Goal: Task Accomplishment & Management: Manage account settings

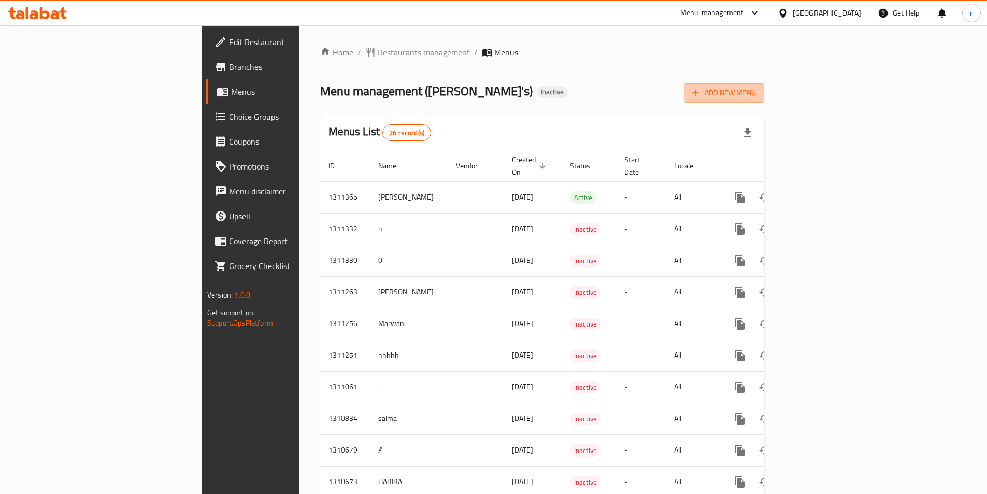
click at [756, 90] on span "Add New Menu" at bounding box center [724, 93] width 64 height 13
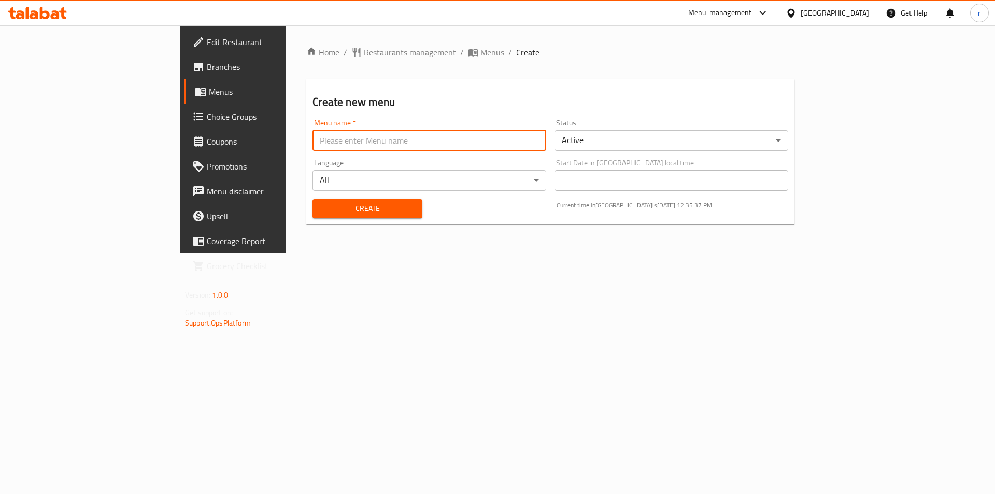
click at [312, 140] on input "text" at bounding box center [429, 140] width 234 height 21
type input "REEM"
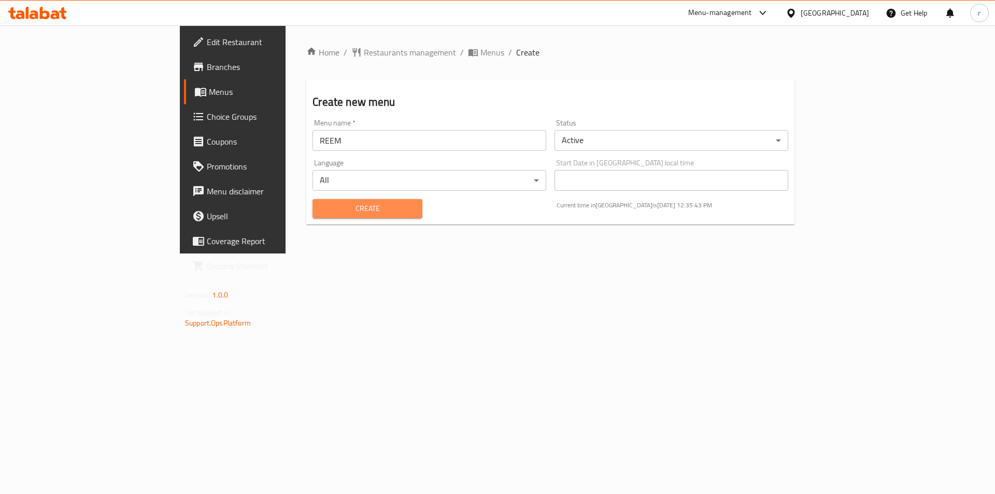
click at [321, 205] on span "Create" at bounding box center [367, 208] width 93 height 13
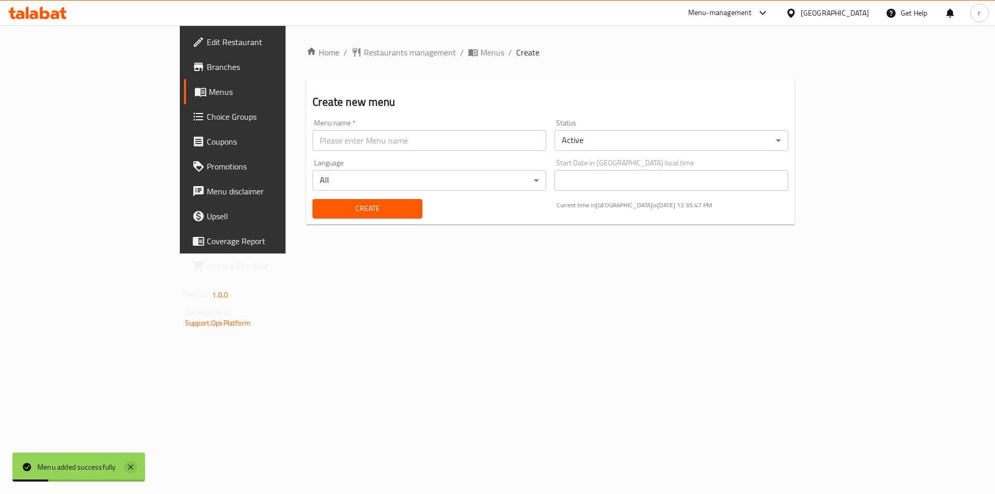
click at [127, 467] on icon at bounding box center [130, 467] width 12 height 12
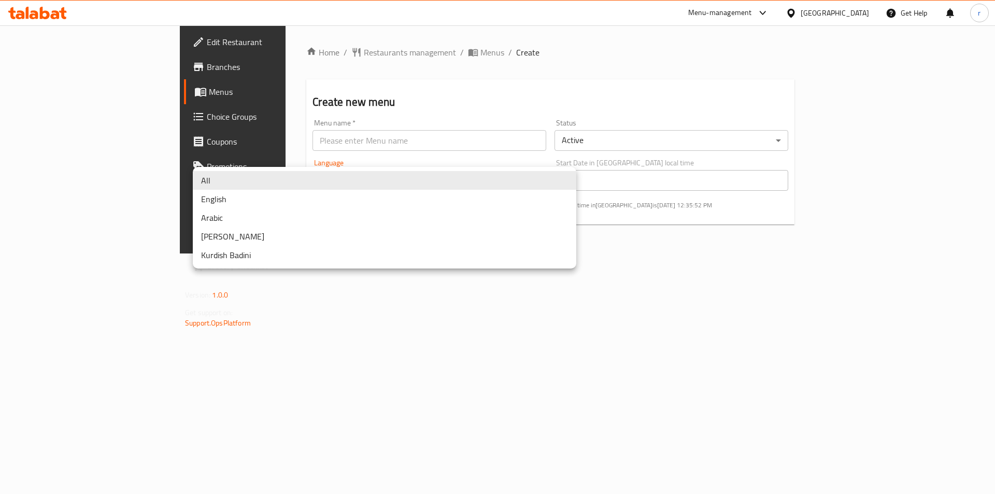
click at [566, 175] on body "​ Menu-management United Arab Emirates Get Help r Edit Restaurant Branches Menu…" at bounding box center [497, 259] width 995 height 468
click at [566, 176] on li "All" at bounding box center [384, 180] width 383 height 19
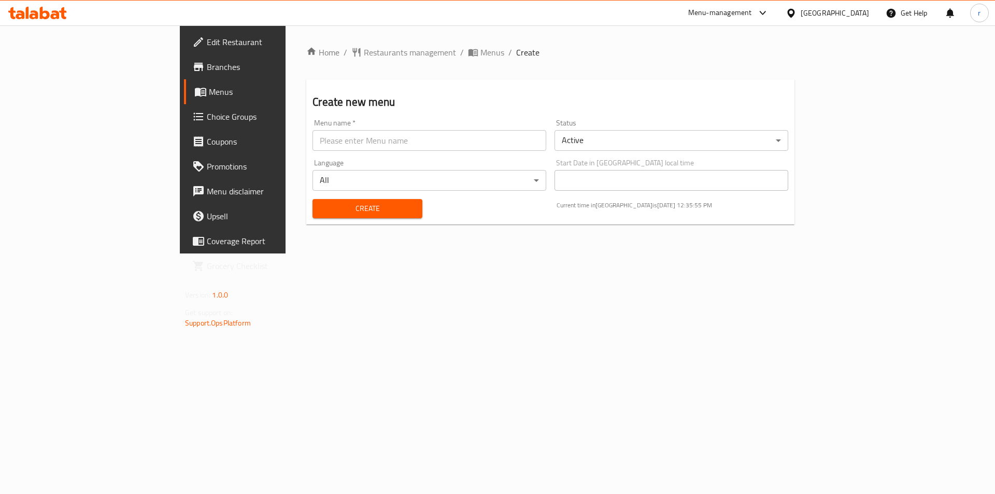
click at [960, 136] on body "​ Menu-management United Arab Emirates Get Help r Edit Restaurant Branches Menu…" at bounding box center [497, 259] width 995 height 468
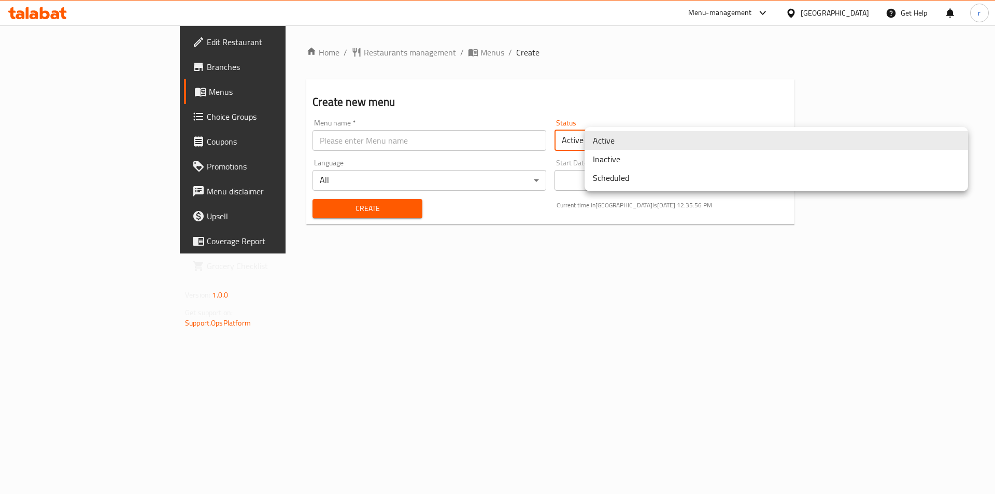
click at [729, 141] on li "Active" at bounding box center [775, 140] width 383 height 19
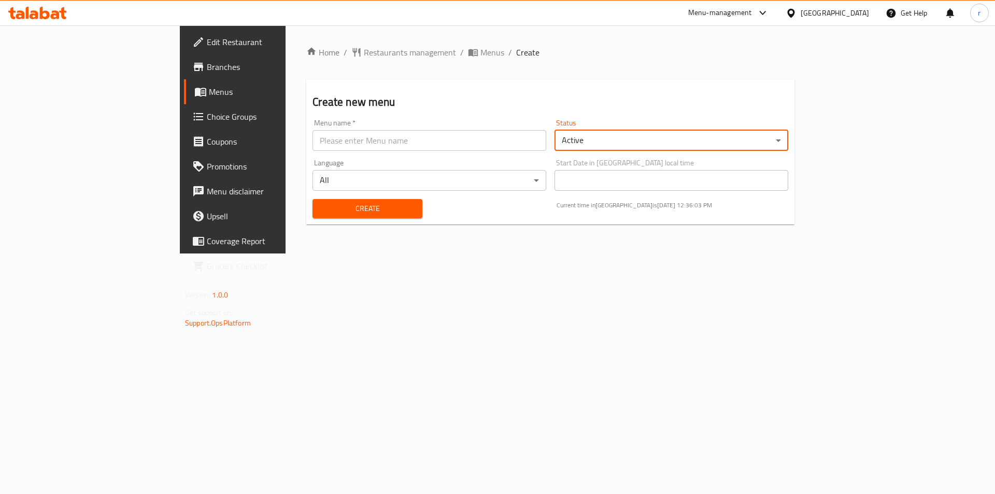
click at [312, 138] on input "text" at bounding box center [429, 140] width 234 height 21
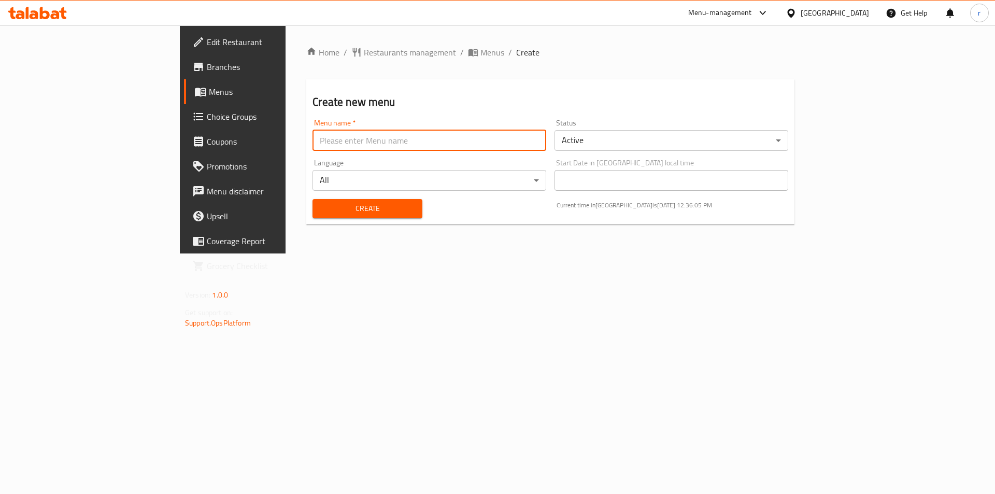
type input "REEM"
click at [326, 208] on span "Create" at bounding box center [367, 208] width 93 height 13
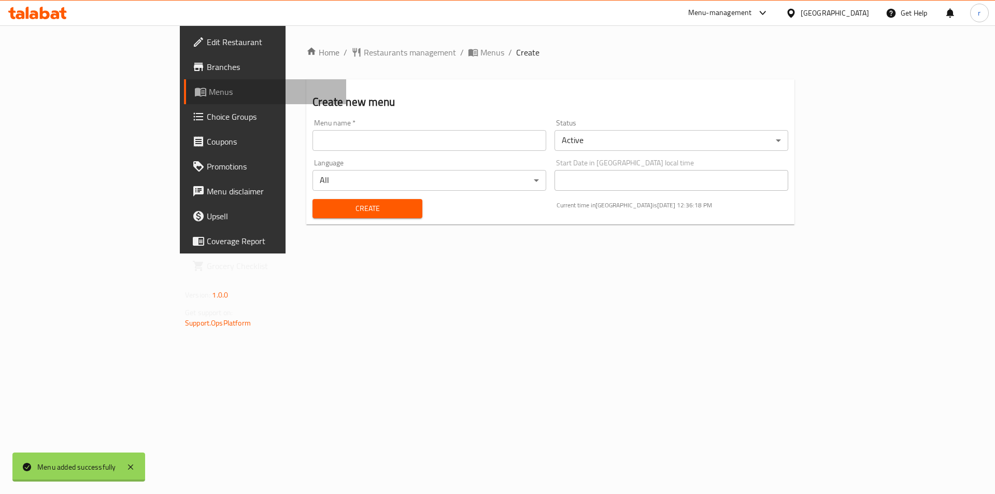
click at [209, 91] on span "Menus" at bounding box center [273, 91] width 129 height 12
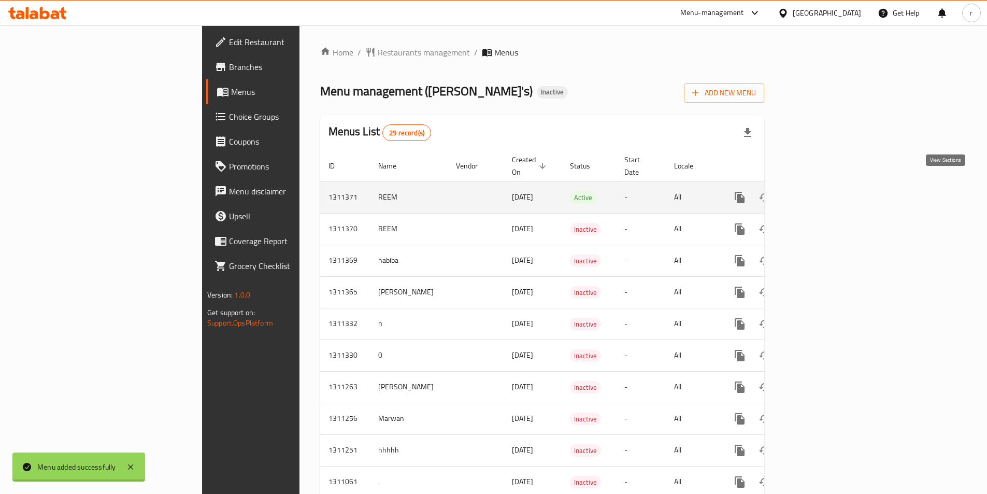
click at [821, 191] on icon "enhanced table" at bounding box center [814, 197] width 12 height 12
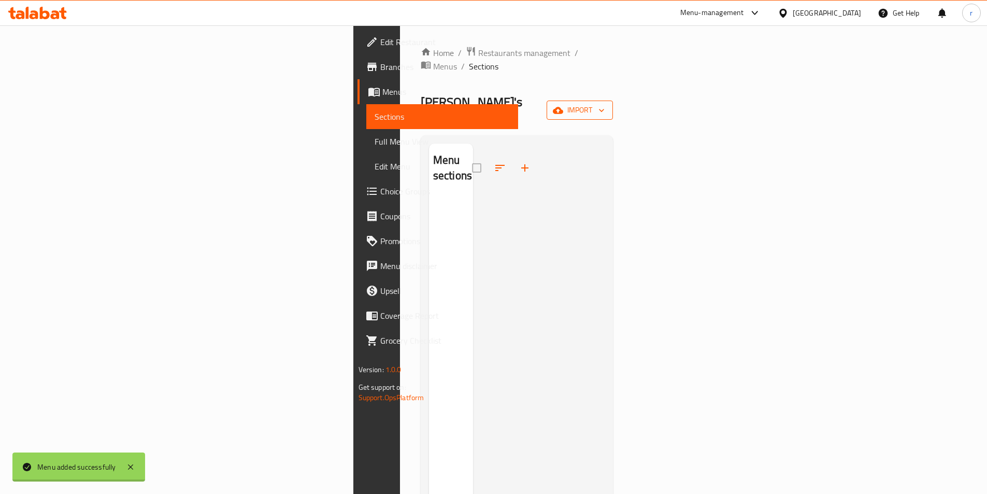
click at [607, 105] on icon "button" at bounding box center [601, 110] width 10 height 10
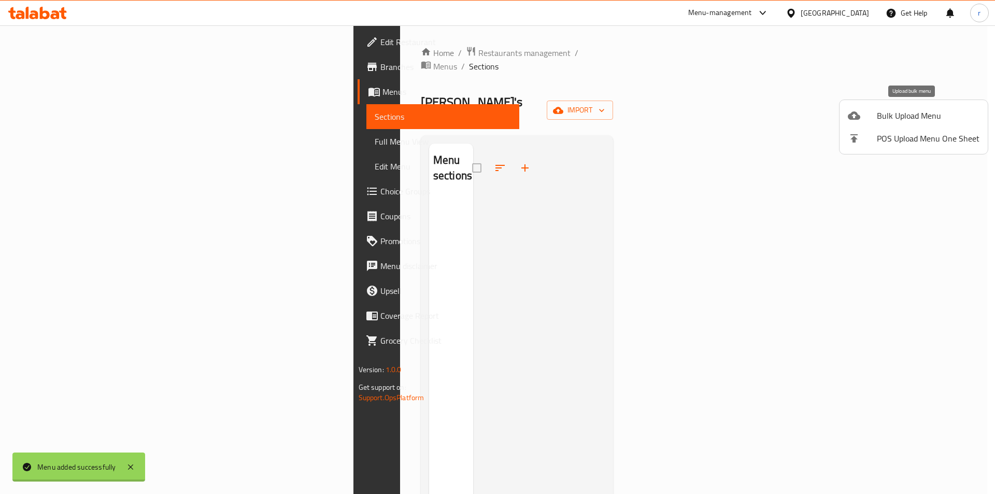
click at [920, 117] on span "Bulk Upload Menu" at bounding box center [928, 115] width 103 height 12
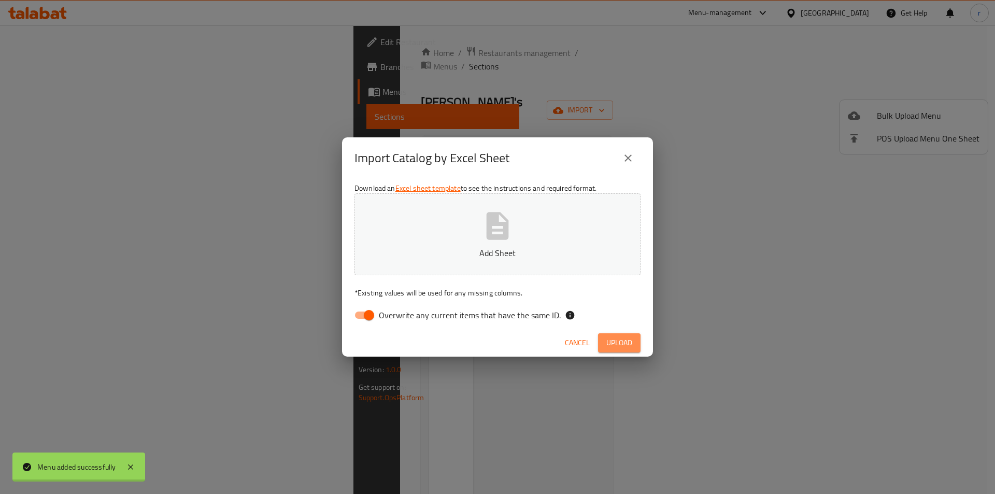
click at [618, 342] on span "Upload" at bounding box center [619, 342] width 26 height 13
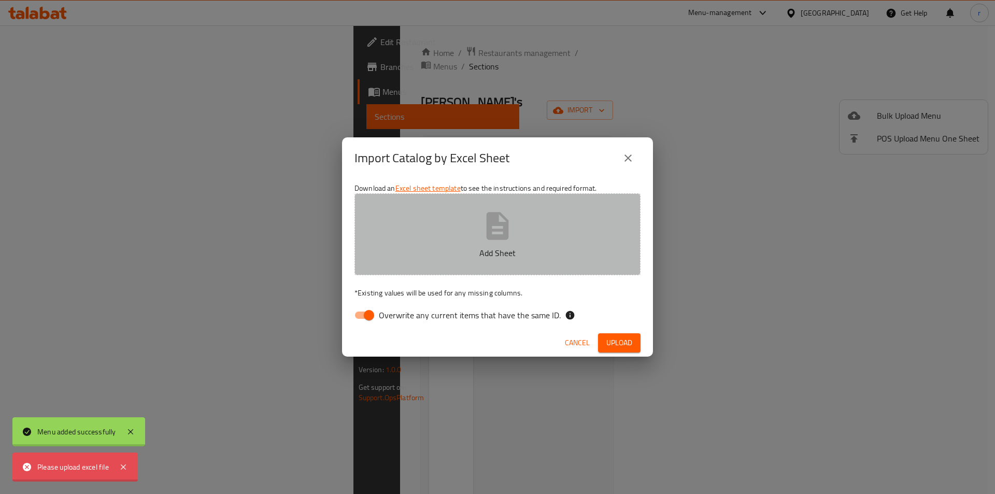
click at [496, 239] on icon "button" at bounding box center [498, 225] width 22 height 27
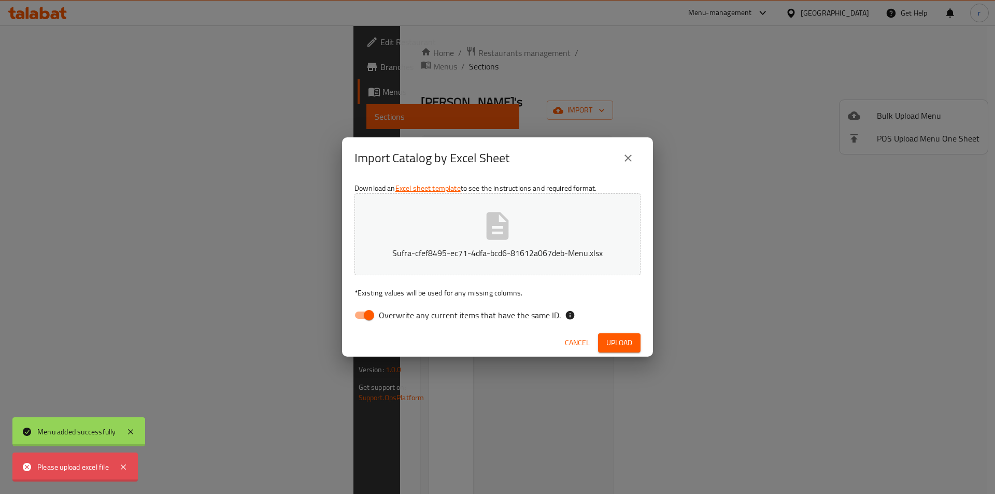
click at [623, 338] on span "Upload" at bounding box center [619, 342] width 26 height 13
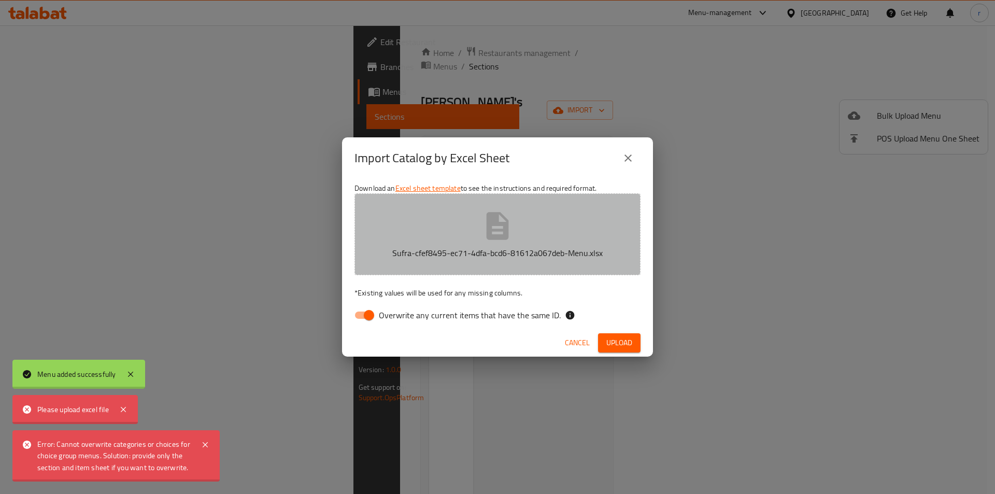
click at [499, 227] on icon "button" at bounding box center [497, 225] width 33 height 33
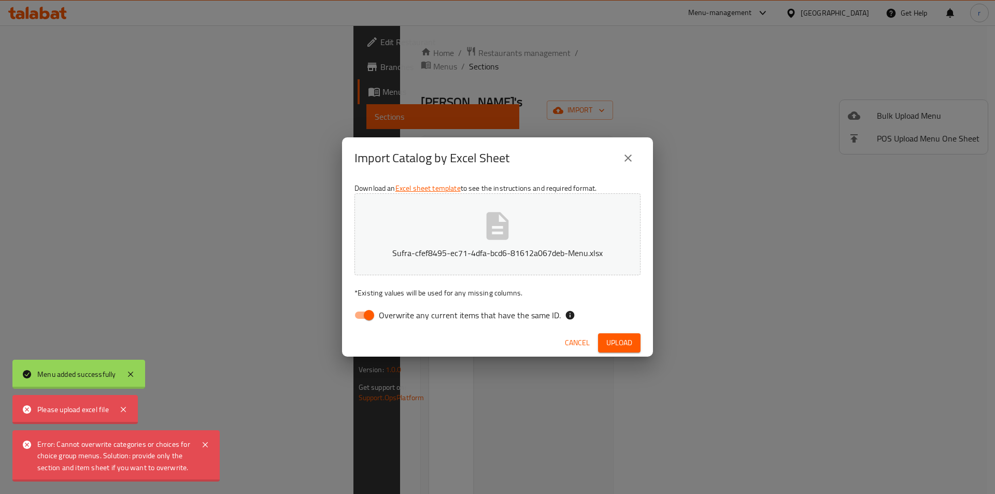
click at [612, 342] on span "Upload" at bounding box center [619, 342] width 26 height 13
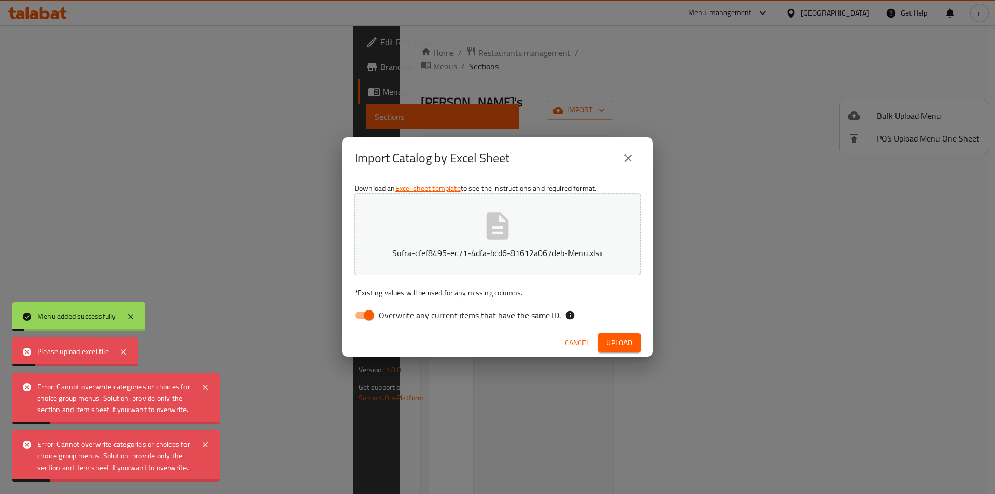
click at [366, 313] on input "Overwrite any current items that have the same ID." at bounding box center [368, 315] width 59 height 20
checkbox input "false"
click at [201, 442] on icon at bounding box center [205, 444] width 12 height 12
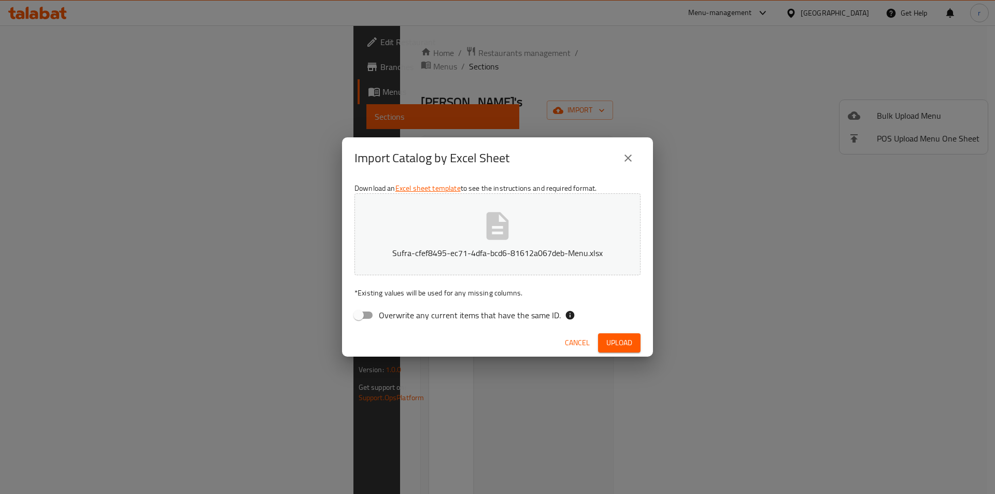
click at [616, 339] on span "Upload" at bounding box center [619, 342] width 26 height 13
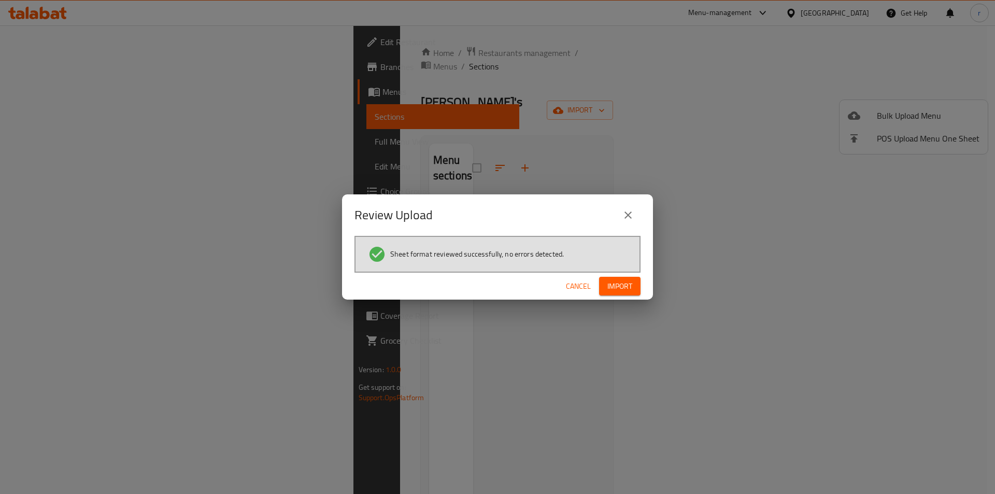
click at [616, 291] on span "Import" at bounding box center [619, 286] width 25 height 13
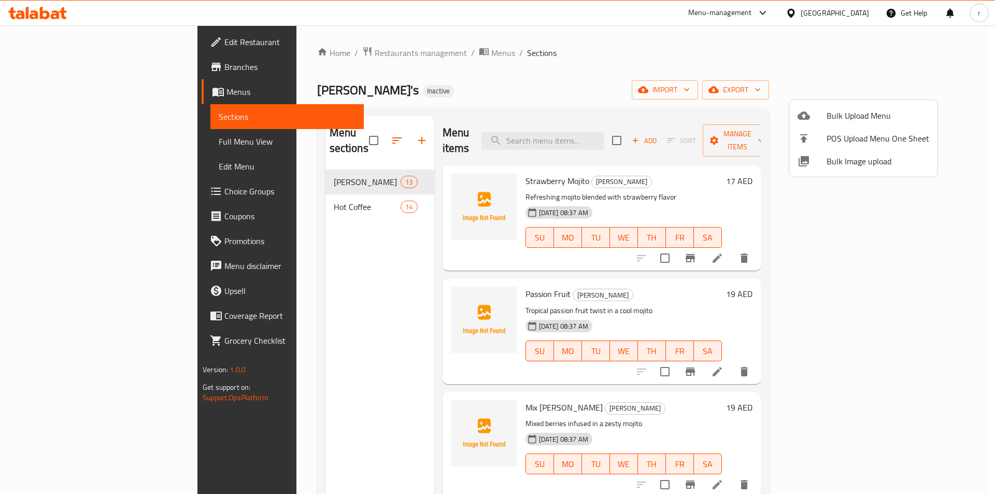
click at [291, 163] on div at bounding box center [497, 247] width 995 height 494
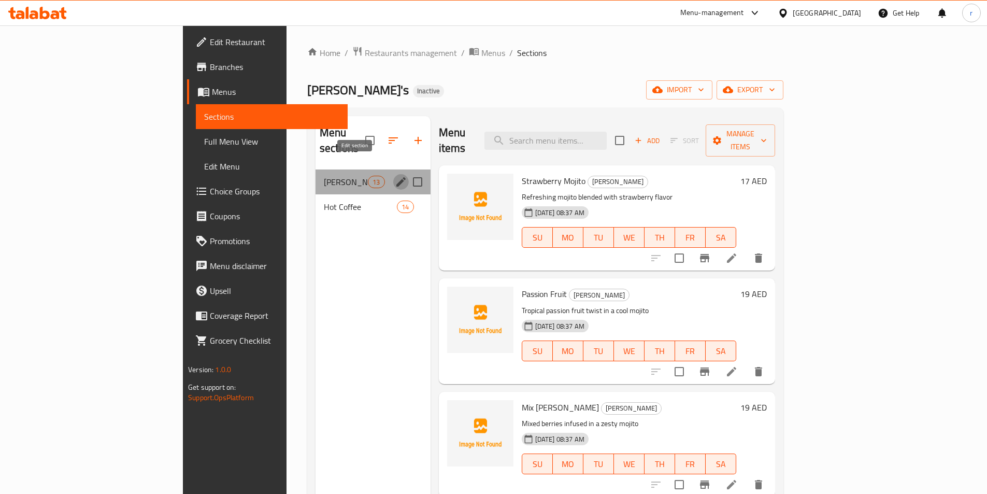
click at [395, 176] on icon "edit" at bounding box center [401, 182] width 12 height 12
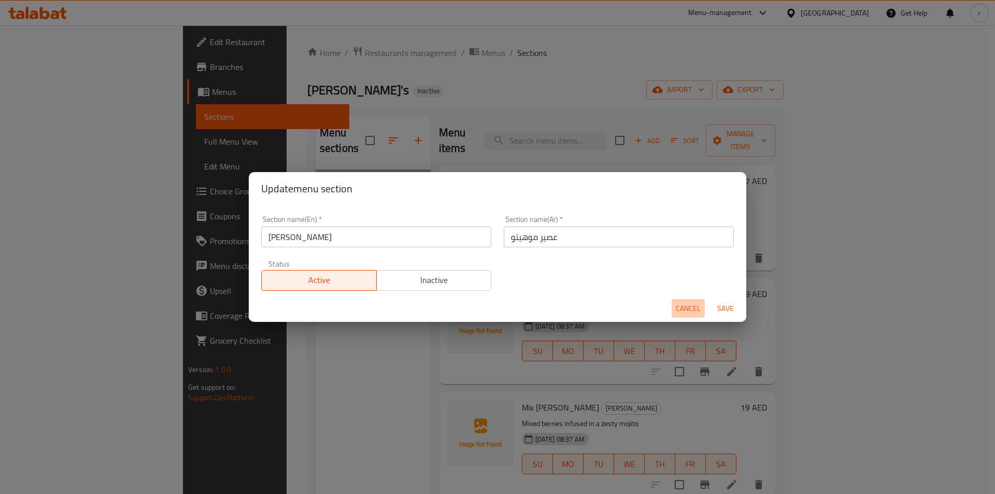
click at [695, 307] on span "Cancel" at bounding box center [688, 308] width 25 height 13
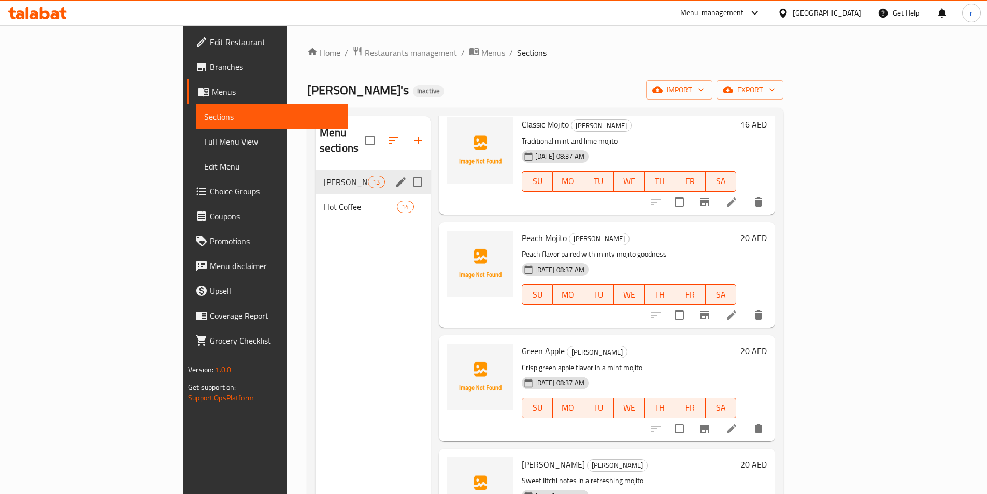
scroll to position [415, 0]
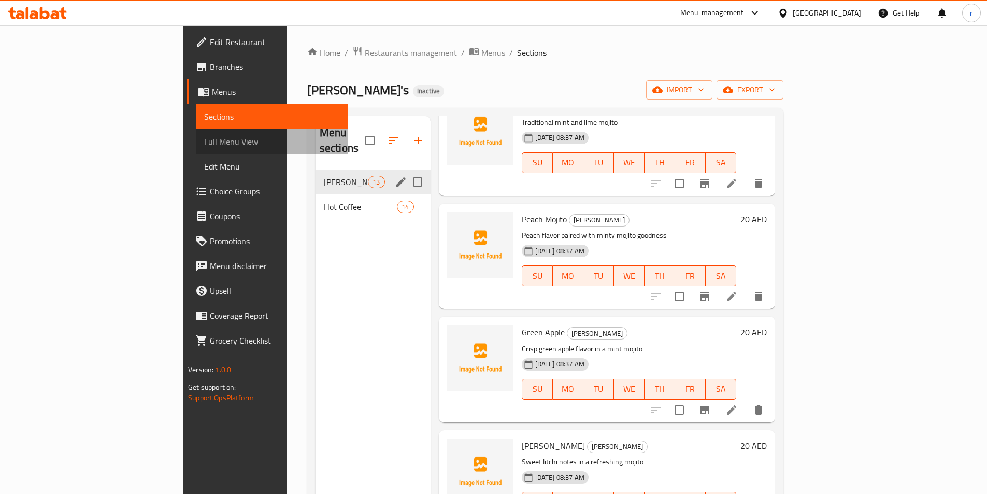
click at [204, 144] on span "Full Menu View" at bounding box center [271, 141] width 135 height 12
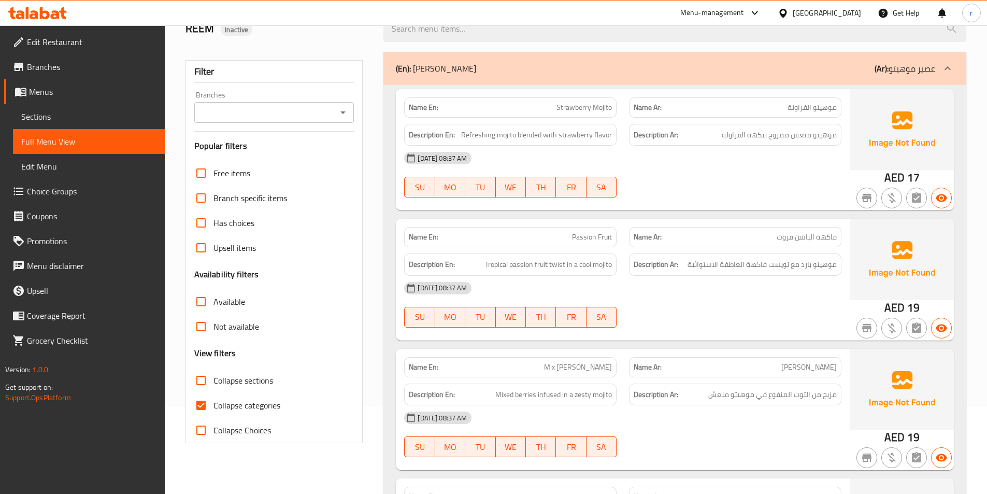
scroll to position [155, 0]
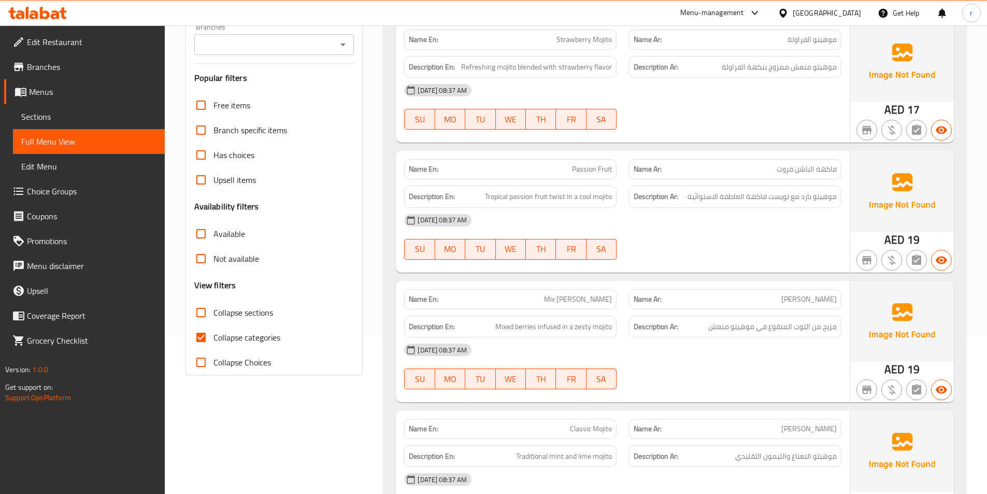
click at [240, 334] on span "Collapse categories" at bounding box center [246, 337] width 67 height 12
click at [213, 334] on input "Collapse categories" at bounding box center [201, 337] width 25 height 25
checkbox input "false"
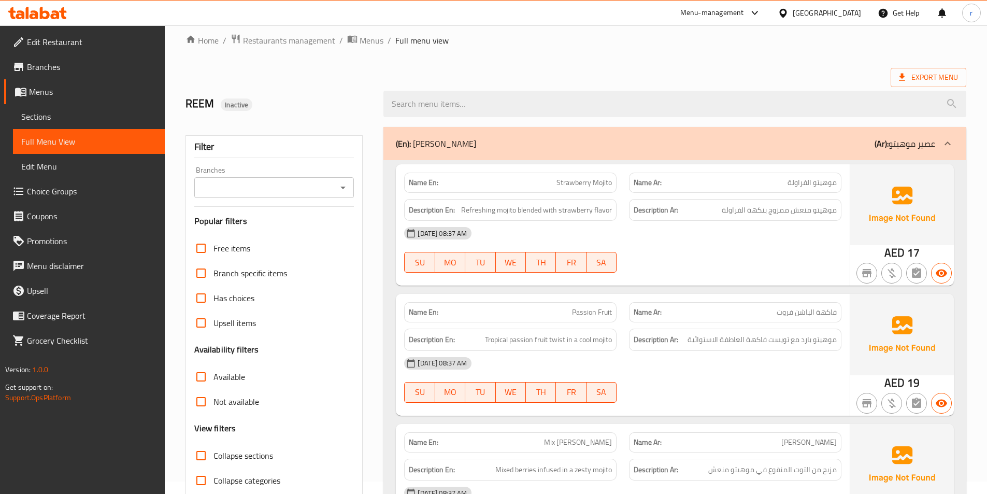
scroll to position [0, 0]
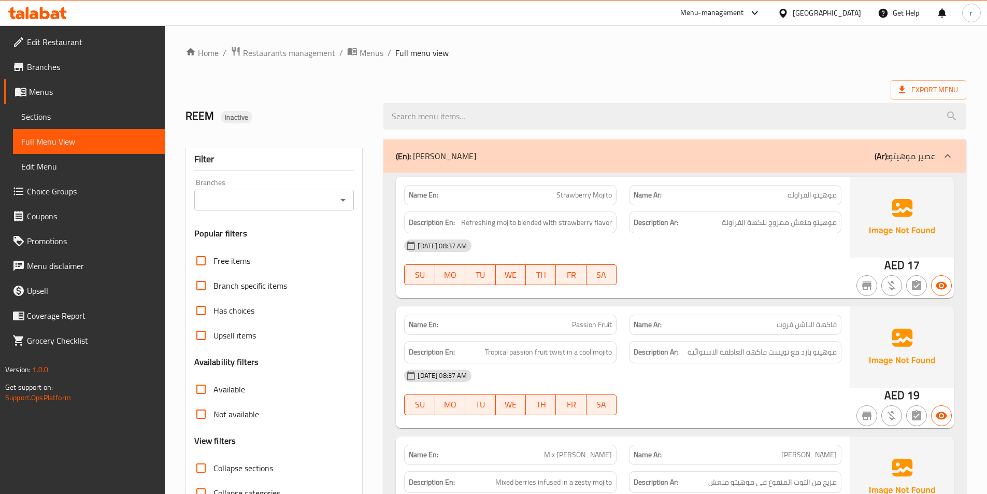
click at [791, 196] on span "موهيتو الفراولة" at bounding box center [812, 195] width 49 height 11
click at [458, 193] on p "Name En: Strawberry Mojito" at bounding box center [510, 195] width 203 height 11
click at [486, 191] on p "Name En: Strawberry Mojito" at bounding box center [510, 195] width 203 height 11
click at [708, 188] on div "Name Ar: موهيتو الفراولة" at bounding box center [735, 195] width 212 height 20
click at [546, 219] on span "Refreshing mojito blended with strawberry flavor" at bounding box center [536, 222] width 151 height 13
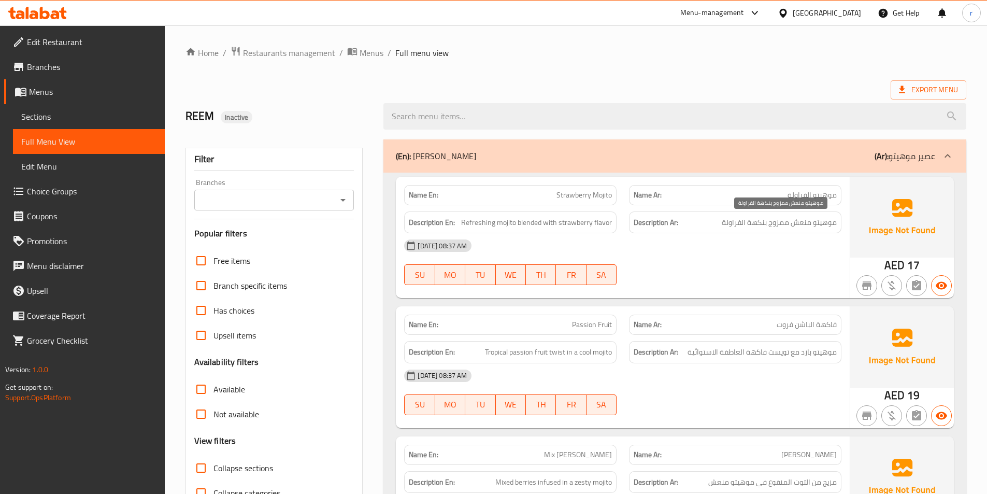
click at [726, 219] on span "موهيتو منعش ممزوج بنكهة الفراولة" at bounding box center [779, 222] width 115 height 13
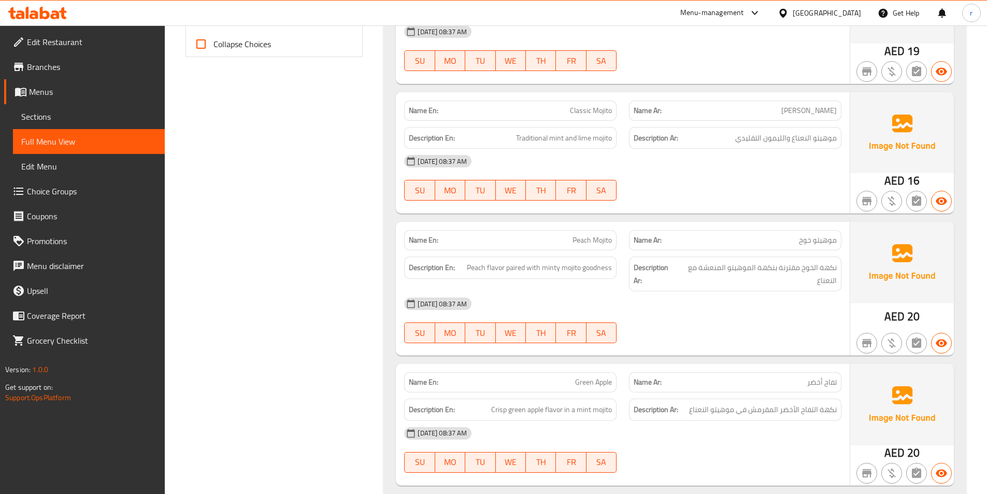
scroll to position [518, 0]
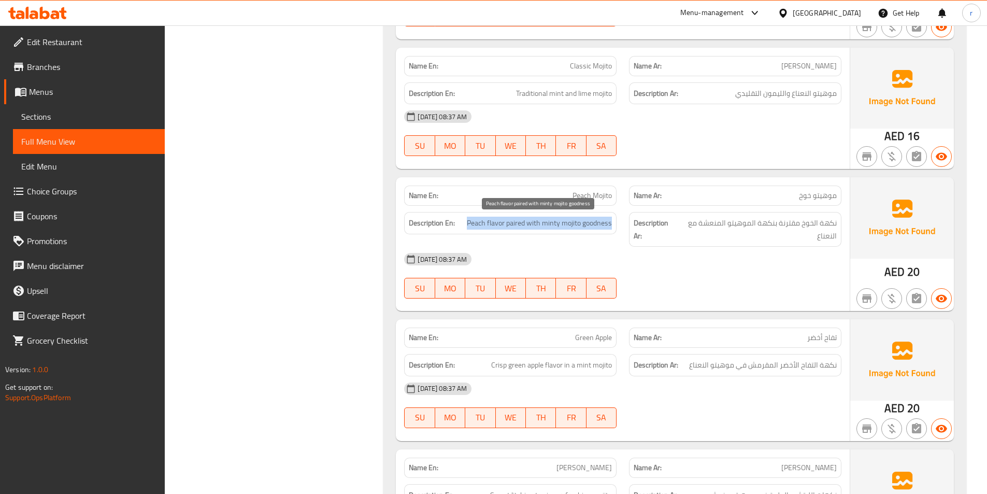
drag, startPoint x: 468, startPoint y: 221, endPoint x: 611, endPoint y: 219, distance: 143.5
click at [611, 219] on span "Peach flavor paired with minty mojito goodness" at bounding box center [539, 223] width 145 height 13
copy span "Peach flavor paired with minty mojito goodness"
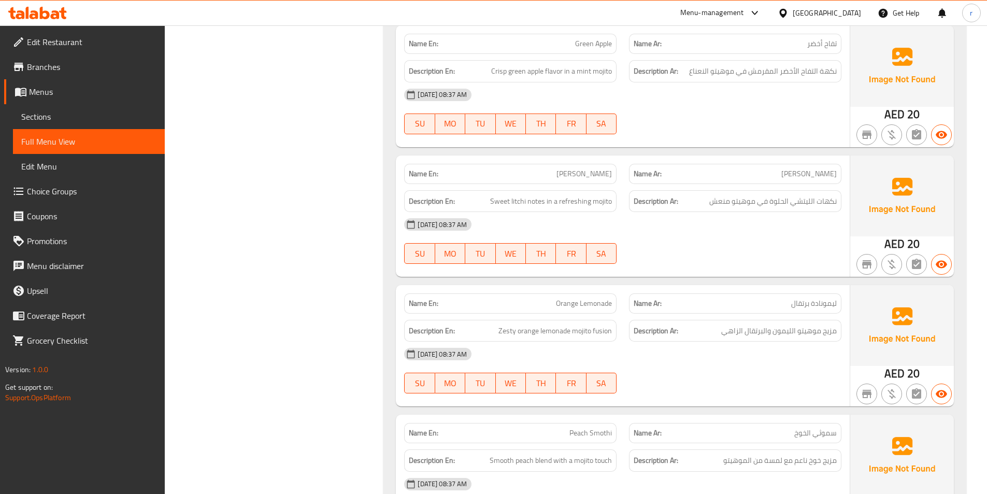
scroll to position [829, 0]
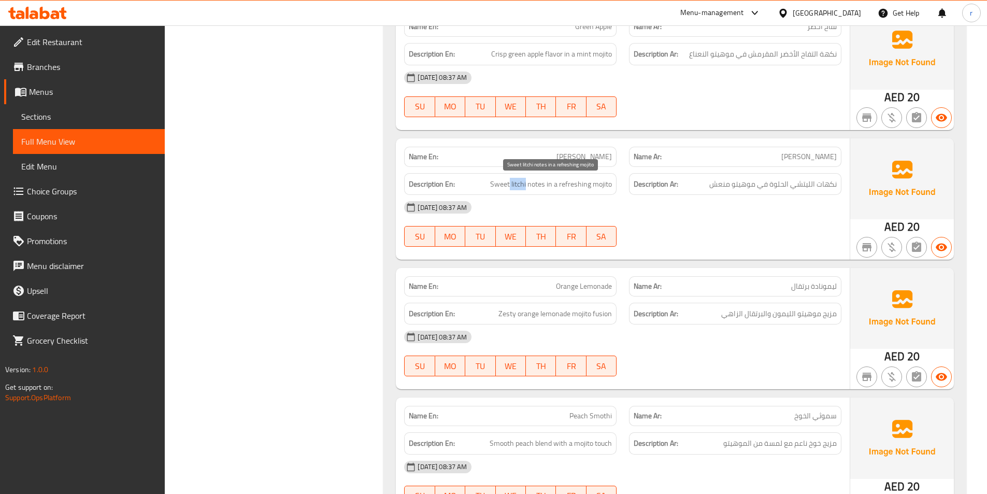
drag, startPoint x: 512, startPoint y: 187, endPoint x: 528, endPoint y: 183, distance: 16.4
click at [528, 183] on span "Sweet litchi notes in a refreshing mojito" at bounding box center [551, 184] width 122 height 13
click at [524, 183] on span "Sweet litchi notes in a refreshing mojito" at bounding box center [551, 184] width 122 height 13
click at [520, 186] on span "Sweet litchi notes in a refreshing mojito" at bounding box center [551, 184] width 122 height 13
click at [501, 188] on span "Sweet litchi notes in a refreshing mojito" at bounding box center [551, 184] width 122 height 13
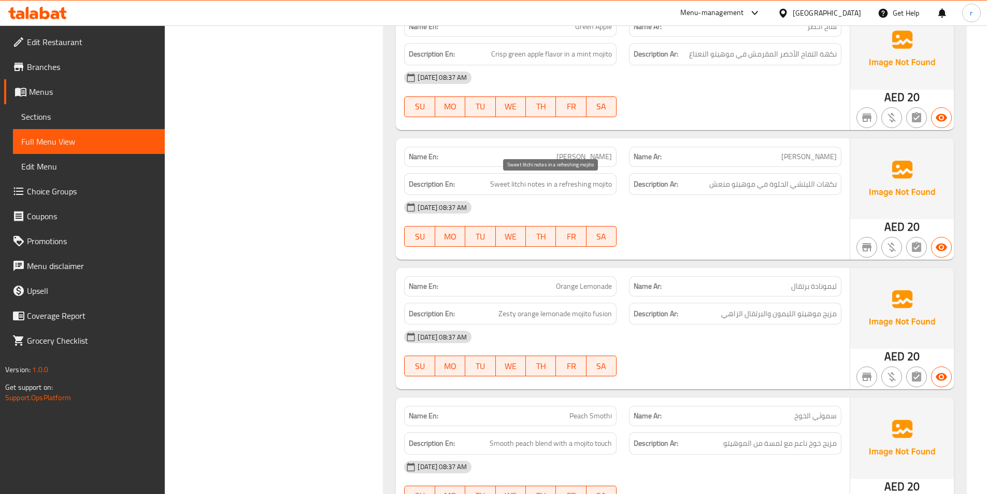
click at [537, 186] on span "Sweet litchi notes in a refreshing mojito" at bounding box center [551, 184] width 122 height 13
drag, startPoint x: 531, startPoint y: 187, endPoint x: 547, endPoint y: 183, distance: 16.5
click at [547, 183] on span "Sweet litchi notes in a refreshing mojito" at bounding box center [551, 184] width 122 height 13
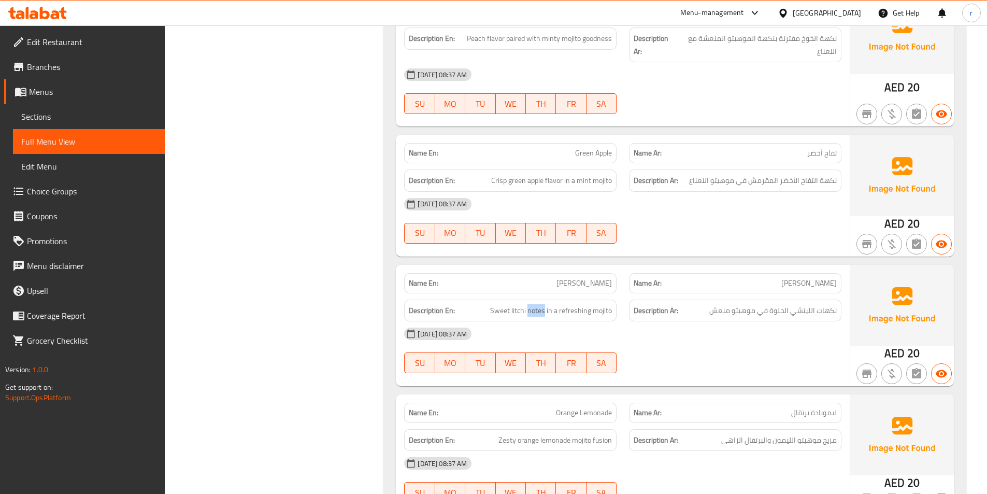
scroll to position [725, 0]
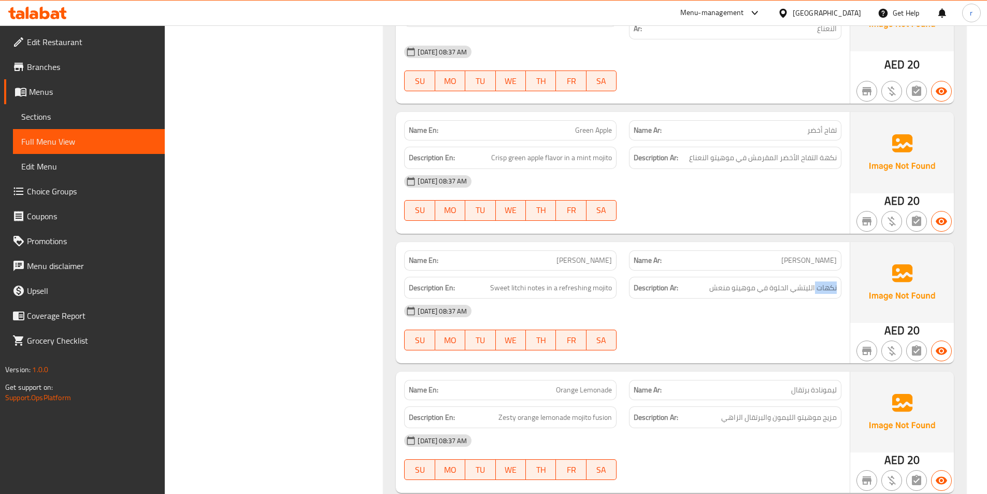
drag, startPoint x: 815, startPoint y: 288, endPoint x: 841, endPoint y: 286, distance: 26.5
click at [841, 286] on div "Description Ar: نكهات الليتشي الحلوة في موهيتو منعش" at bounding box center [735, 287] width 225 height 35
click at [833, 287] on span "نكهات الليتشي الحلوة في موهيتو منعش" at bounding box center [772, 287] width 127 height 13
drag, startPoint x: 817, startPoint y: 284, endPoint x: 845, endPoint y: 285, distance: 28.0
click at [845, 285] on div "Description Ar: نكهات الليتشي الحلوة في موهيتو منعش" at bounding box center [735, 287] width 225 height 35
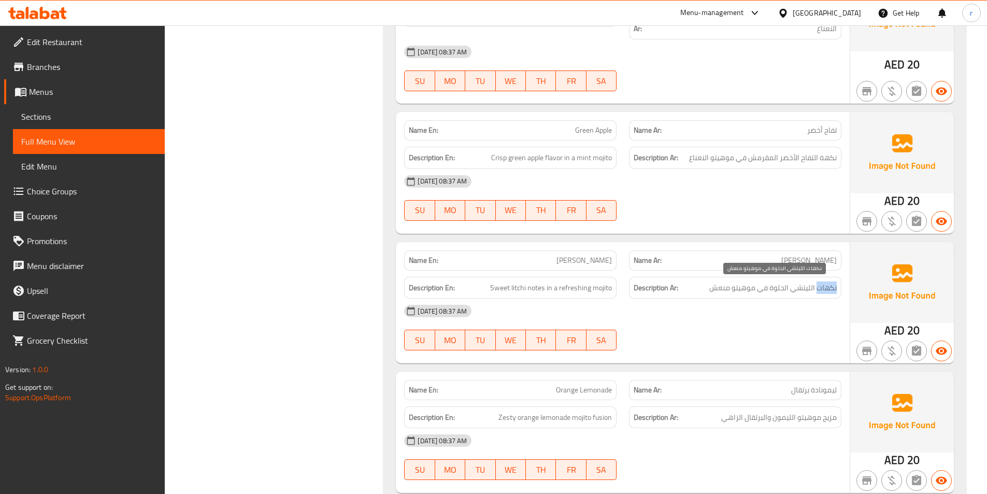
click at [823, 292] on span "نكهات الليتشي الحلوة في موهيتو منعش" at bounding box center [772, 287] width 127 height 13
drag, startPoint x: 820, startPoint y: 287, endPoint x: 841, endPoint y: 287, distance: 20.7
click at [841, 287] on div "Description Ar: نكهات الليتشي الحلوة في موهيتو منعش" at bounding box center [735, 288] width 212 height 22
drag, startPoint x: 816, startPoint y: 288, endPoint x: 835, endPoint y: 289, distance: 19.2
click at [835, 289] on span "نكهات الليتشي الحلوة في موهيتو منعش" at bounding box center [772, 287] width 127 height 13
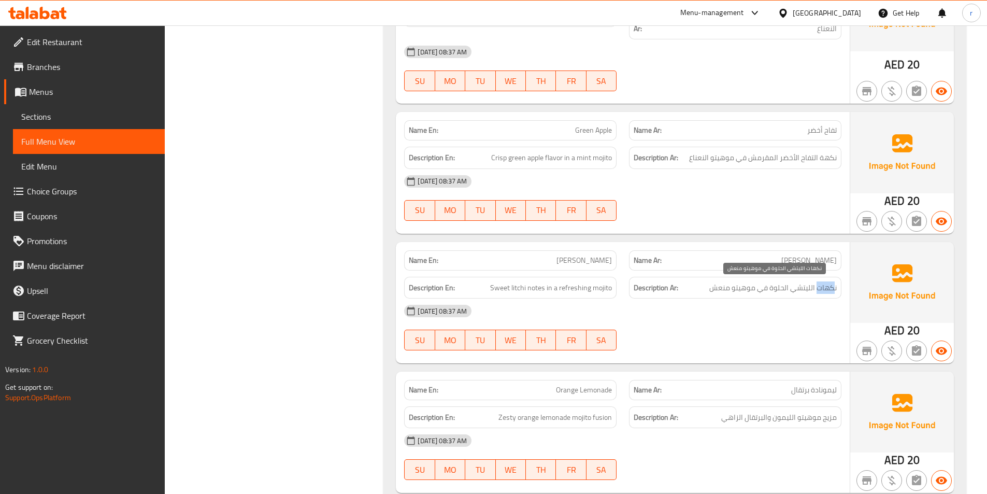
click at [835, 287] on span "نكهات الليتشي الحلوة في موهيتو منعش" at bounding box center [772, 287] width 127 height 13
drag, startPoint x: 816, startPoint y: 287, endPoint x: 840, endPoint y: 287, distance: 24.4
click at [840, 287] on div "Description Ar: نكهات الليتشي الحلوة في موهيتو منعش" at bounding box center [735, 288] width 212 height 22
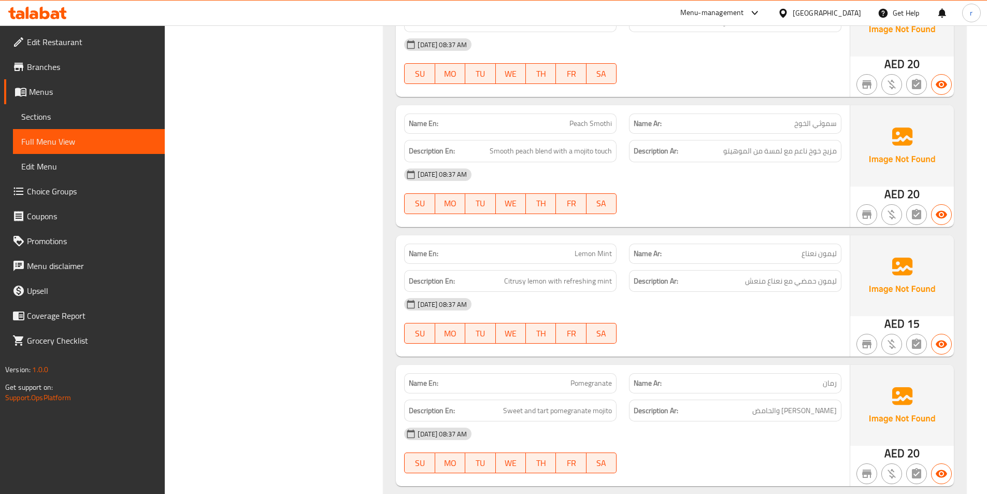
scroll to position [1140, 0]
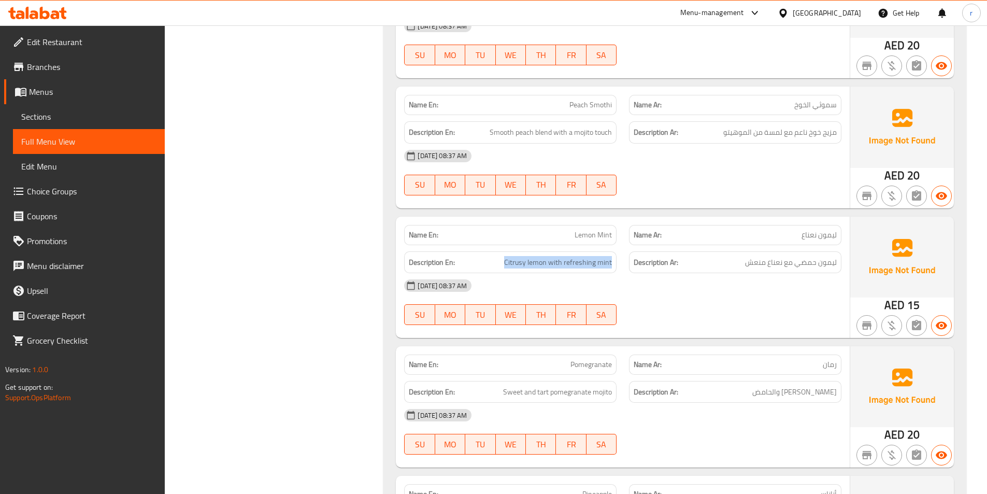
drag, startPoint x: 507, startPoint y: 260, endPoint x: 616, endPoint y: 267, distance: 109.1
click at [616, 267] on div "Description En: Citrusy lemon with refreshing mint" at bounding box center [510, 262] width 212 height 22
copy span "Citrusy lemon with refreshing mint"
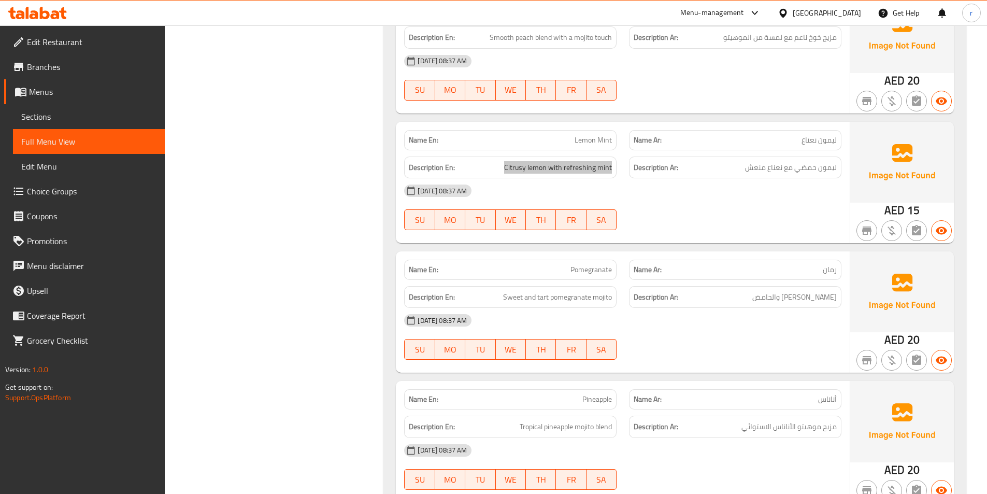
scroll to position [1244, 0]
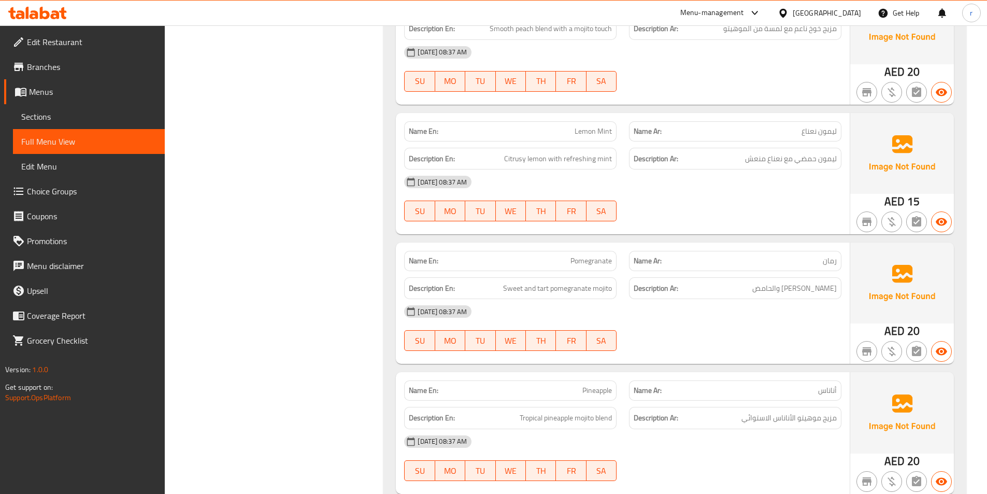
click at [501, 287] on h6 "Description En: Sweet and tart pomegranate mojito" at bounding box center [510, 288] width 203 height 13
drag, startPoint x: 505, startPoint y: 287, endPoint x: 615, endPoint y: 284, distance: 109.9
click at [615, 284] on div "Description En: Sweet and tart pomegranate mojito" at bounding box center [510, 288] width 212 height 22
copy span "Sweet and tart pomegranate mojito"
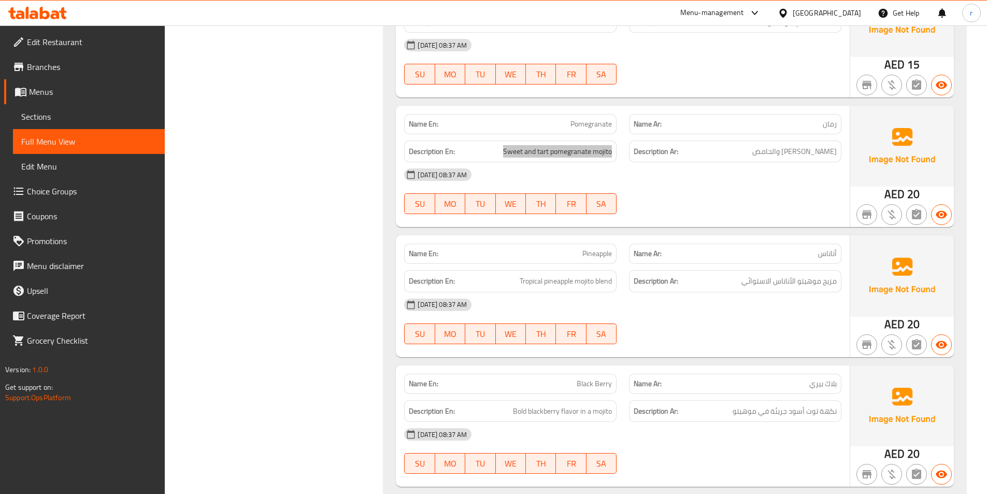
scroll to position [1399, 0]
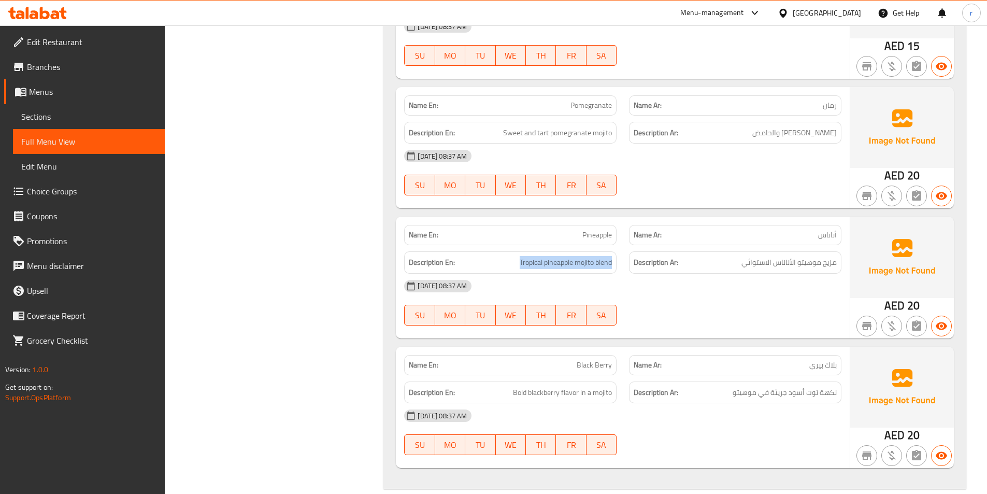
drag, startPoint x: 518, startPoint y: 261, endPoint x: 623, endPoint y: 260, distance: 105.2
click at [623, 260] on div "Description En: Tropical pineapple mojito blend Description Ar: مزيج موهيتو الأ…" at bounding box center [623, 262] width 450 height 35
copy span "Tropical pineapple mojito blend"
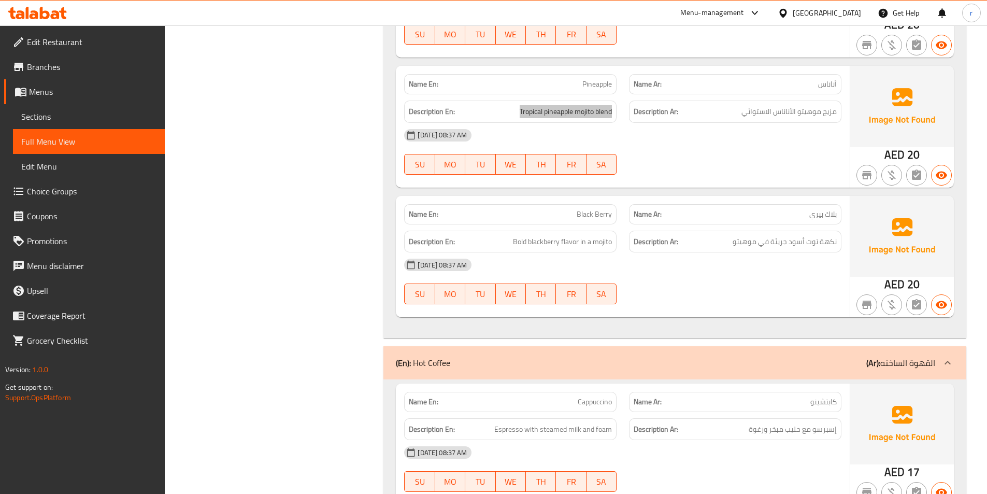
scroll to position [1554, 0]
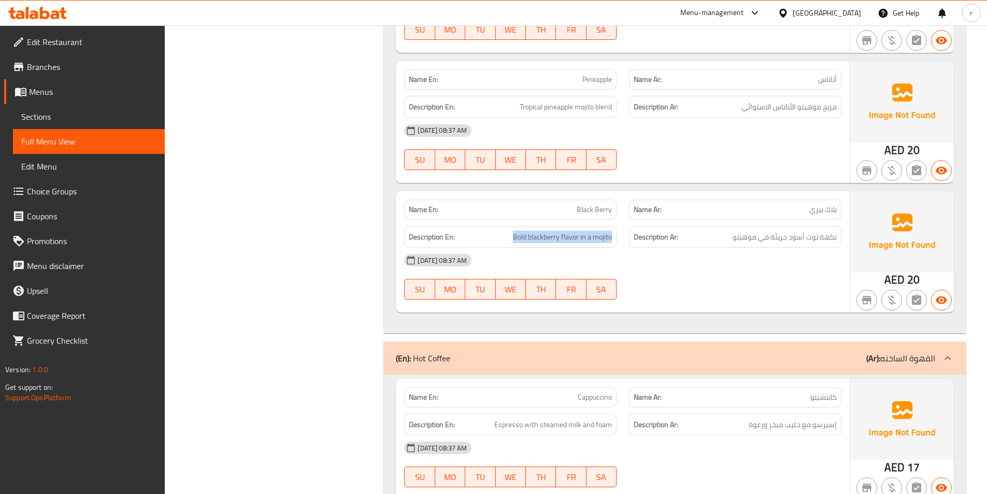
drag, startPoint x: 512, startPoint y: 236, endPoint x: 618, endPoint y: 239, distance: 105.2
click at [618, 239] on div "Description En: Bold blackberry flavor in a mojito" at bounding box center [510, 237] width 225 height 35
copy span "Bold blackberry flavor in a mojito"
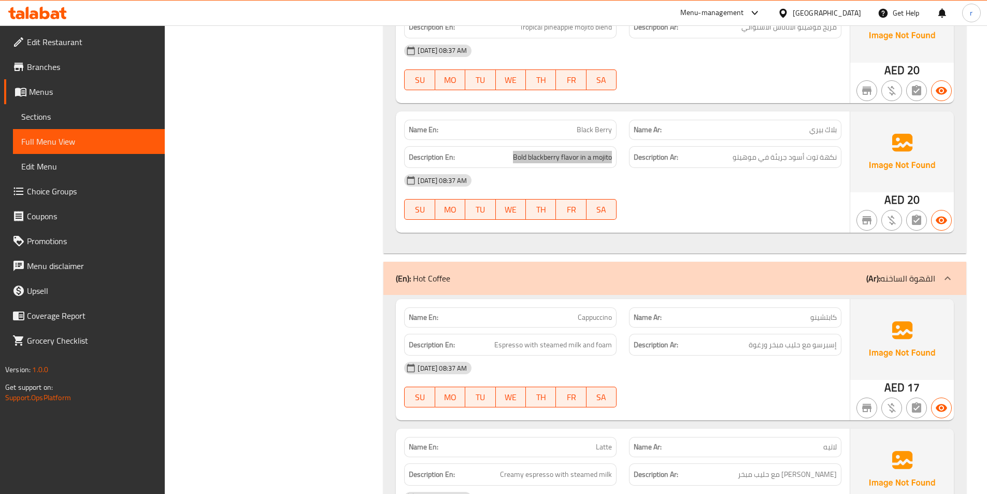
scroll to position [1658, 0]
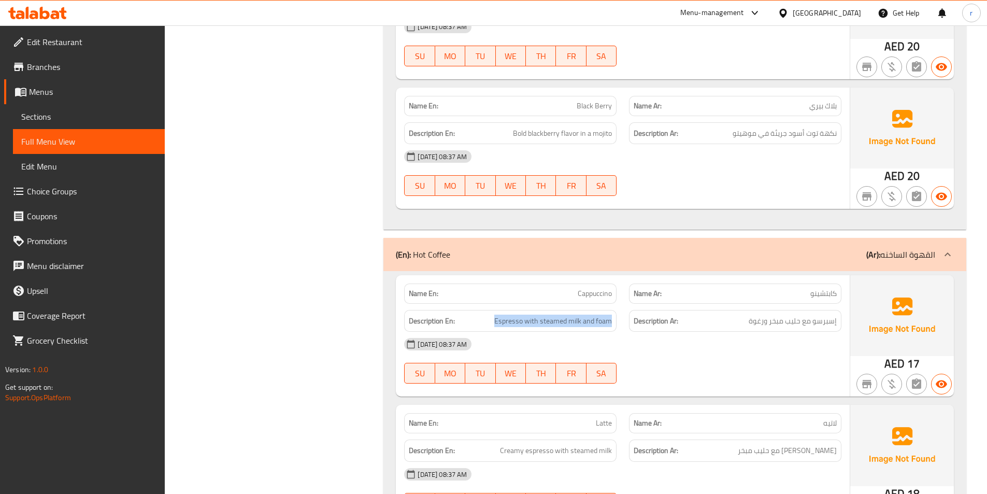
drag, startPoint x: 496, startPoint y: 319, endPoint x: 613, endPoint y: 322, distance: 117.1
click at [613, 322] on div "Description En: Espresso with steamed milk and foam" at bounding box center [510, 321] width 212 height 22
copy span "Espresso with steamed milk and foam"
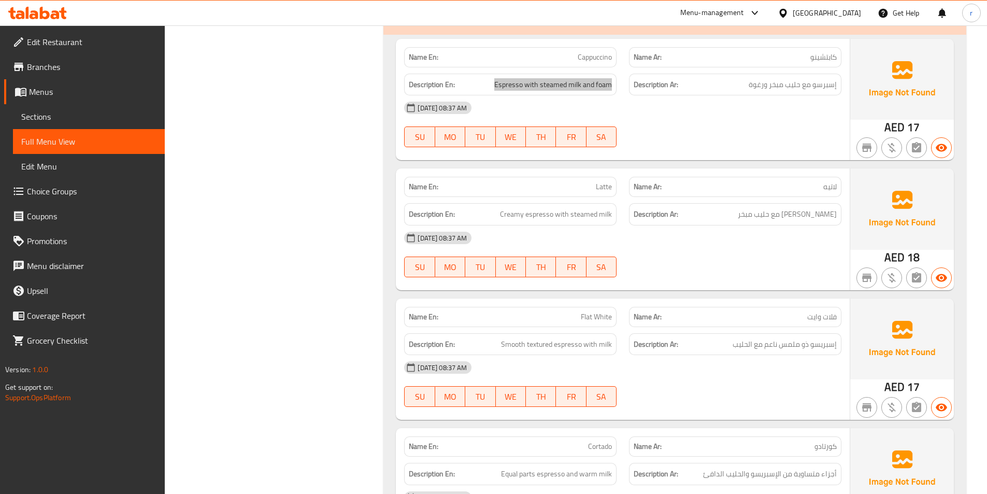
scroll to position [1969, 0]
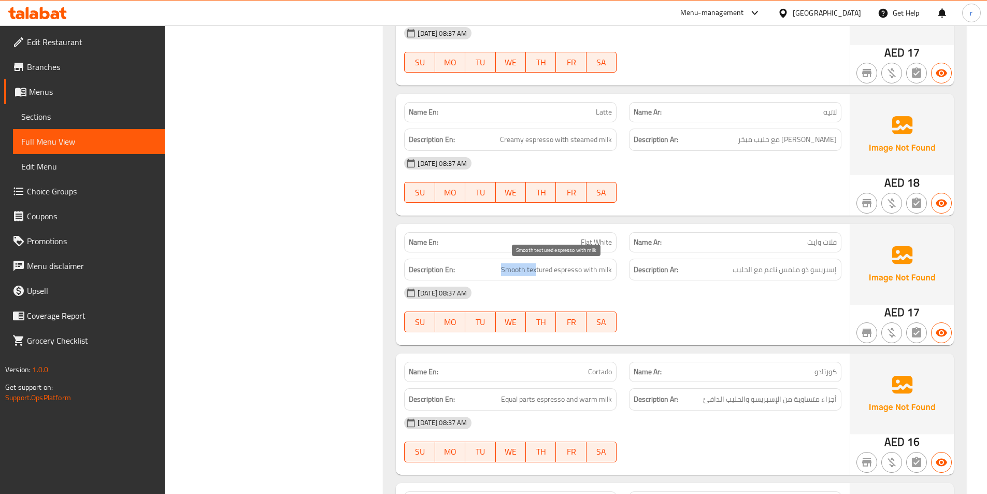
drag, startPoint x: 502, startPoint y: 268, endPoint x: 536, endPoint y: 268, distance: 34.2
click at [536, 268] on h6 "Description En: Smooth textured espresso with milk" at bounding box center [510, 269] width 203 height 13
click at [492, 266] on h6 "Description En: Smooth textured espresso with milk" at bounding box center [510, 269] width 203 height 13
drag, startPoint x: 503, startPoint y: 269, endPoint x: 618, endPoint y: 268, distance: 114.5
click at [618, 268] on div "Description En: Smooth textured espresso with milk" at bounding box center [510, 269] width 225 height 35
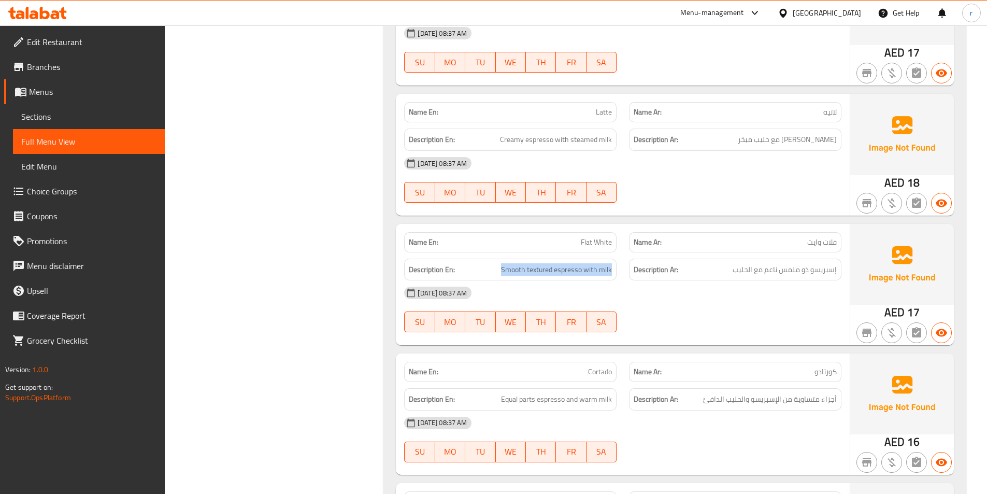
copy span "Smooth textured espresso with milk"
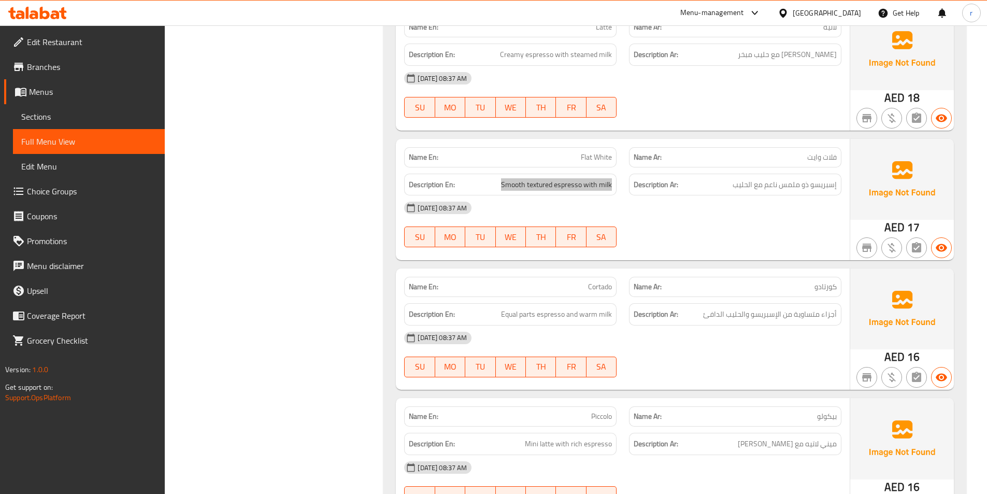
scroll to position [2073, 0]
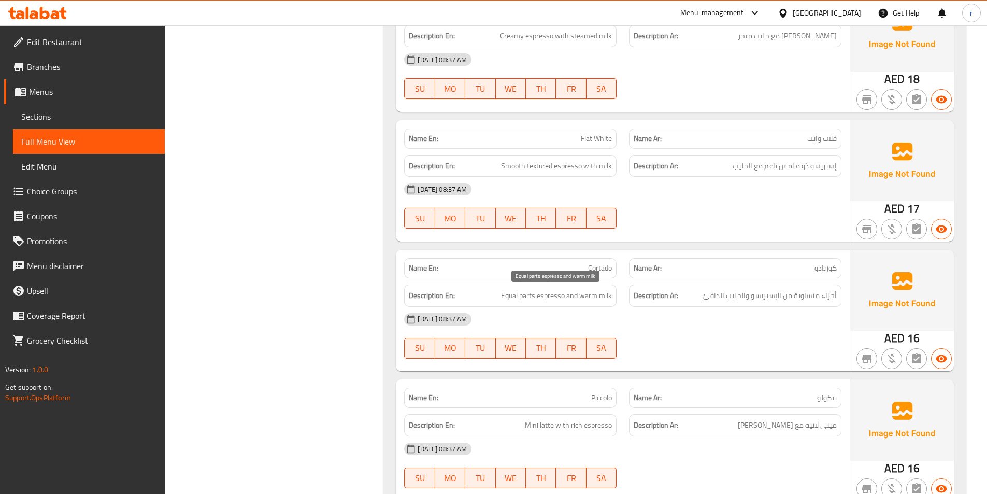
click at [504, 296] on span "Equal parts espresso and warm milk" at bounding box center [556, 295] width 111 height 13
drag, startPoint x: 503, startPoint y: 295, endPoint x: 624, endPoint y: 296, distance: 121.2
click at [624, 296] on div "Description En: Equal parts espresso and warm milk Description Ar: أجزاء متساوي…" at bounding box center [623, 295] width 450 height 35
copy span "Equal parts espresso and warm milk"
click at [480, 291] on h6 "Description En: Equal parts espresso and warm milk" at bounding box center [510, 295] width 203 height 13
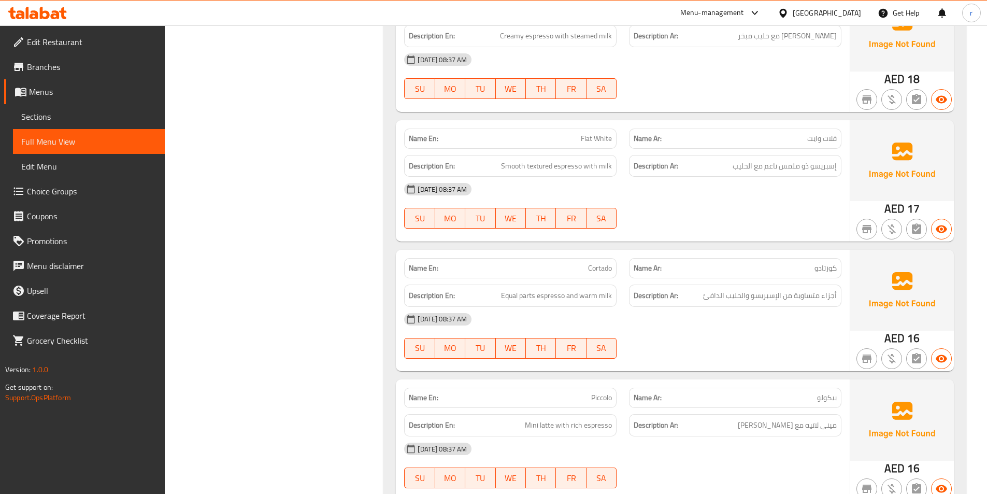
click at [499, 293] on h6 "Description En: Equal parts espresso and warm milk" at bounding box center [510, 295] width 203 height 13
drag, startPoint x: 502, startPoint y: 294, endPoint x: 620, endPoint y: 298, distance: 117.7
click at [620, 298] on div "Description En: Equal parts espresso and warm milk" at bounding box center [510, 295] width 225 height 35
copy span "Equal parts espresso and warm milk"
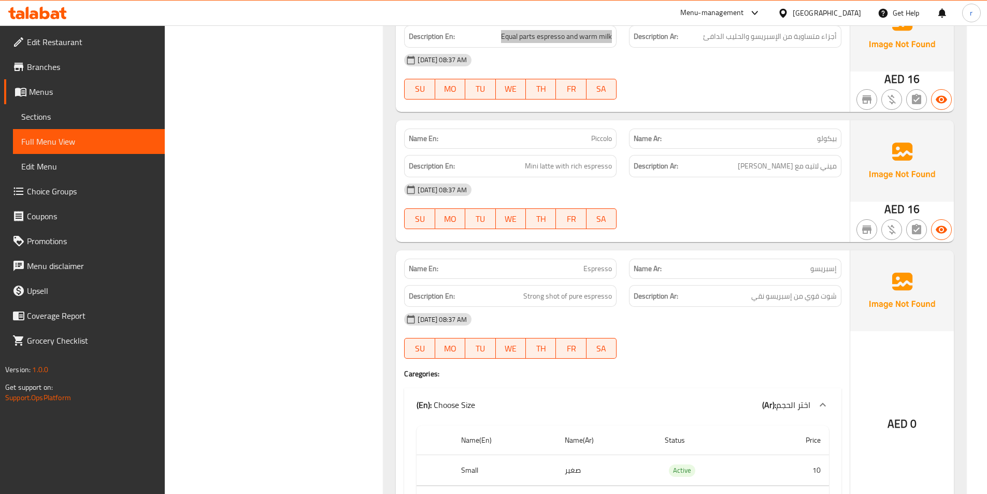
scroll to position [2383, 0]
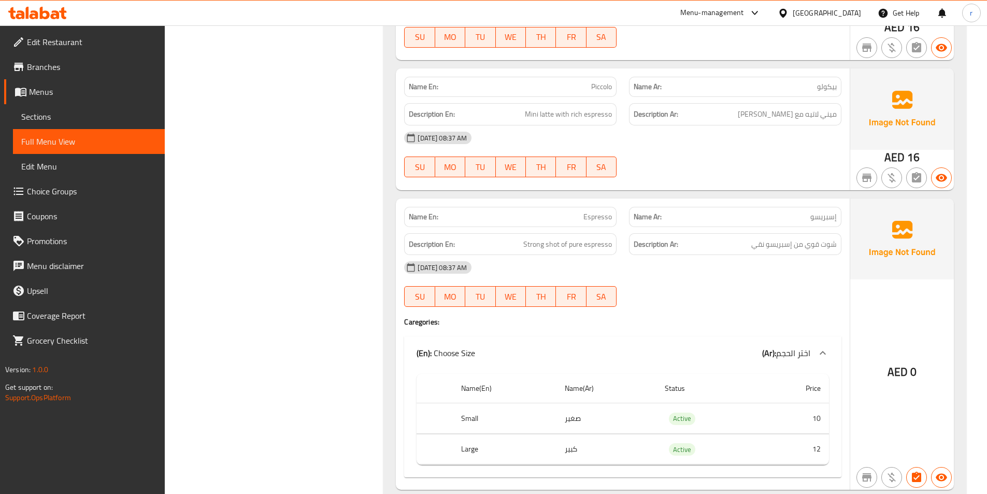
click at [572, 217] on p "Name En: Espresso" at bounding box center [510, 216] width 203 height 11
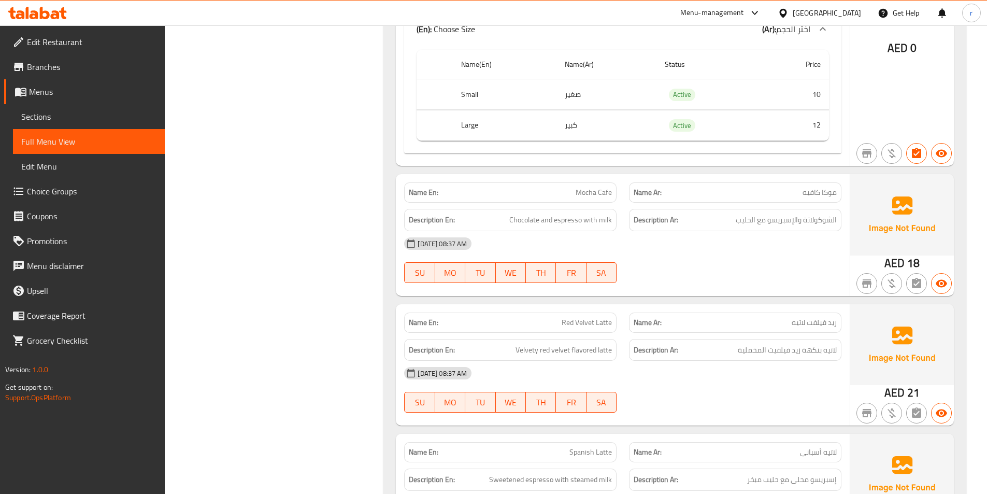
scroll to position [2746, 0]
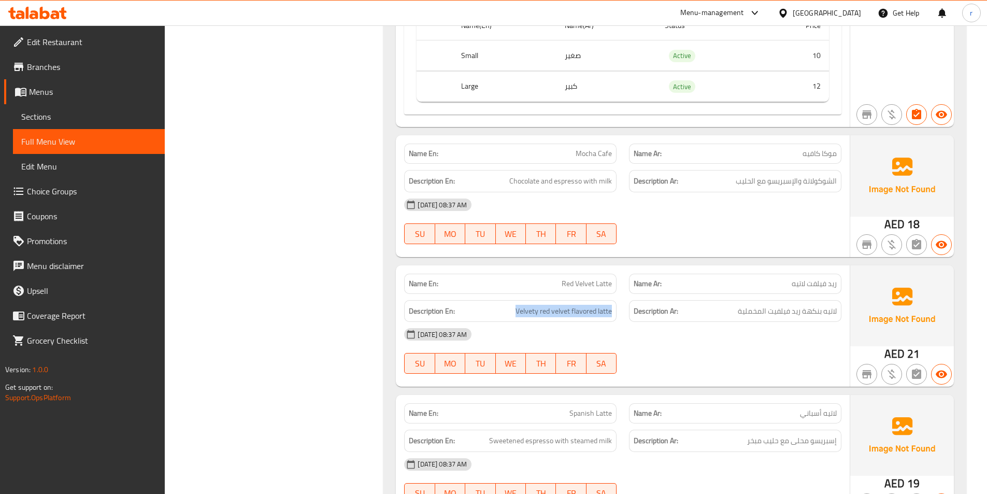
drag, startPoint x: 518, startPoint y: 308, endPoint x: 624, endPoint y: 313, distance: 106.3
click at [624, 313] on div "Description En: Velvety red velvet flavored latte Description Ar: لاتيه بنكهة ر…" at bounding box center [623, 311] width 450 height 35
copy span "Velvety red velvet flavored latte"
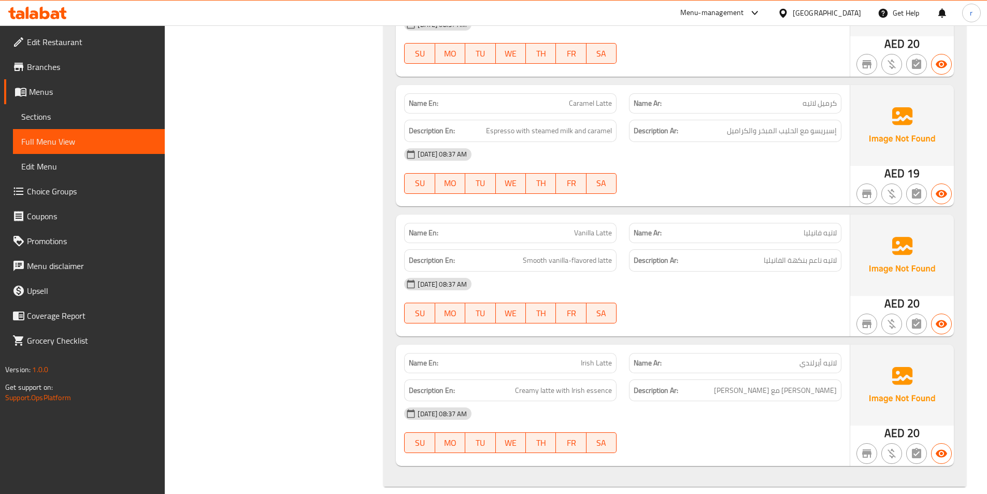
scroll to position [3459, 0]
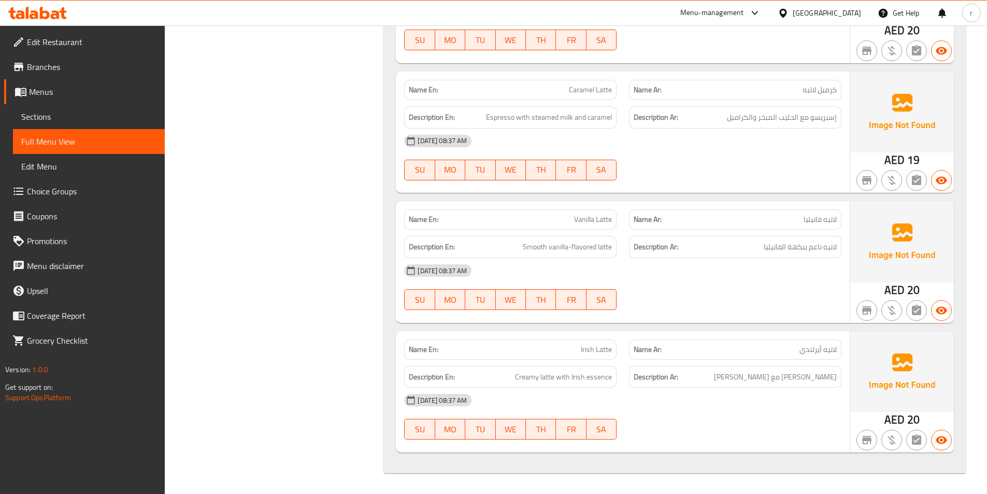
click at [551, 345] on p "Name En: Irish Latte" at bounding box center [510, 349] width 203 height 11
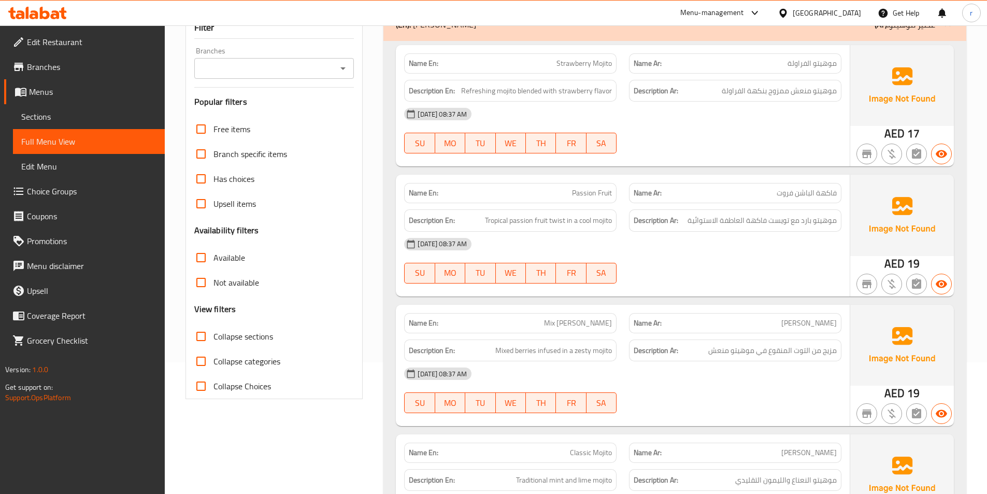
scroll to position [0, 0]
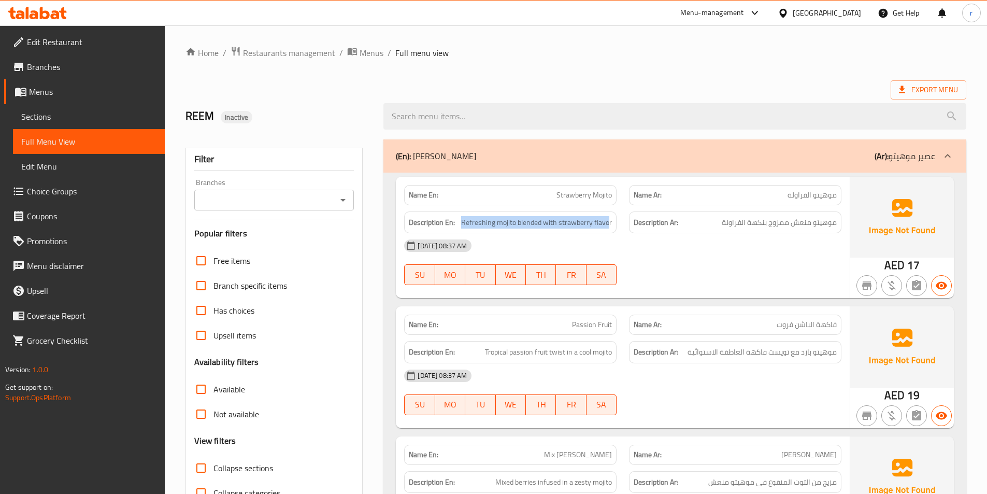
drag, startPoint x: 609, startPoint y: 221, endPoint x: 457, endPoint y: 220, distance: 152.3
click at [457, 220] on h6 "Description En: Refreshing mojito blended with strawberry flavor" at bounding box center [510, 222] width 203 height 13
drag, startPoint x: 611, startPoint y: 222, endPoint x: 450, endPoint y: 222, distance: 160.6
click at [450, 222] on h6 "Description En: Refreshing mojito blended with strawberry flavor" at bounding box center [510, 222] width 203 height 13
click at [612, 223] on div "Description En: Refreshing mojito blended with strawberry flavor" at bounding box center [510, 222] width 212 height 22
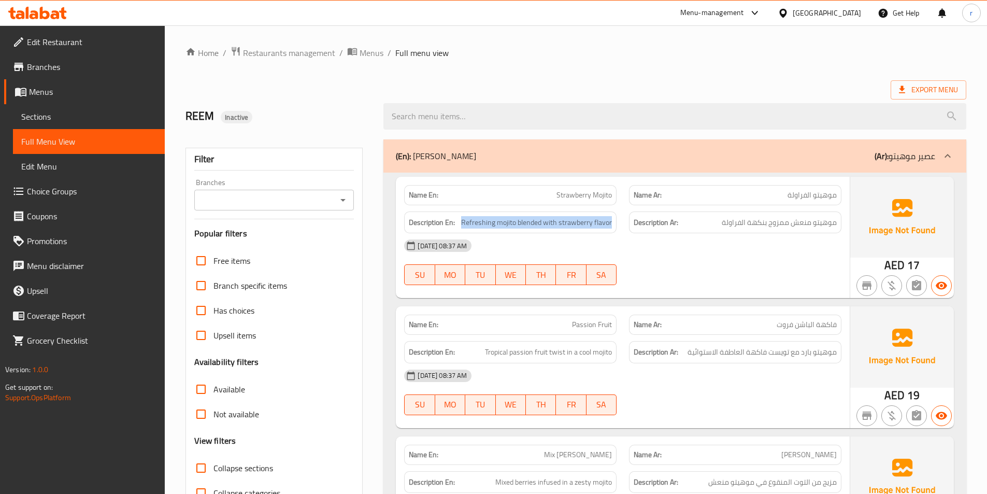
drag, startPoint x: 611, startPoint y: 222, endPoint x: 462, endPoint y: 217, distance: 149.3
click at [462, 217] on h6 "Description En: Refreshing mojito blended with strawberry flavor" at bounding box center [510, 222] width 203 height 13
click at [713, 248] on div "[DATE] 08:37 AM" at bounding box center [623, 245] width 450 height 25
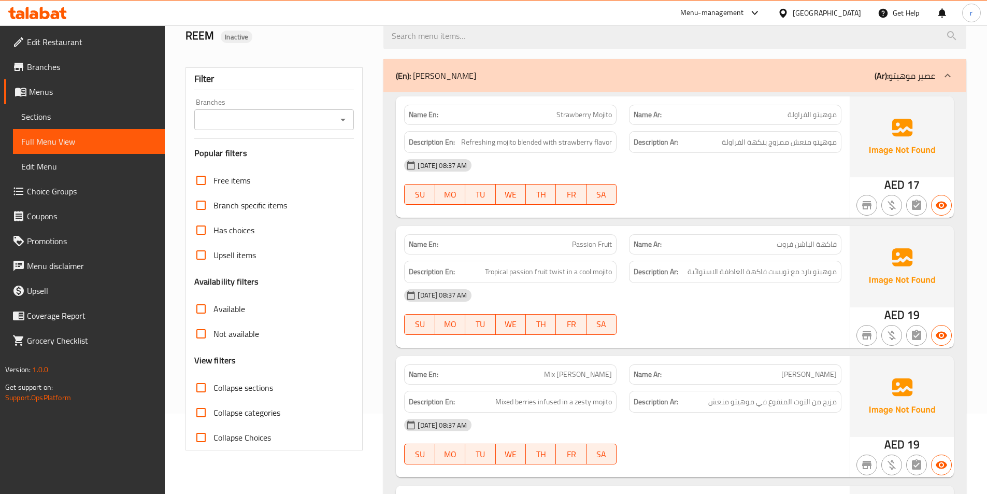
scroll to position [104, 0]
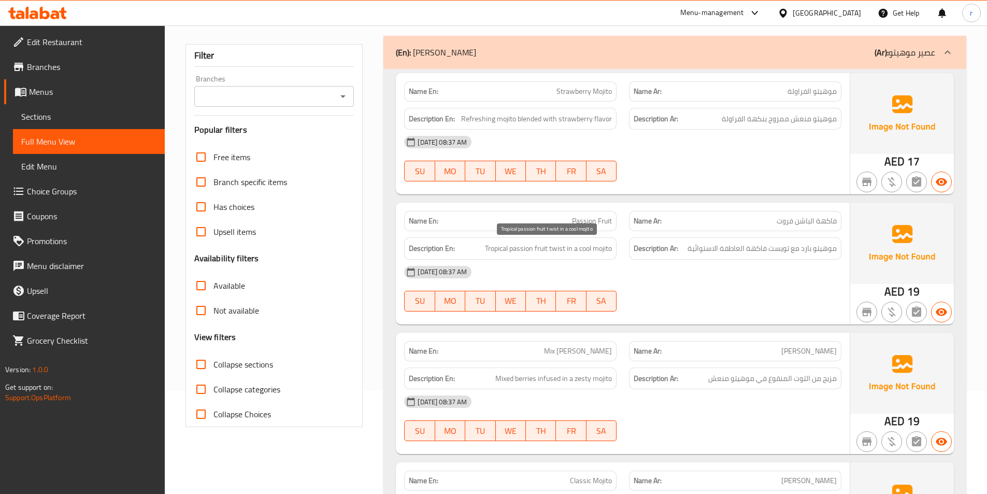
click at [485, 246] on span "Tropical passion fruit twist in a cool mojito" at bounding box center [548, 248] width 127 height 13
click at [484, 246] on h6 "Description En: Tropical passion fruit twist in a cool mojito" at bounding box center [510, 248] width 203 height 13
drag, startPoint x: 486, startPoint y: 247, endPoint x: 608, endPoint y: 260, distance: 123.0
click at [608, 260] on div "Name En: Passion Fruit Name Ar: فاكهة الباشن فروت Description En: Tropical pass…" at bounding box center [623, 263] width 454 height 121
click at [604, 250] on span "Tropical passion fruit twist in a cool mojito" at bounding box center [548, 248] width 127 height 13
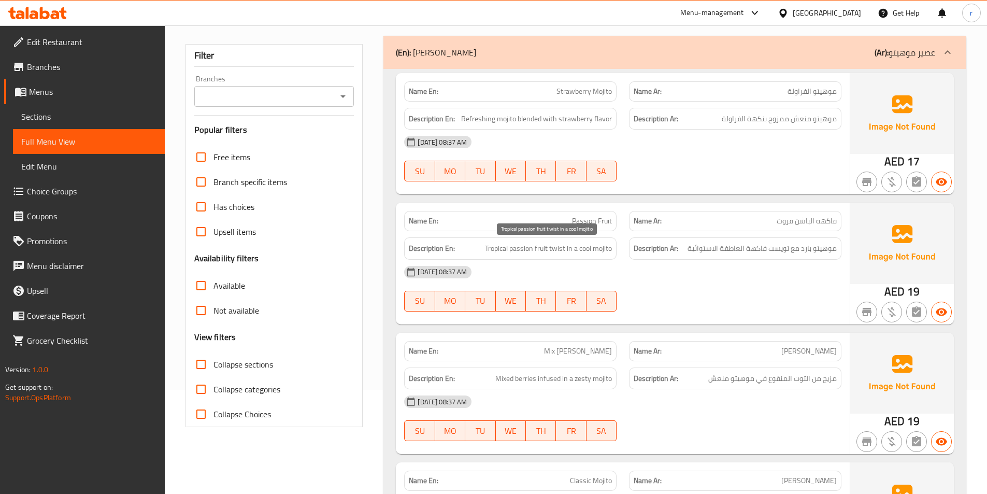
click at [485, 249] on span "Tropical passion fruit twist in a cool mojito" at bounding box center [548, 248] width 127 height 13
drag, startPoint x: 490, startPoint y: 246, endPoint x: 616, endPoint y: 246, distance: 125.9
click at [616, 246] on div "Description En: Tropical passion fruit twist in a cool mojito" at bounding box center [510, 248] width 212 height 22
click at [485, 248] on span "Tropical passion fruit twist in a cool mojito" at bounding box center [548, 248] width 127 height 13
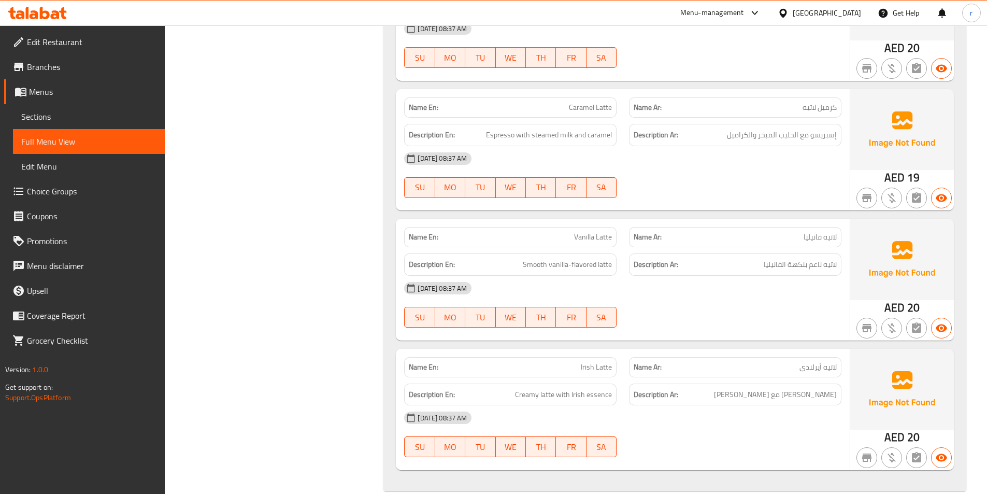
scroll to position [3459, 0]
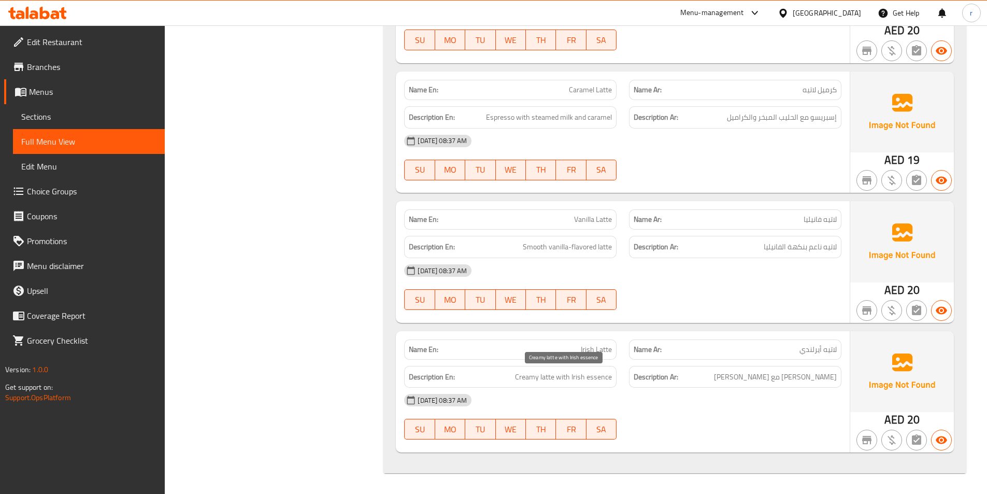
click at [517, 373] on span "Creamy latte with Irish essence" at bounding box center [563, 376] width 97 height 13
drag, startPoint x: 518, startPoint y: 374, endPoint x: 617, endPoint y: 378, distance: 99.1
click at [617, 378] on div "Description En: Creamy latte with Irish essence" at bounding box center [510, 377] width 212 height 22
drag, startPoint x: 568, startPoint y: 375, endPoint x: 581, endPoint y: 375, distance: 13.0
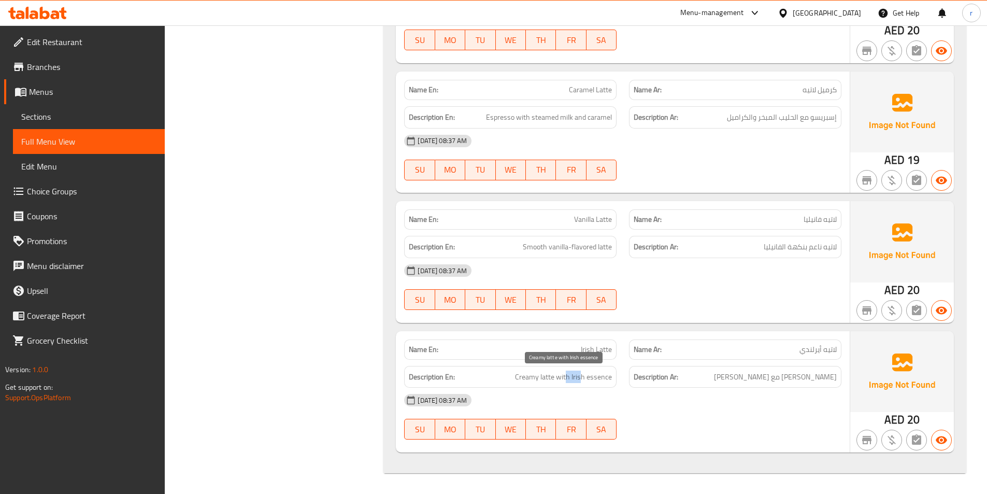
click at [581, 375] on span "Creamy latte with Irish essence" at bounding box center [563, 376] width 97 height 13
click at [579, 373] on span "Creamy latte with Irish essence" at bounding box center [563, 376] width 97 height 13
drag, startPoint x: 572, startPoint y: 377, endPoint x: 586, endPoint y: 377, distance: 13.5
click at [586, 377] on span "Creamy latte with Irish essence" at bounding box center [563, 376] width 97 height 13
drag, startPoint x: 556, startPoint y: 375, endPoint x: 584, endPoint y: 376, distance: 28.0
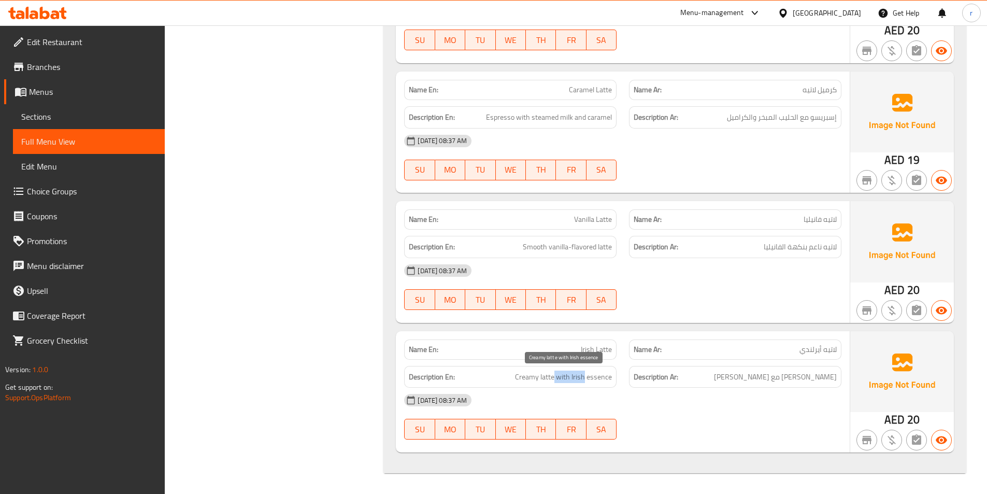
click at [584, 376] on span "Creamy latte with Irish essence" at bounding box center [563, 376] width 97 height 13
click at [586, 378] on span "Creamy latte with Irish essence" at bounding box center [563, 376] width 97 height 13
drag, startPoint x: 573, startPoint y: 375, endPoint x: 585, endPoint y: 377, distance: 12.6
click at [585, 377] on span "Creamy latte with Irish essence" at bounding box center [563, 376] width 97 height 13
click at [599, 377] on span "Creamy latte with Irish essence" at bounding box center [563, 376] width 97 height 13
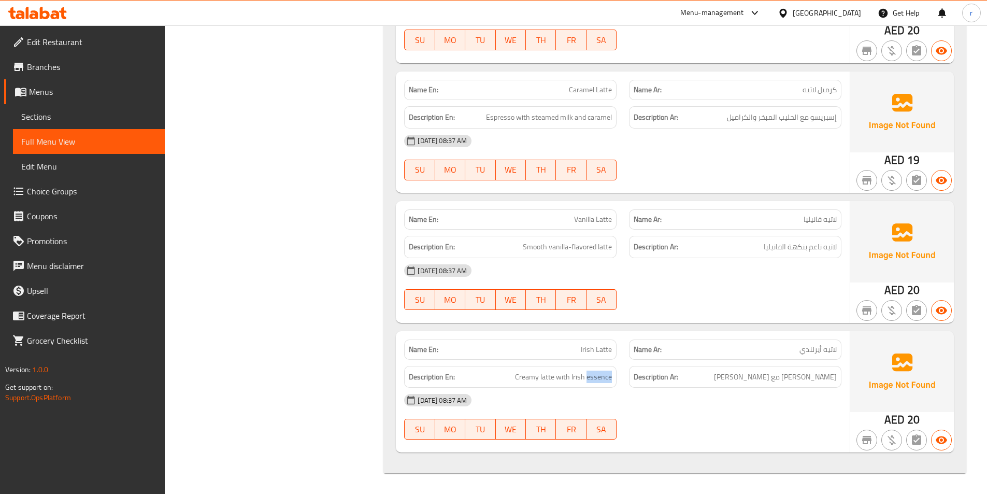
drag, startPoint x: 587, startPoint y: 377, endPoint x: 615, endPoint y: 375, distance: 28.1
click at [615, 375] on div "Description En: Creamy latte with Irish essence" at bounding box center [510, 377] width 212 height 22
click at [704, 401] on div "[DATE] 08:37 AM" at bounding box center [623, 400] width 450 height 25
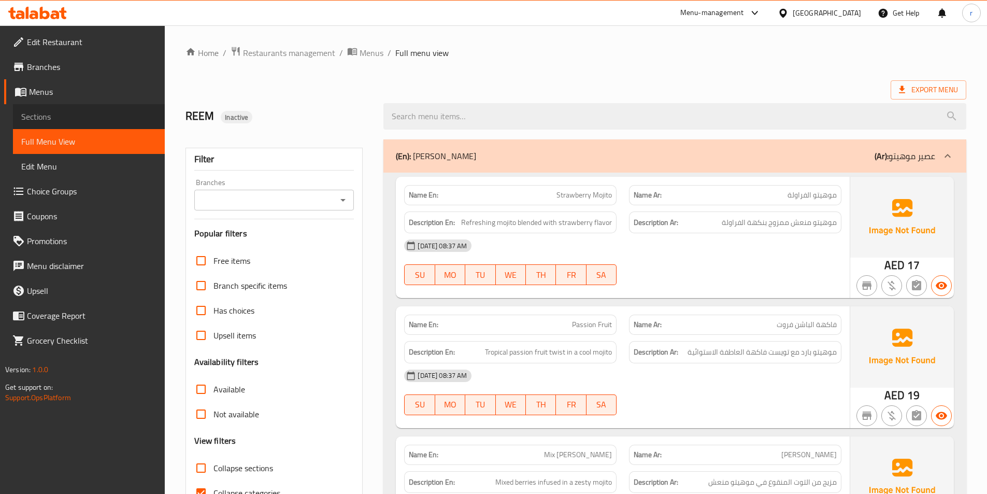
click at [95, 114] on span "Sections" at bounding box center [88, 116] width 135 height 12
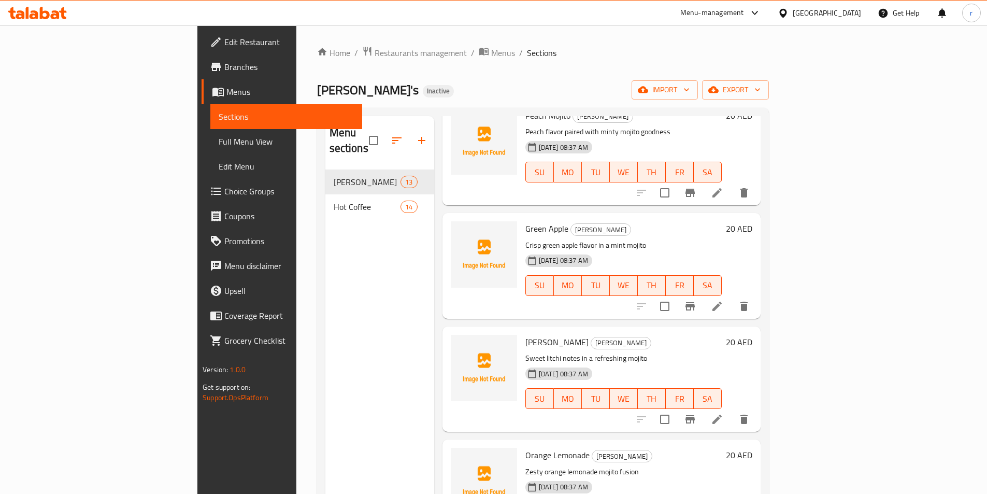
scroll to position [570, 0]
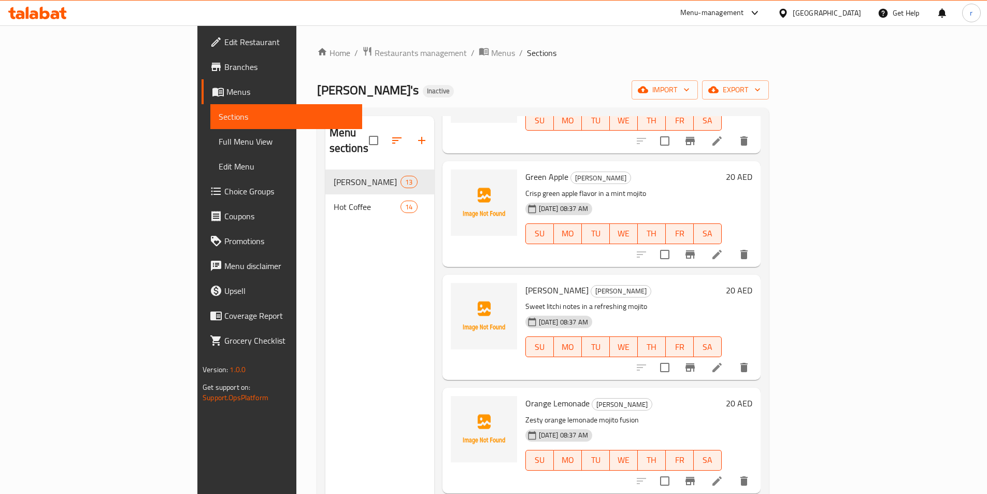
click at [732, 358] on li at bounding box center [717, 367] width 29 height 19
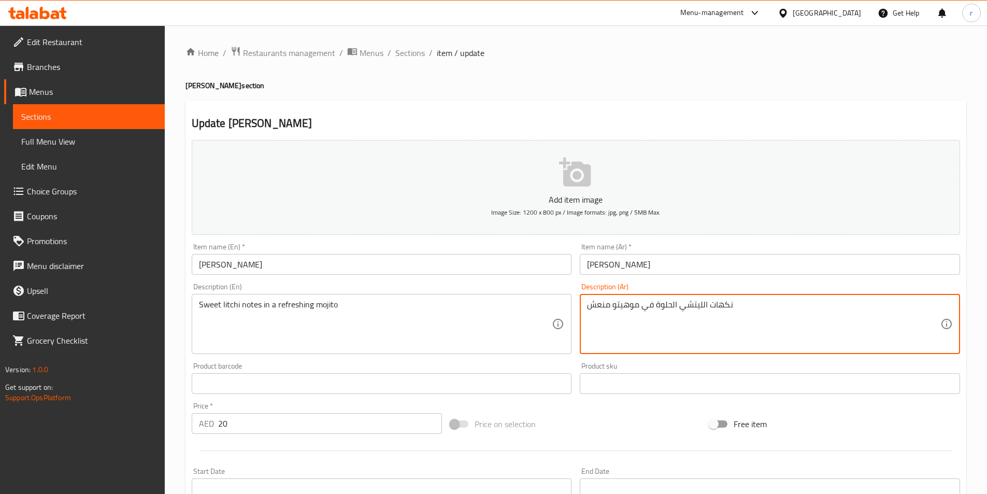
drag, startPoint x: 705, startPoint y: 302, endPoint x: 742, endPoint y: 307, distance: 37.6
click at [742, 307] on textarea "نكهات الليتشي الحلوة في موهيتو منعش" at bounding box center [763, 323] width 353 height 49
drag, startPoint x: 707, startPoint y: 305, endPoint x: 747, endPoint y: 305, distance: 39.4
click at [747, 305] on textarea "نكهات الليتشي الحلوة في موهيتو منعش" at bounding box center [763, 323] width 353 height 49
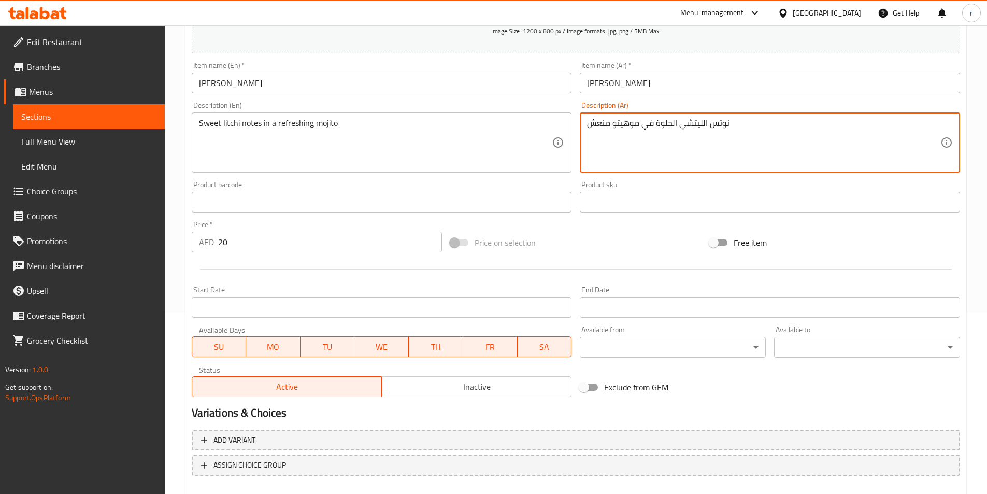
scroll to position [187, 0]
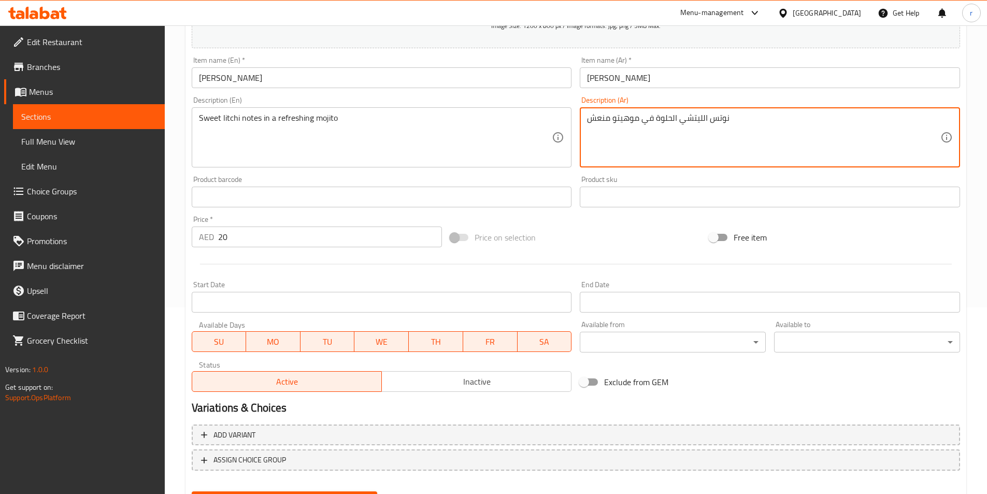
type textarea "نوتس الليتشي الحلوة في موهيتو منعش"
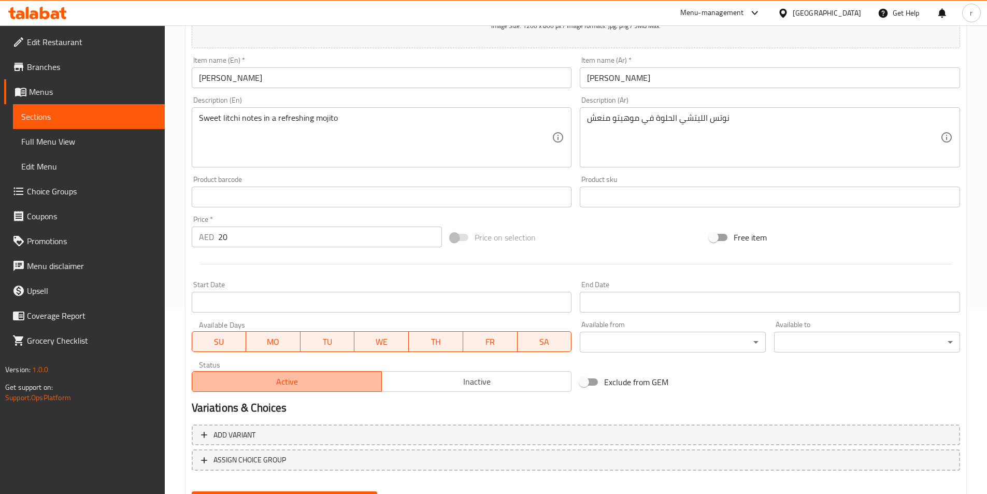
click at [341, 380] on span "Active" at bounding box center [286, 381] width 181 height 15
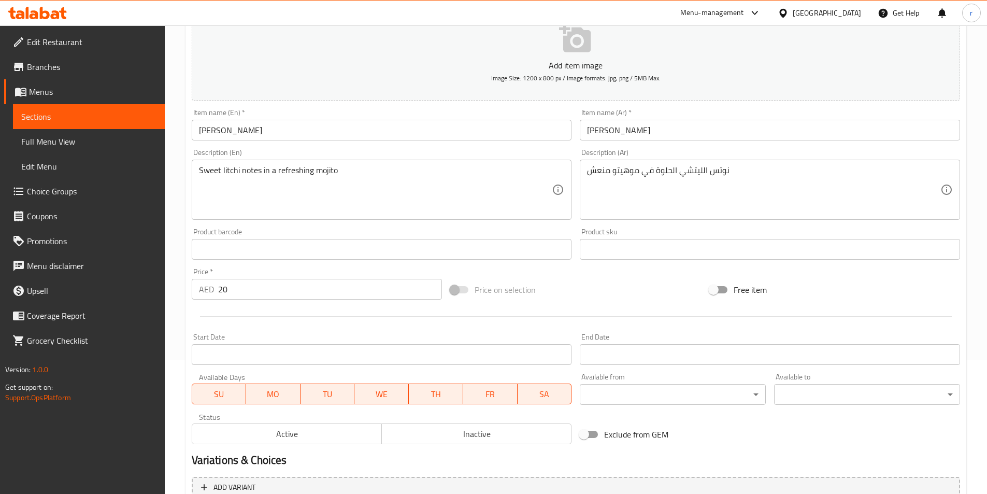
scroll to position [238, 0]
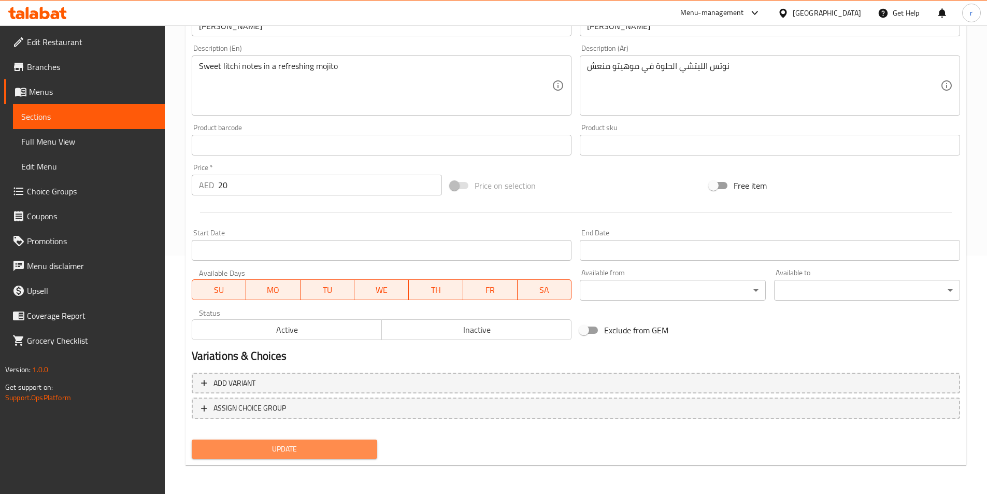
click at [345, 446] on span "Update" at bounding box center [284, 448] width 169 height 13
click at [319, 448] on span "Update" at bounding box center [284, 448] width 169 height 13
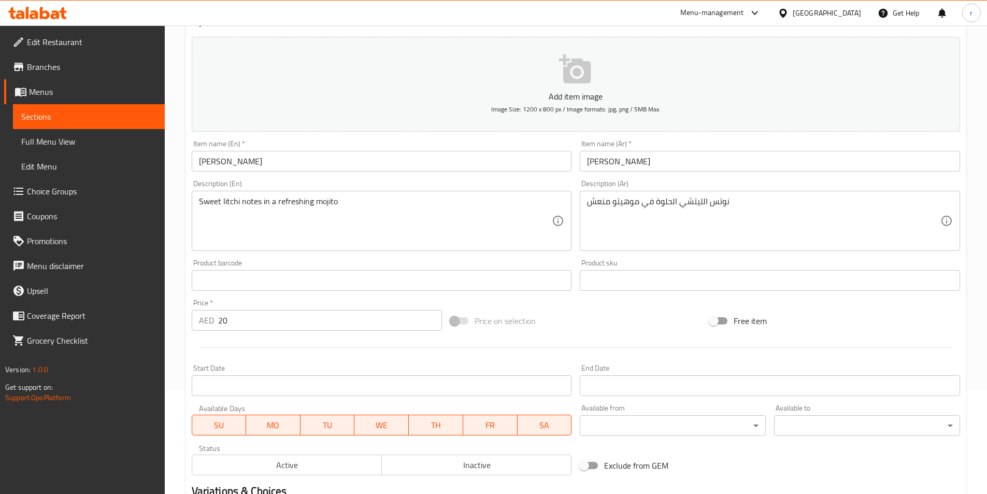
scroll to position [104, 0]
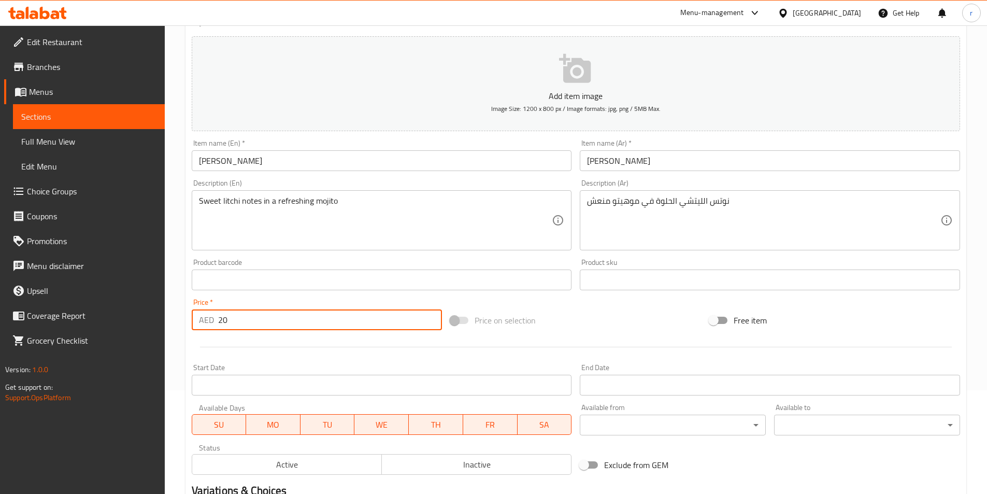
click at [274, 321] on input "20" at bounding box center [330, 319] width 224 height 21
type input "20"
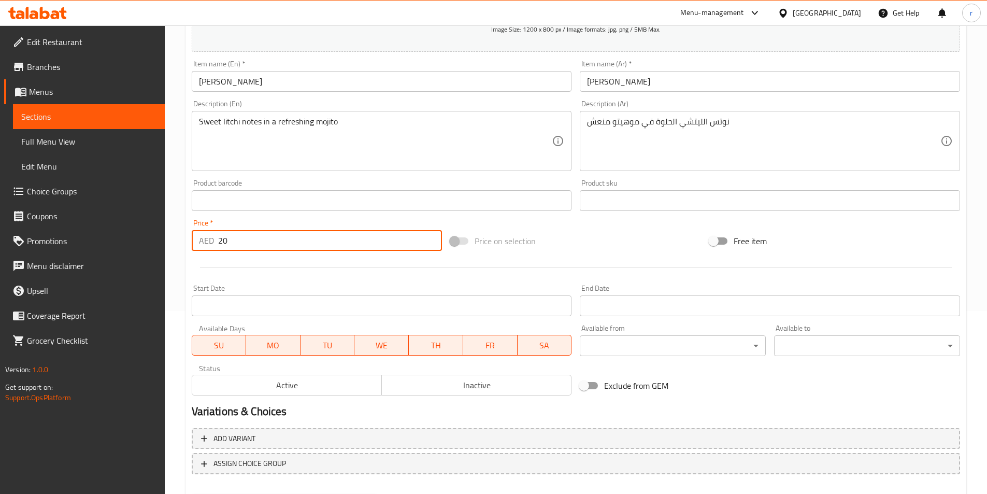
scroll to position [238, 0]
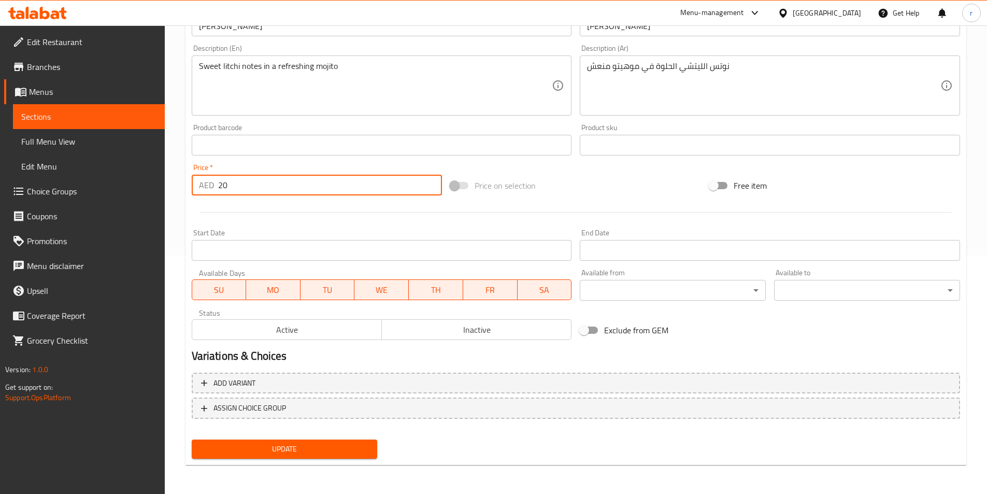
click at [298, 445] on span "Update" at bounding box center [284, 448] width 169 height 13
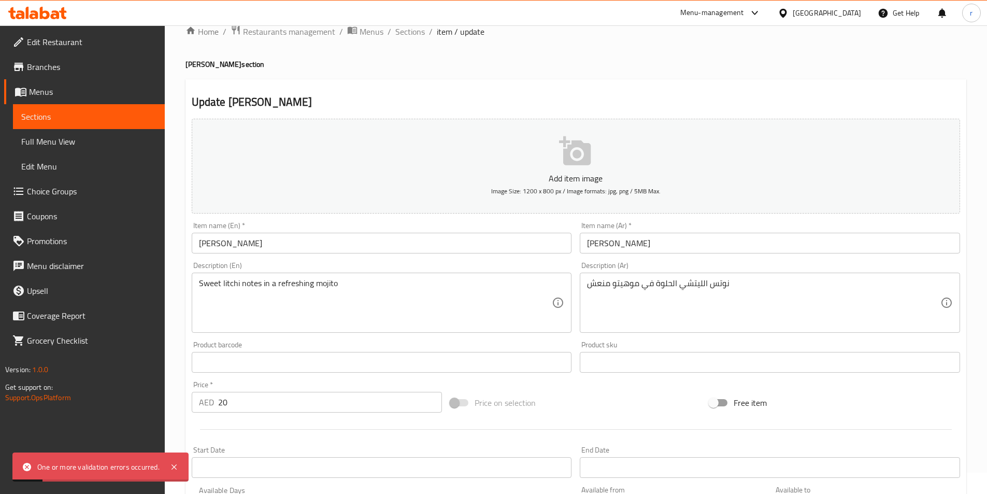
scroll to position [0, 0]
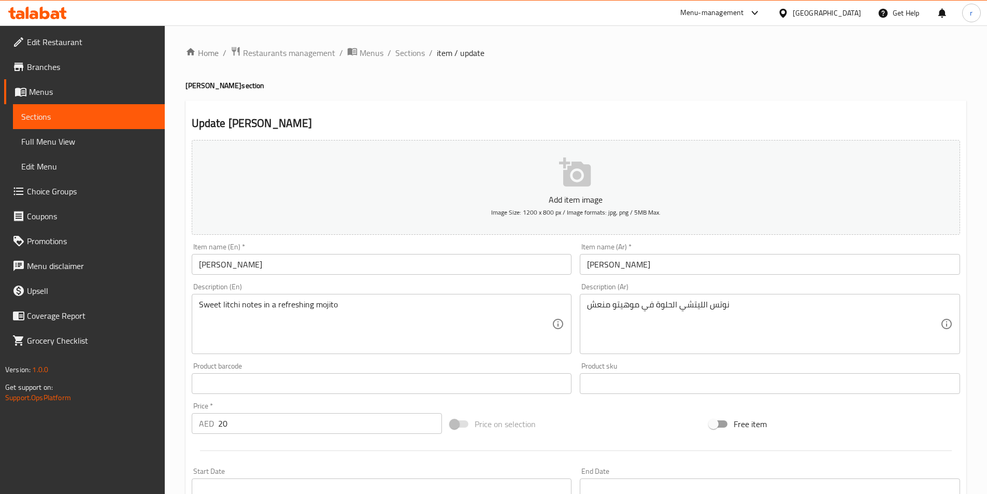
click at [333, 266] on input "[PERSON_NAME]" at bounding box center [382, 264] width 380 height 21
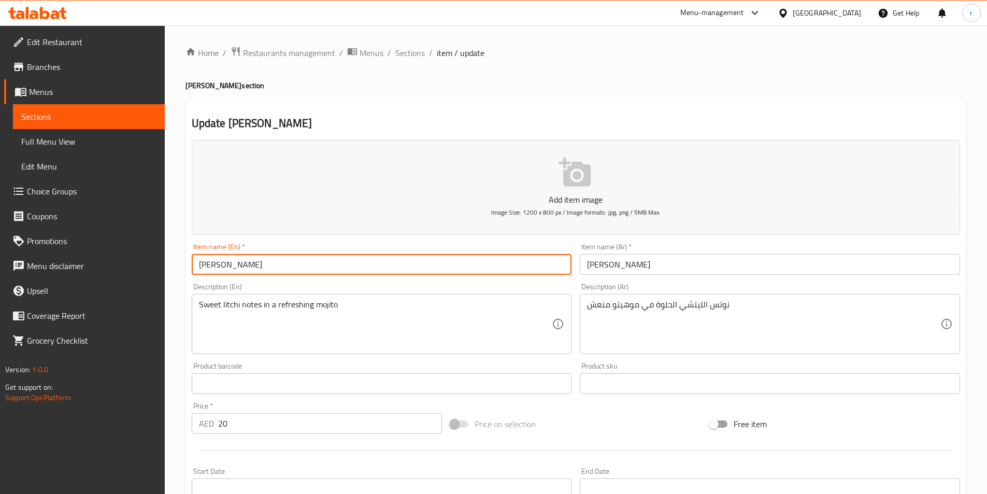
click at [333, 266] on input "[PERSON_NAME]" at bounding box center [382, 264] width 380 height 21
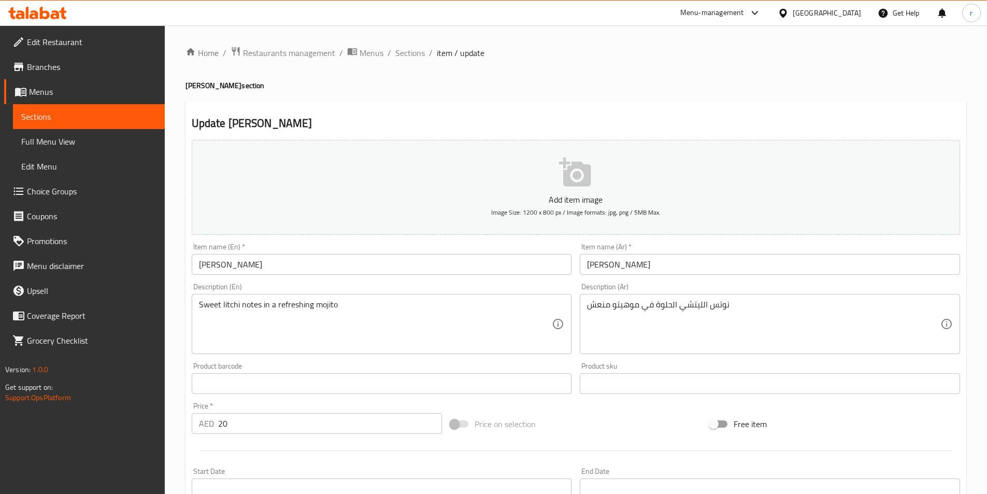
click at [611, 263] on input "[PERSON_NAME]" at bounding box center [770, 264] width 380 height 21
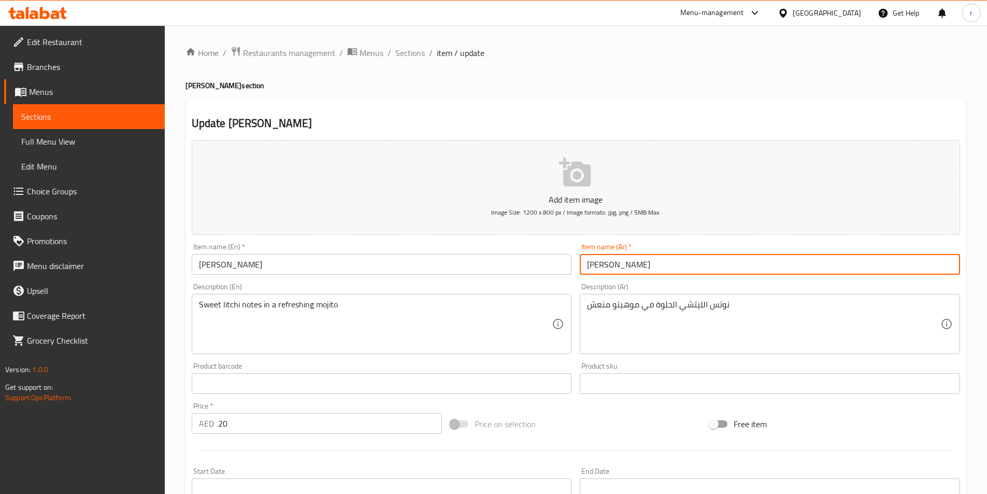
click at [611, 263] on input "[PERSON_NAME]" at bounding box center [770, 264] width 380 height 21
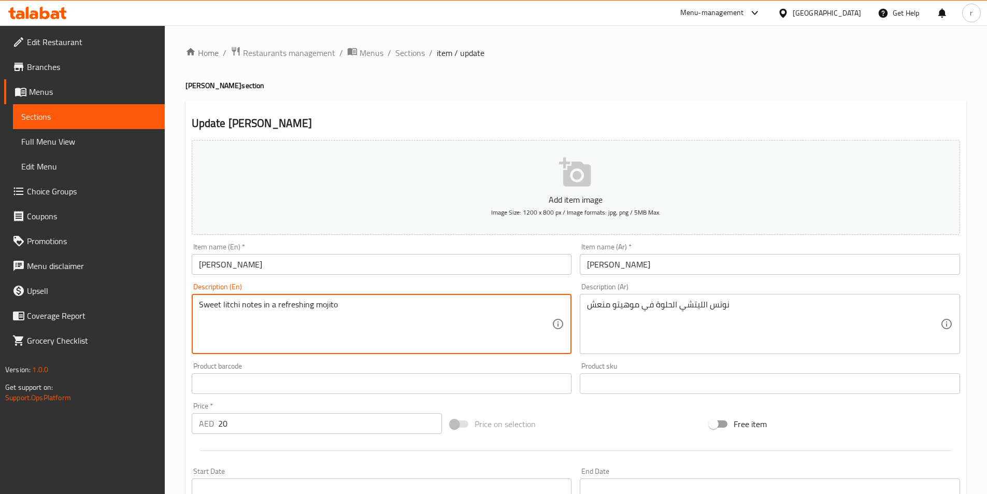
click at [298, 308] on textarea "Sweet litchi notes in a refreshing mojito" at bounding box center [375, 323] width 353 height 49
click at [299, 308] on textarea "Sweet litchi notes in a refreshing mojito" at bounding box center [375, 323] width 353 height 49
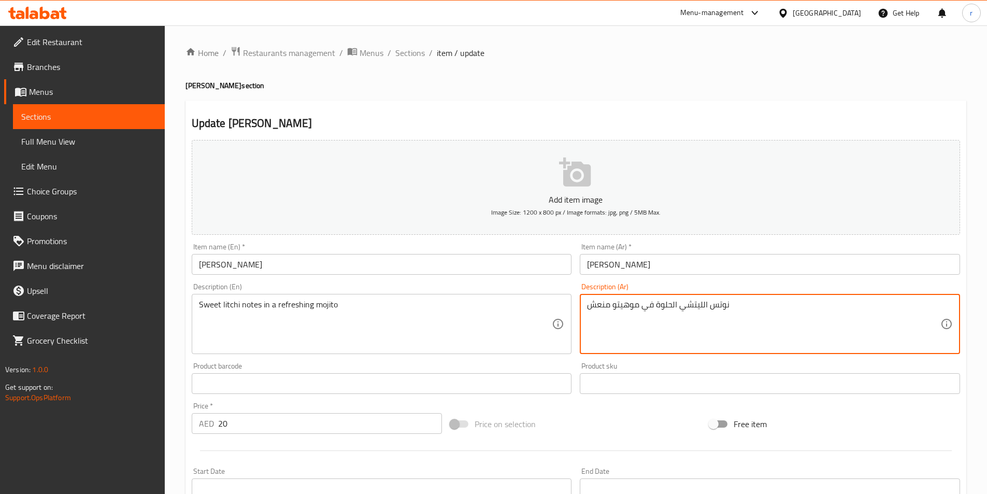
click at [641, 313] on textarea "نوتس الليتشي الحلوة في موهيتو منعش" at bounding box center [763, 323] width 353 height 49
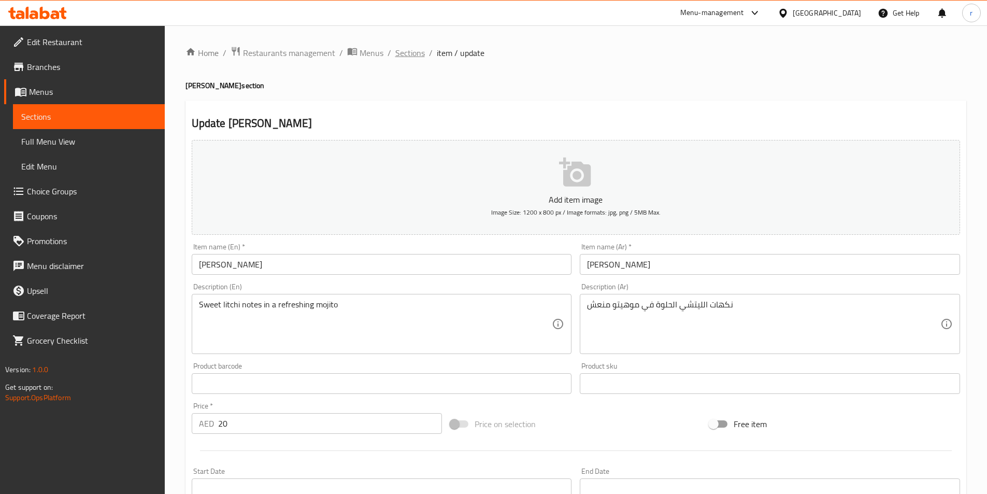
click at [401, 54] on span "Sections" at bounding box center [410, 53] width 30 height 12
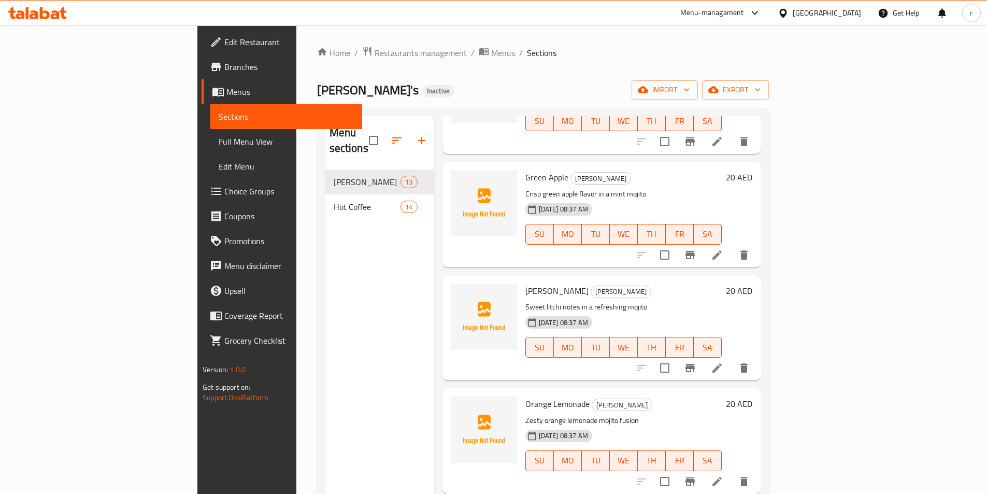
scroll to position [570, 0]
click at [750, 361] on icon "delete" at bounding box center [744, 367] width 12 height 12
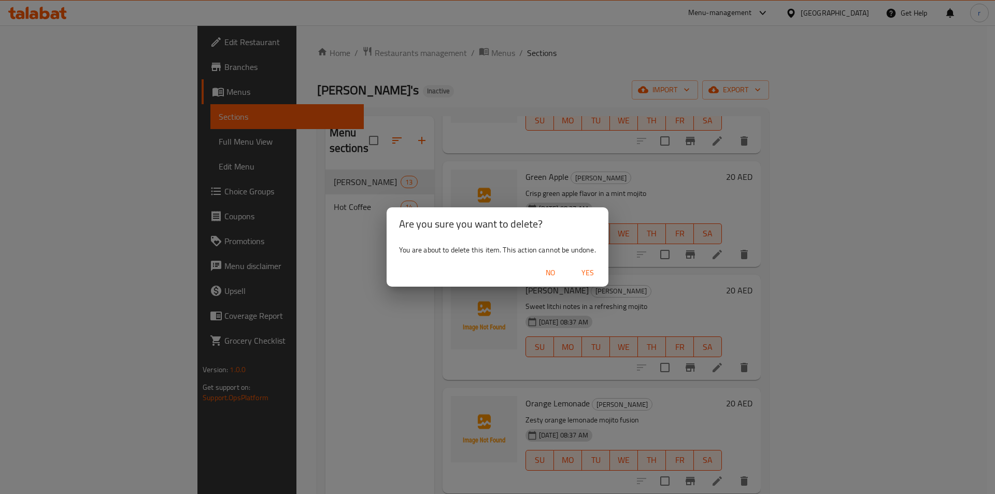
click at [583, 269] on span "Yes" at bounding box center [587, 272] width 25 height 13
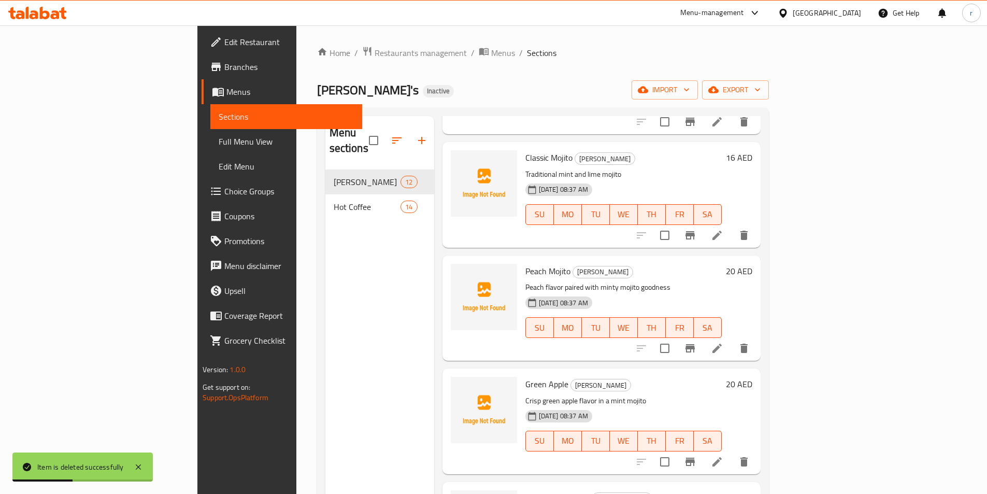
scroll to position [0, 0]
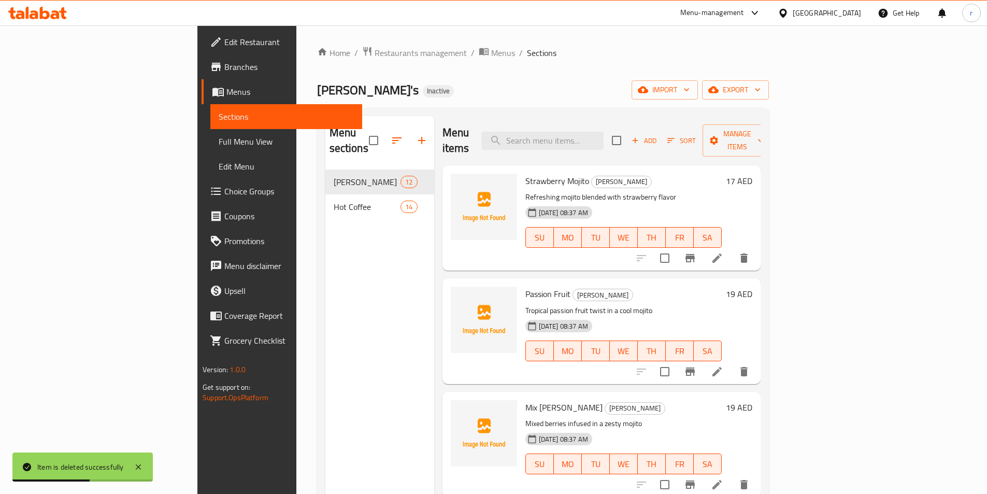
click at [658, 135] on span "Add" at bounding box center [644, 141] width 28 height 12
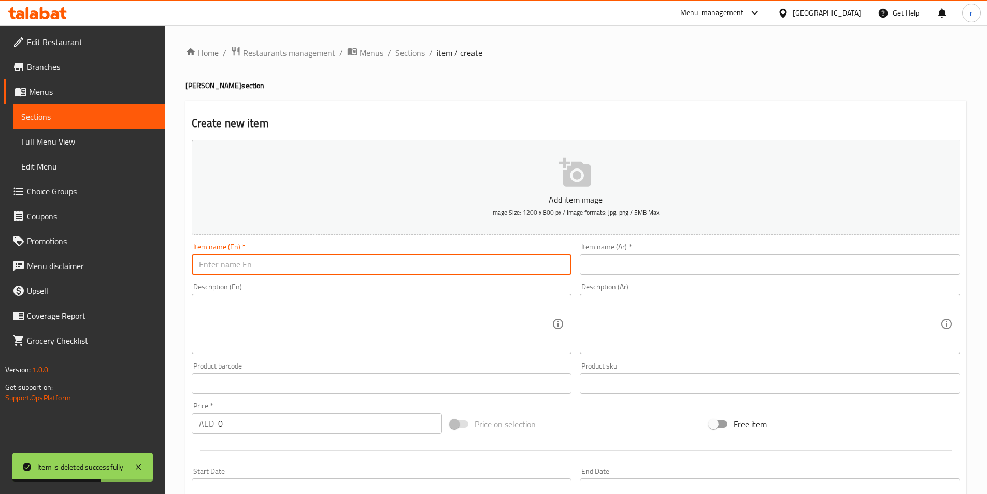
click at [419, 258] on input "text" at bounding box center [382, 264] width 380 height 21
paste input "[PERSON_NAME]"
type input "[PERSON_NAME]"
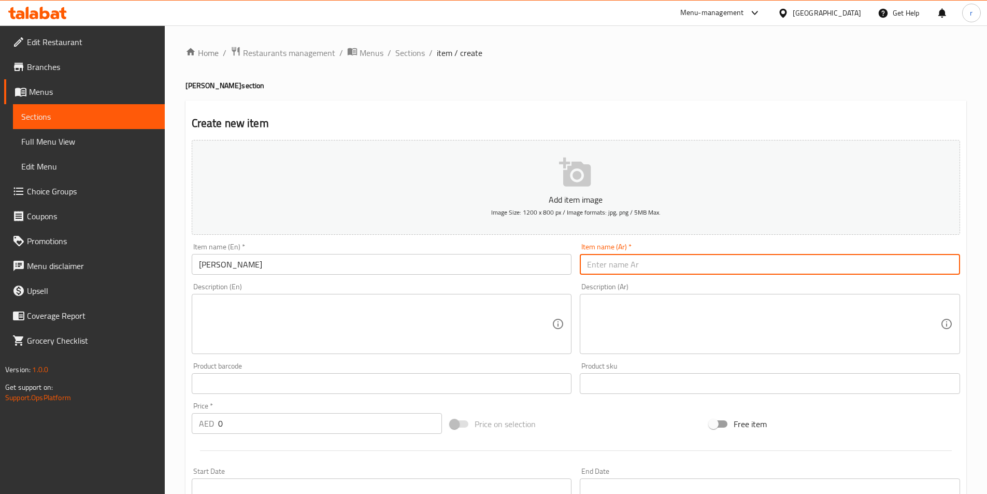
click at [793, 272] on input "text" at bounding box center [770, 264] width 380 height 21
paste input "[PERSON_NAME]"
type input "[PERSON_NAME]"
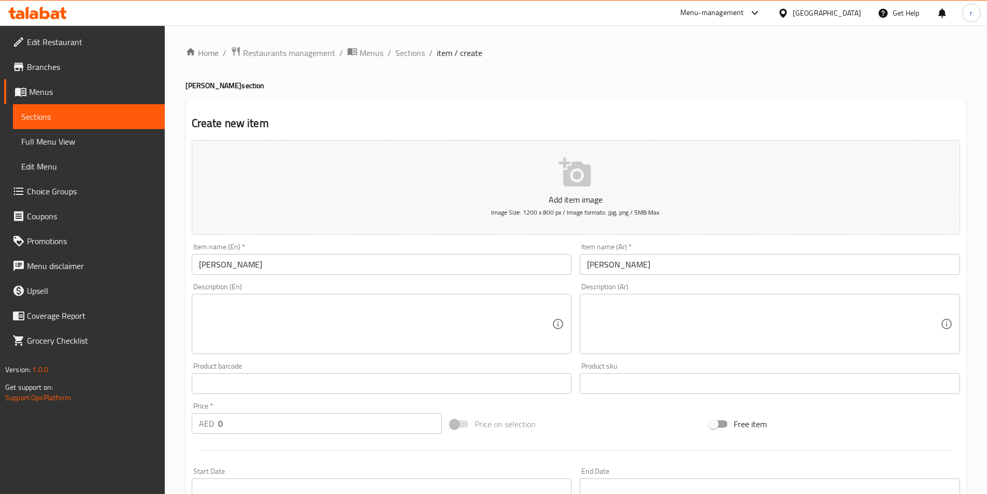
click at [275, 318] on textarea at bounding box center [375, 323] width 353 height 49
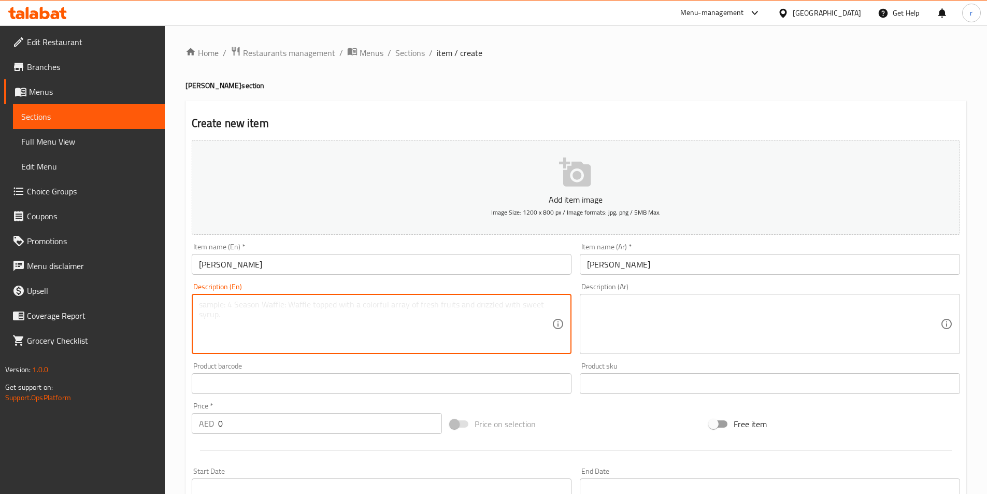
paste textarea "Sweet litchi notes in a refreshing mojito"
type textarea "Sweet litchi notes in a refreshing mojito"
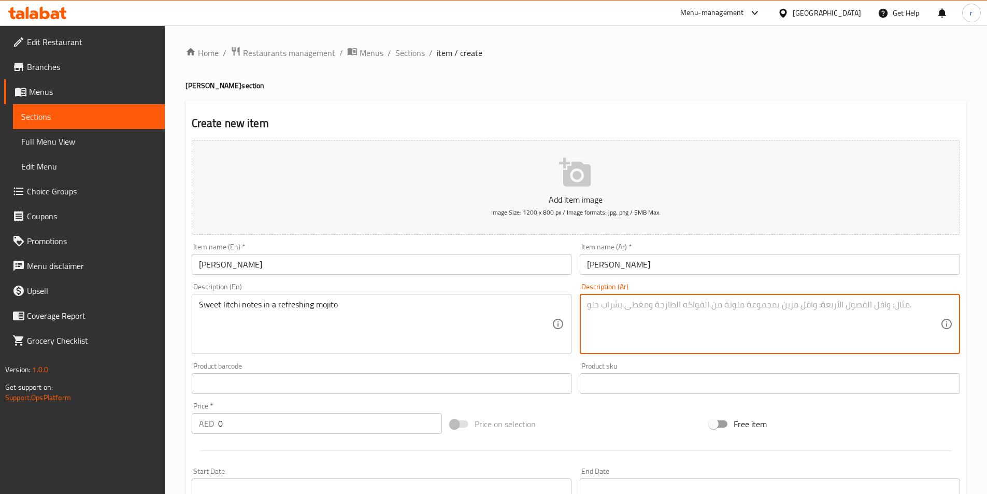
click at [789, 333] on textarea at bounding box center [763, 323] width 353 height 49
paste textarea "نوتس الليتشي الحلوة في موهيتو منعش"
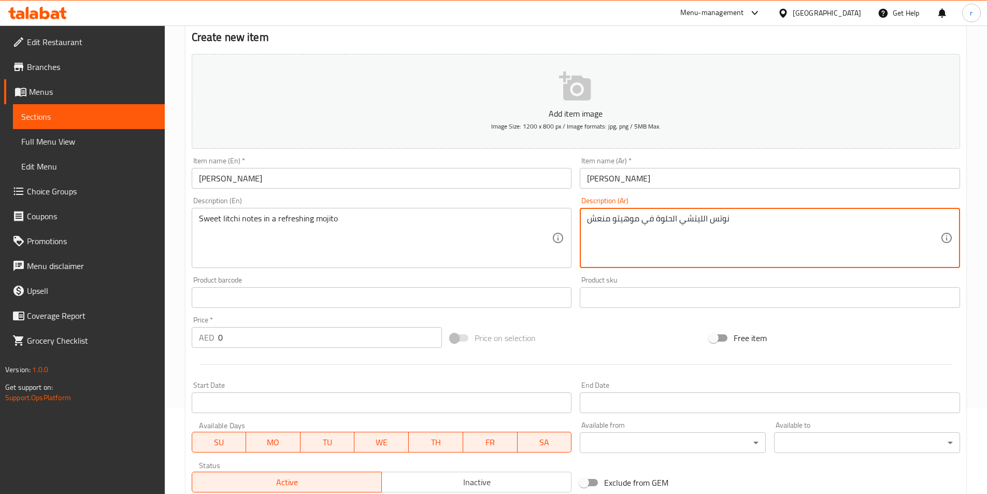
scroll to position [238, 0]
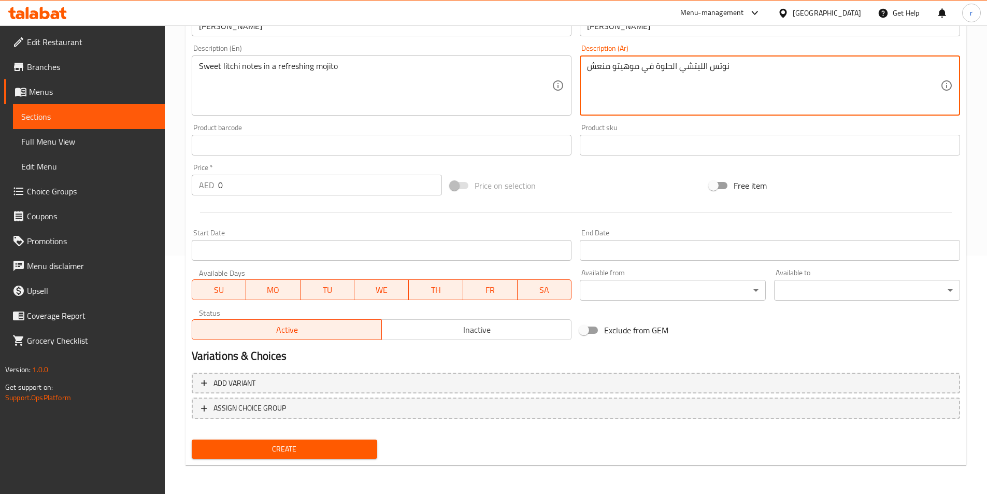
type textarea "نوتس الليتشي الحلوة في موهيتو منعش"
click at [273, 182] on input "0" at bounding box center [330, 185] width 224 height 21
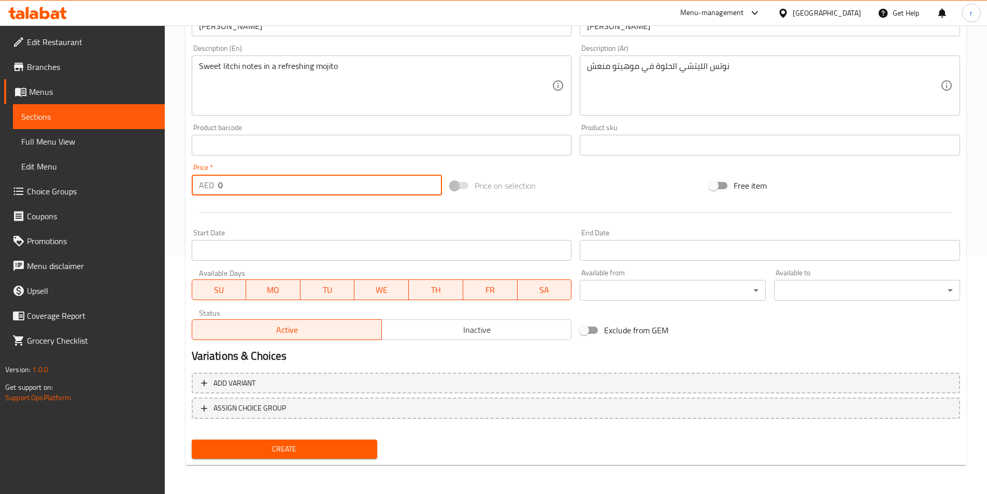
click at [273, 182] on input "0" at bounding box center [330, 185] width 224 height 21
type input "20"
click at [322, 449] on span "Create" at bounding box center [284, 448] width 169 height 13
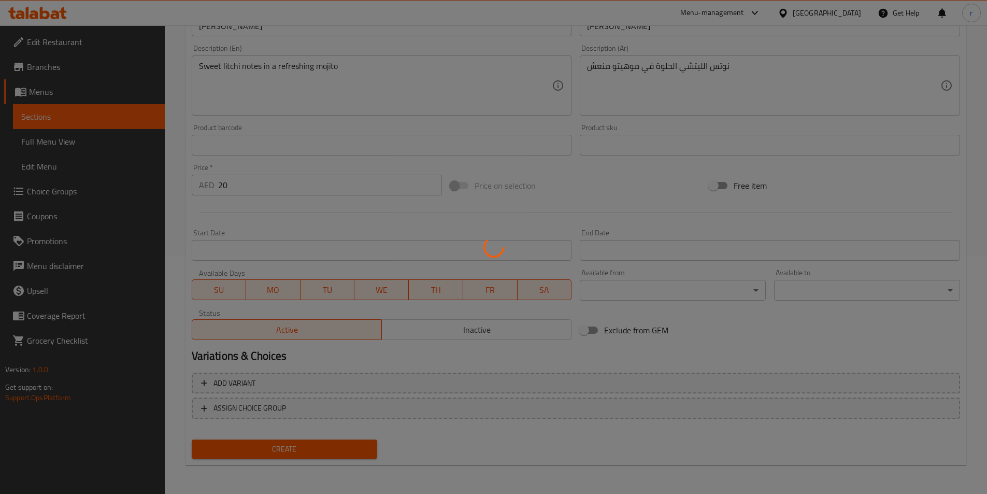
type input "0"
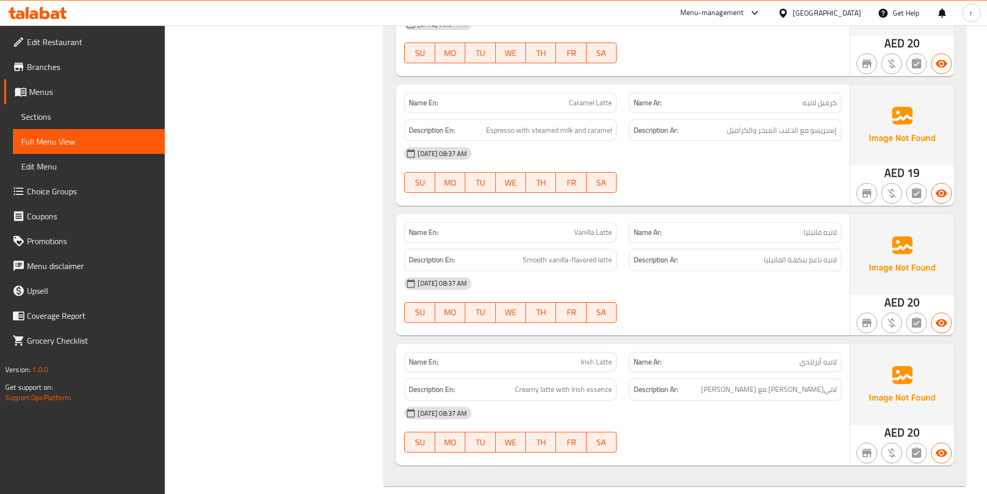
scroll to position [3343, 0]
drag, startPoint x: 772, startPoint y: 376, endPoint x: 789, endPoint y: 379, distance: 17.8
click at [789, 382] on span "[PERSON_NAME] مع [PERSON_NAME]" at bounding box center [769, 388] width 136 height 13
click at [786, 382] on span "[PERSON_NAME] مع [PERSON_NAME]" at bounding box center [769, 388] width 136 height 13
drag, startPoint x: 772, startPoint y: 378, endPoint x: 788, endPoint y: 376, distance: 16.8
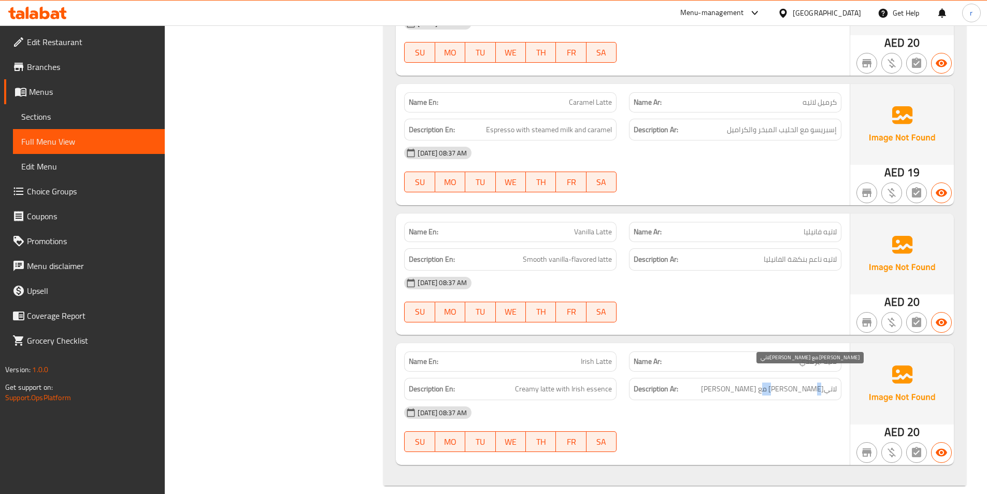
click at [788, 382] on span "[PERSON_NAME] مع [PERSON_NAME]" at bounding box center [769, 388] width 136 height 13
click at [64, 116] on span "Sections" at bounding box center [88, 116] width 135 height 12
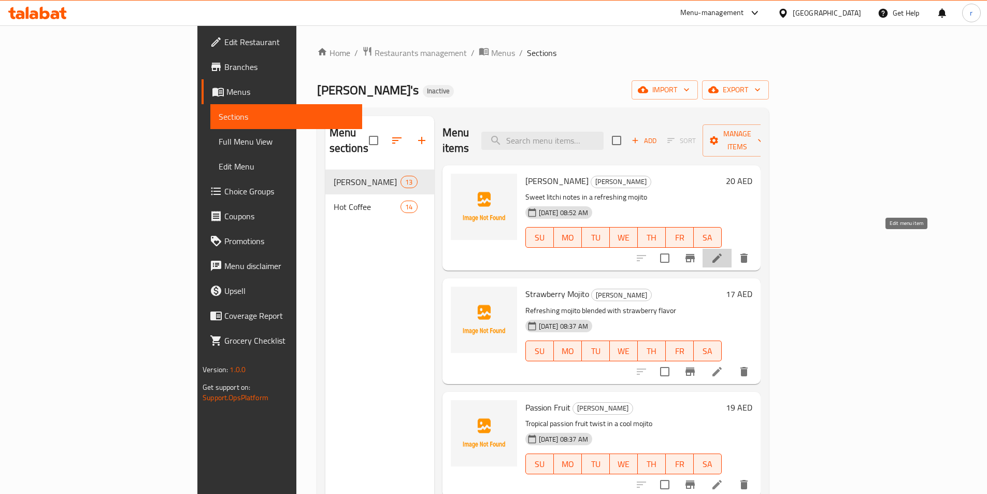
click at [723, 252] on icon at bounding box center [717, 258] width 12 height 12
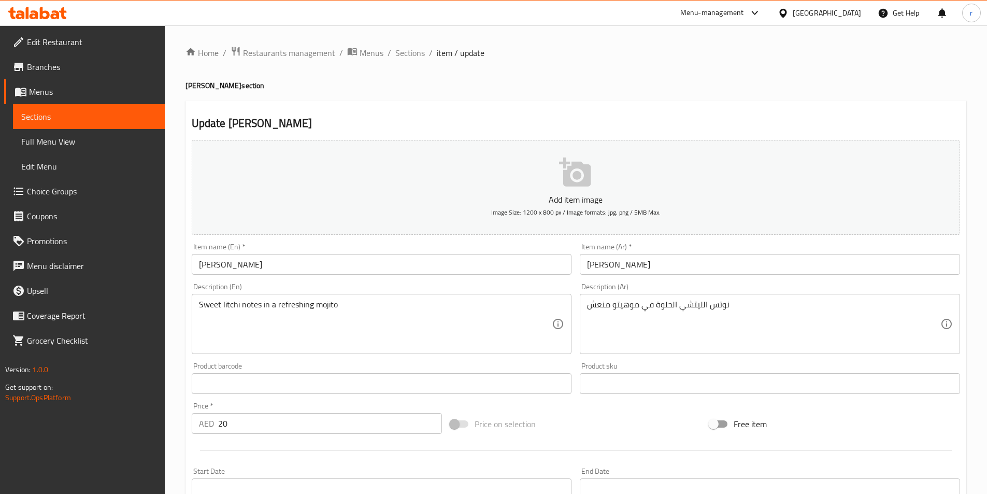
click at [50, 108] on link "Sections" at bounding box center [89, 116] width 152 height 25
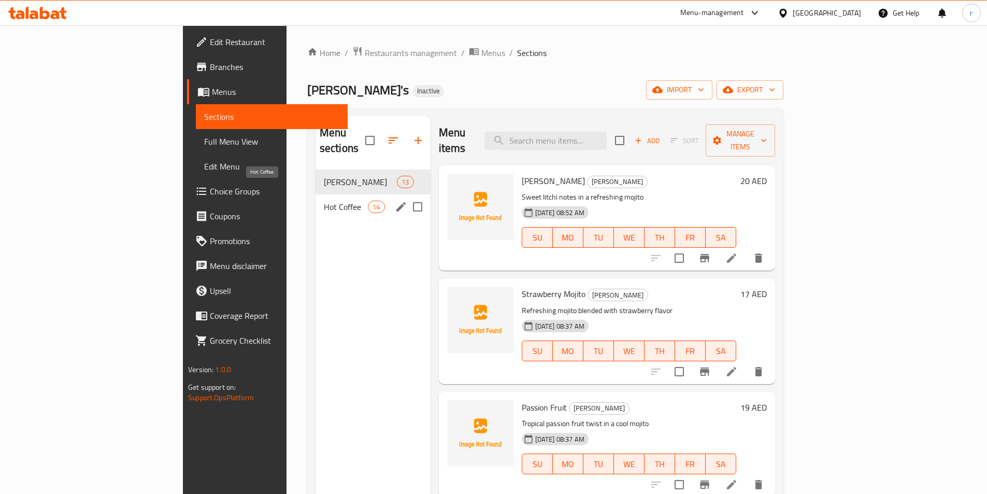
click at [324, 201] on span "Hot Coffee" at bounding box center [346, 207] width 44 height 12
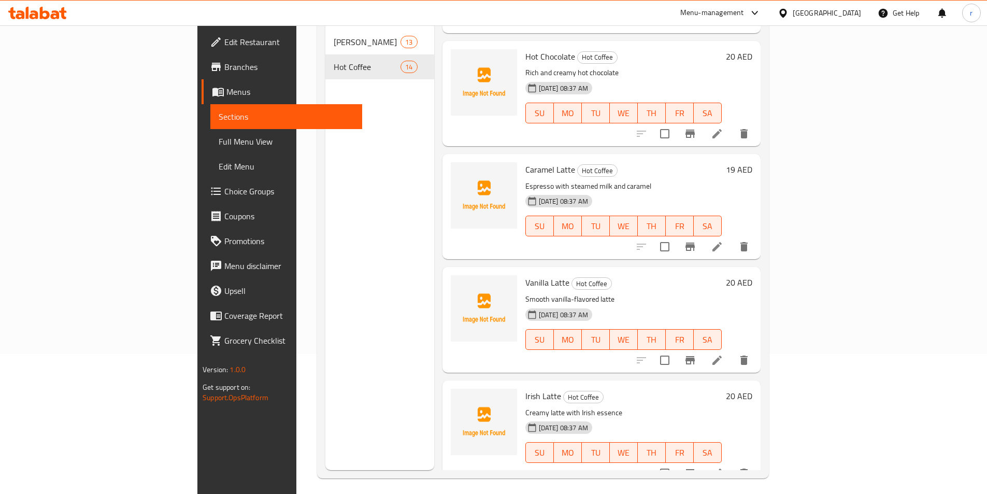
scroll to position [145, 0]
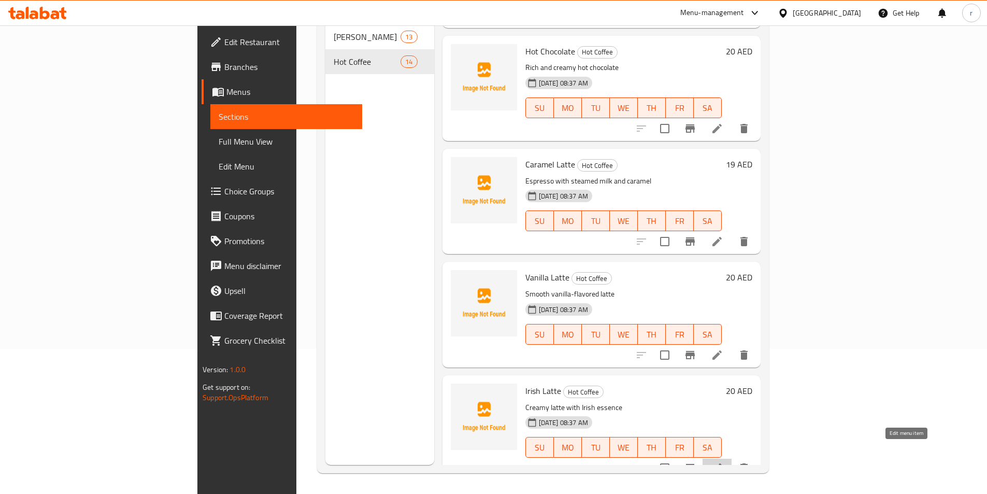
click at [723, 462] on icon at bounding box center [717, 468] width 12 height 12
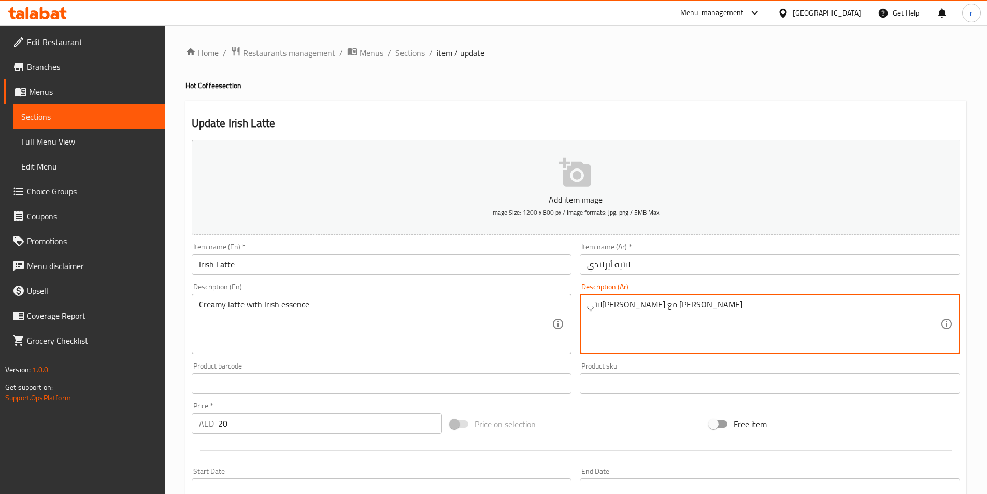
drag, startPoint x: 611, startPoint y: 305, endPoint x: 633, endPoint y: 306, distance: 21.8
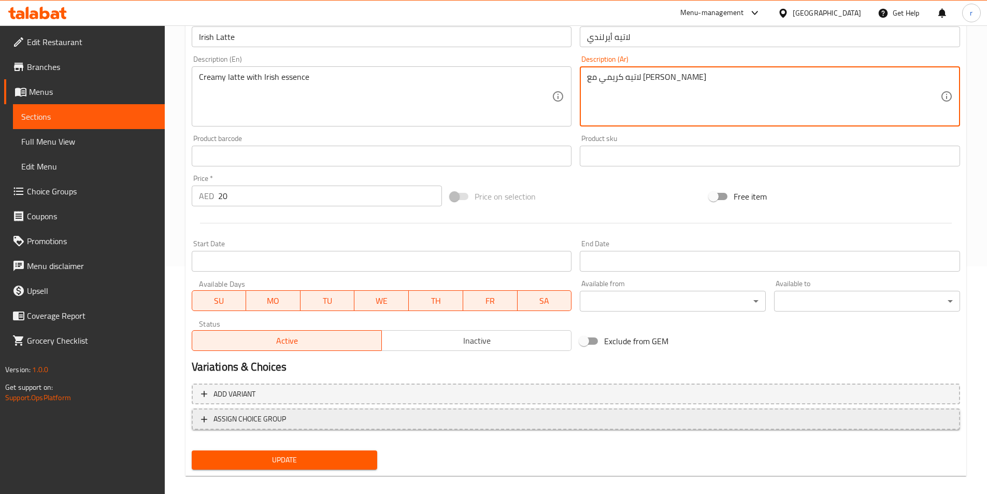
scroll to position [238, 0]
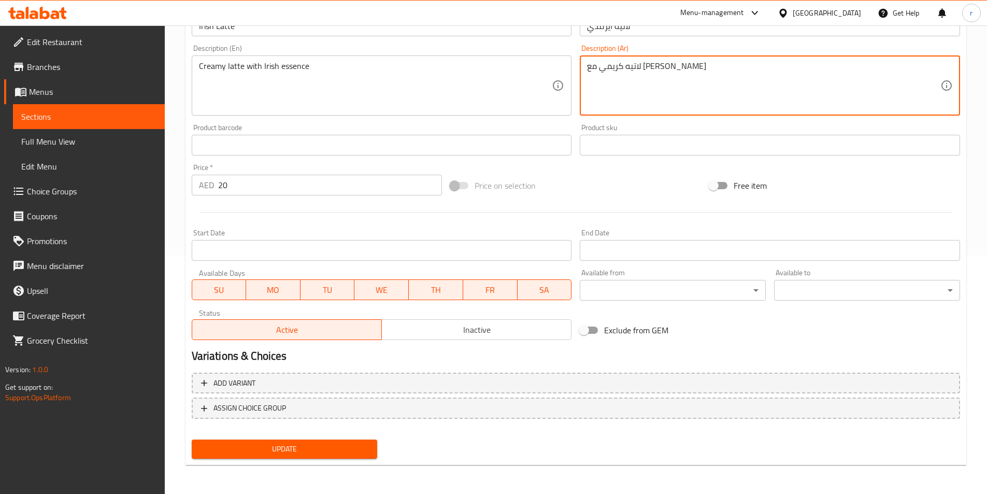
type textarea "لاتيه كريمي مع [PERSON_NAME]"
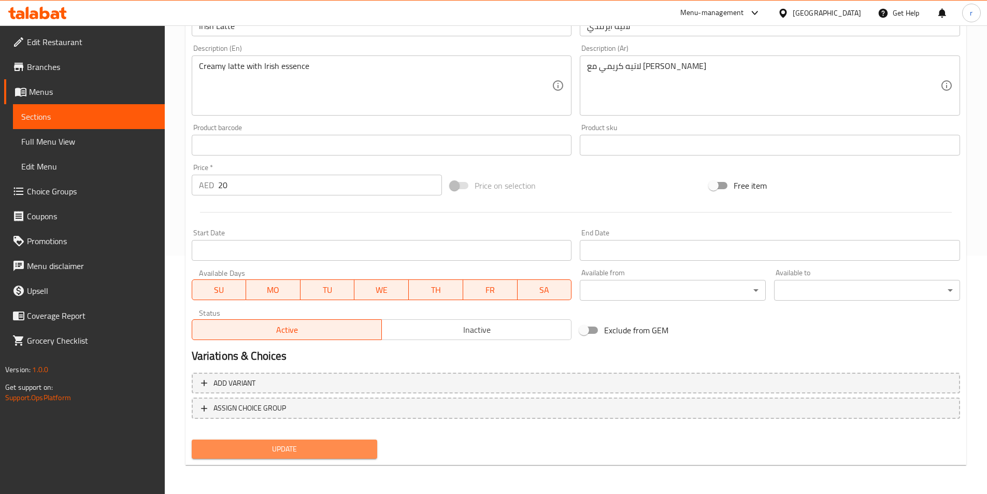
click at [323, 444] on span "Update" at bounding box center [284, 448] width 169 height 13
click at [336, 446] on span "Update" at bounding box center [284, 448] width 169 height 13
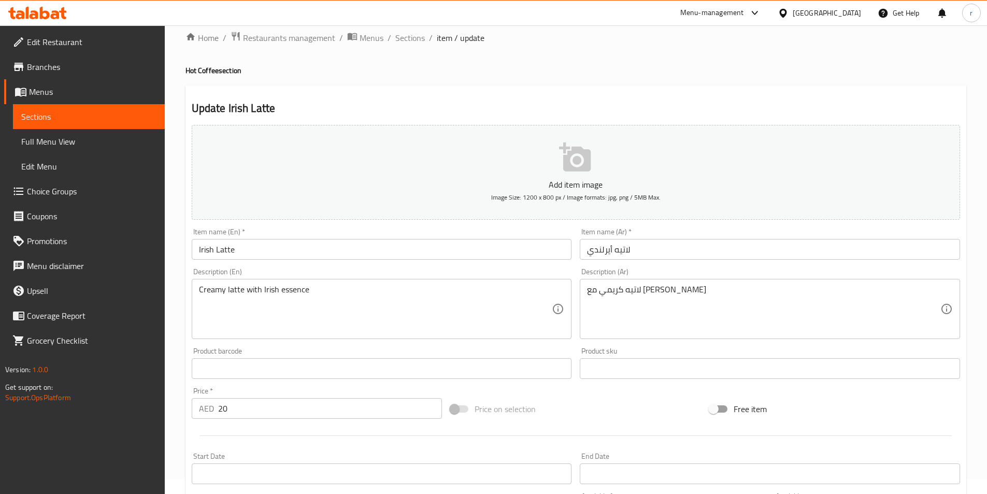
scroll to position [0, 0]
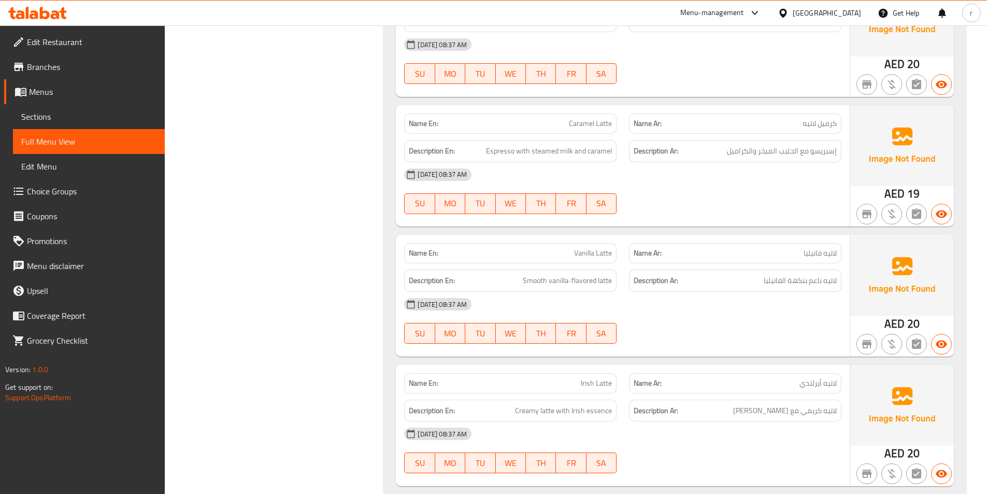
scroll to position [3291, 0]
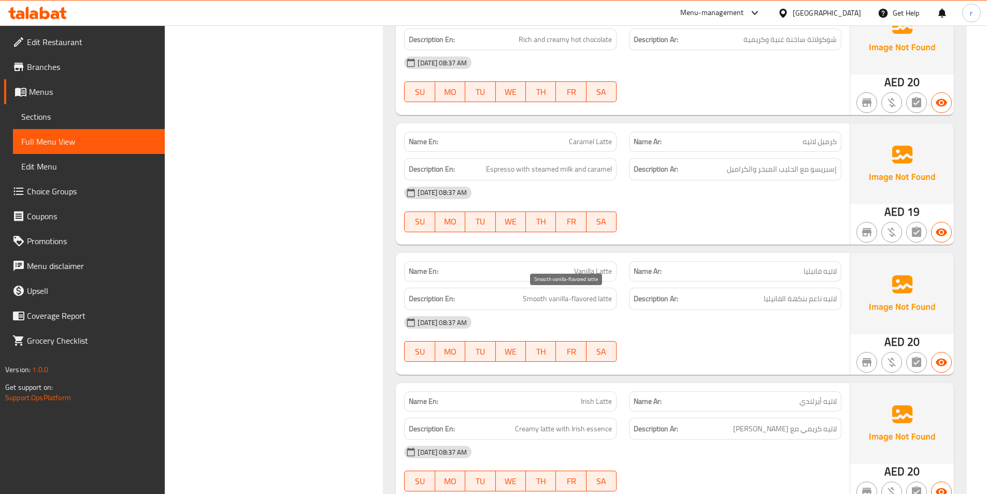
click at [529, 296] on span "Smooth vanilla-flavored latte" at bounding box center [567, 298] width 89 height 13
drag, startPoint x: 523, startPoint y: 296, endPoint x: 614, endPoint y: 298, distance: 90.7
click at [614, 298] on div "Description En: Smooth vanilla-flavored latte" at bounding box center [510, 299] width 212 height 22
copy span "Smooth vanilla-flavored latte"
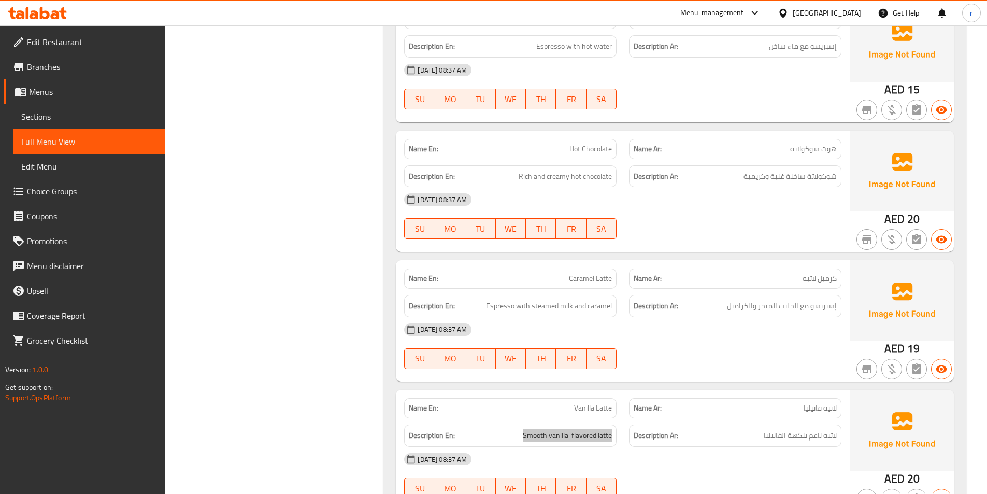
scroll to position [3135, 0]
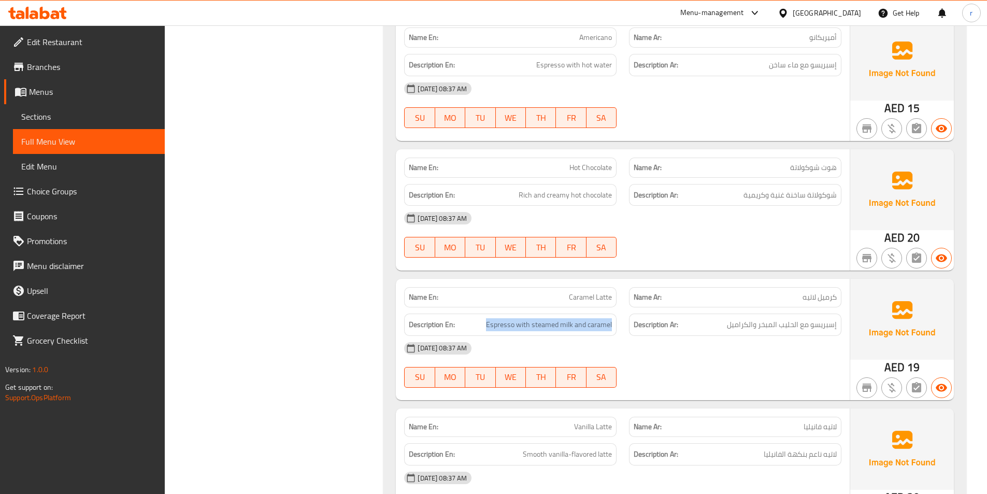
drag, startPoint x: 488, startPoint y: 322, endPoint x: 621, endPoint y: 322, distance: 133.2
click at [621, 322] on div "Description En: Espresso with steamed milk and caramel" at bounding box center [510, 324] width 225 height 35
copy span "Espresso with steamed milk and caramel"
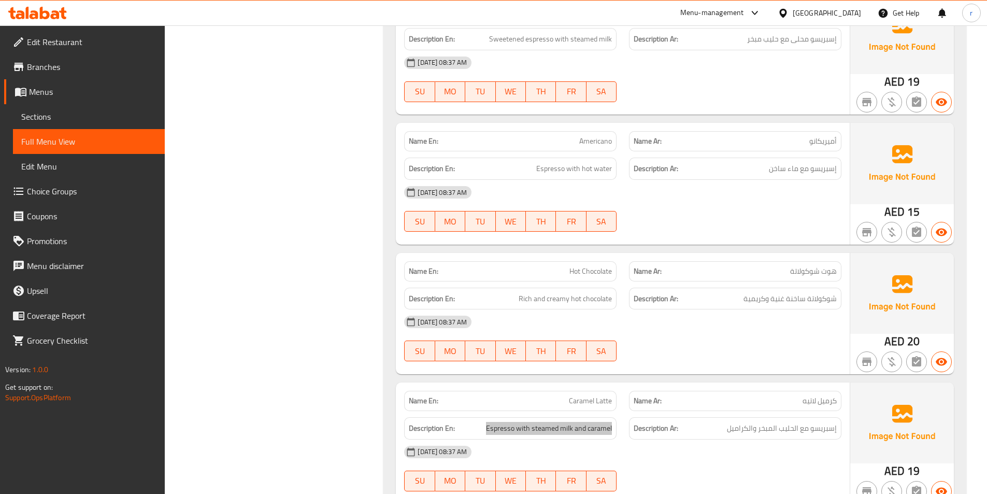
scroll to position [2980, 0]
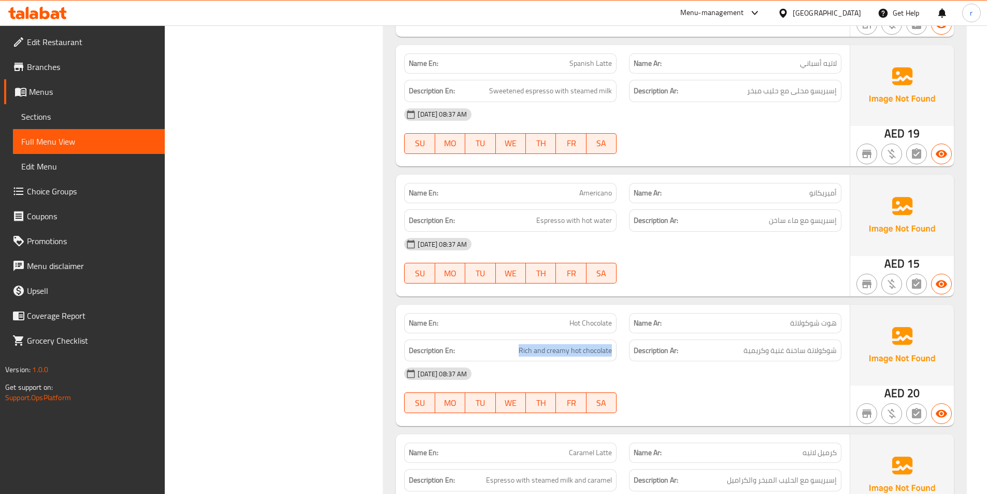
drag, startPoint x: 519, startPoint y: 348, endPoint x: 632, endPoint y: 353, distance: 113.1
click at [632, 353] on div "Description En: Rich and creamy hot chocolate Description Ar: شوكولاتة ساخنة غن…" at bounding box center [623, 350] width 450 height 35
copy span "Rich and creamy hot chocolate"
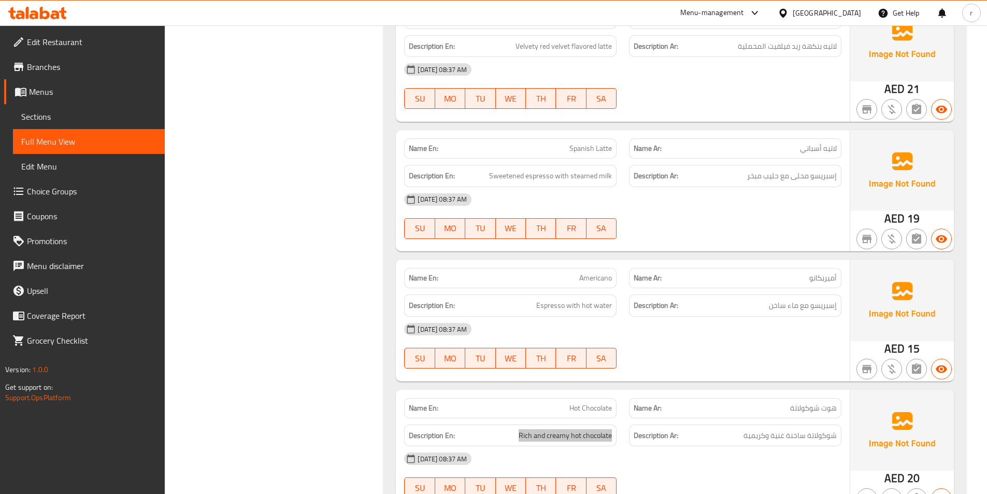
scroll to position [2876, 0]
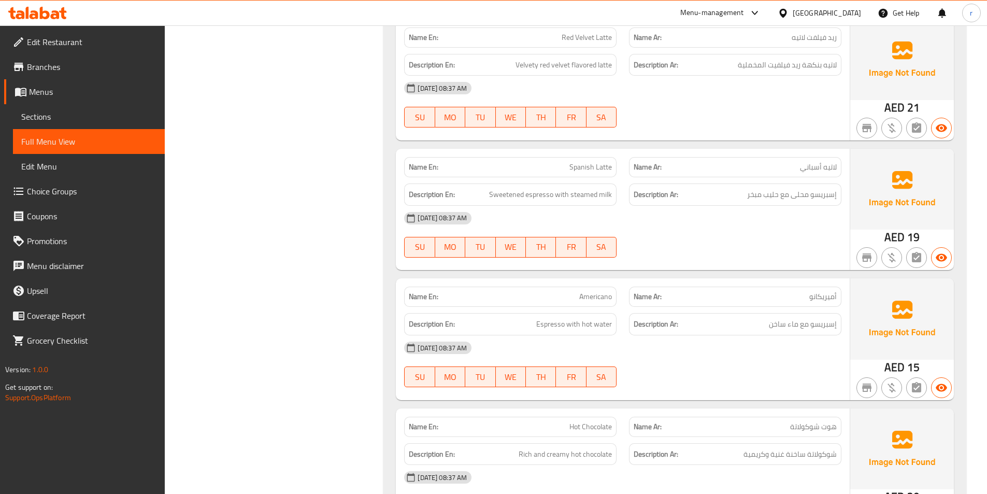
click at [737, 326] on h6 "Description Ar: إسبريسو مع ماء ساخن" at bounding box center [735, 324] width 203 height 13
click at [530, 327] on h6 "Description En: Espresso with hot water" at bounding box center [510, 324] width 203 height 13
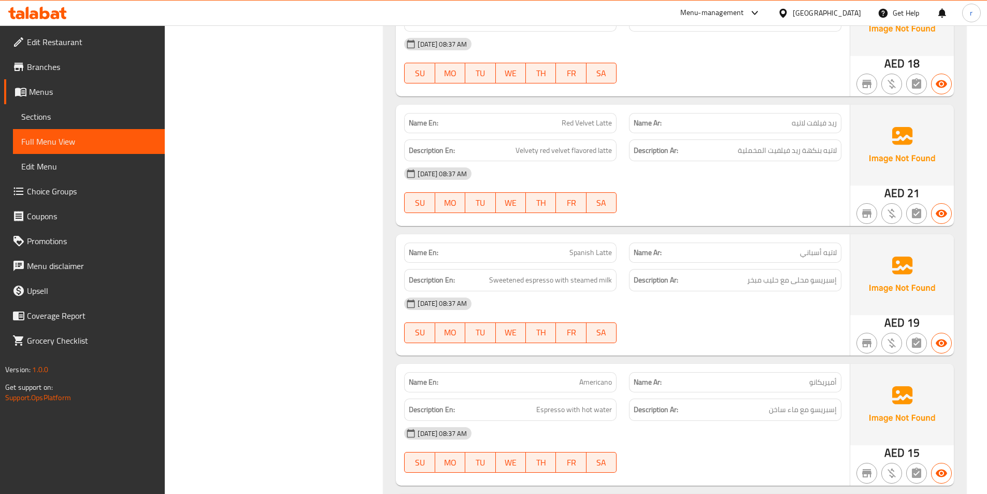
scroll to position [2773, 0]
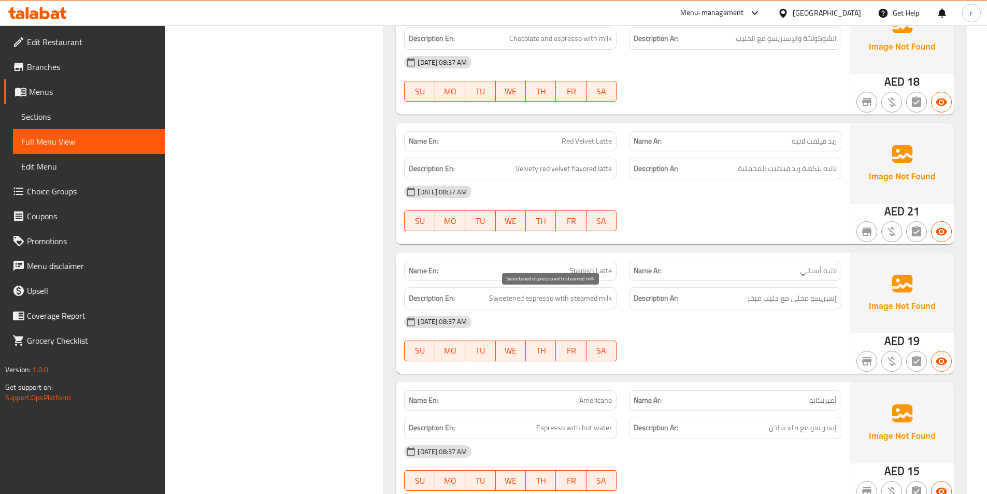
click at [491, 295] on span "Sweetened espresso with steamed milk" at bounding box center [550, 298] width 123 height 13
drag, startPoint x: 491, startPoint y: 295, endPoint x: 621, endPoint y: 302, distance: 130.2
click at [621, 302] on div "Description En: Sweetened espresso with steamed milk" at bounding box center [510, 298] width 225 height 35
copy span "Sweetened espresso with steamed milk"
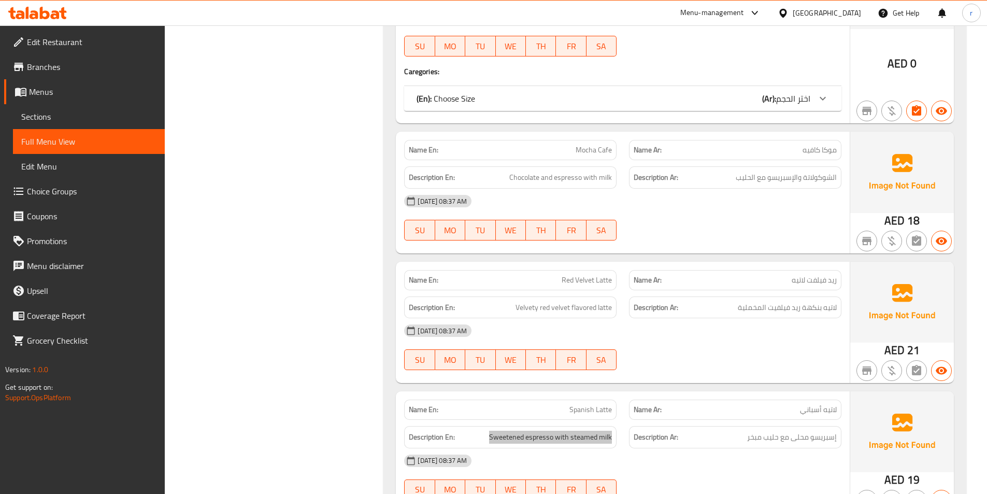
scroll to position [2617, 0]
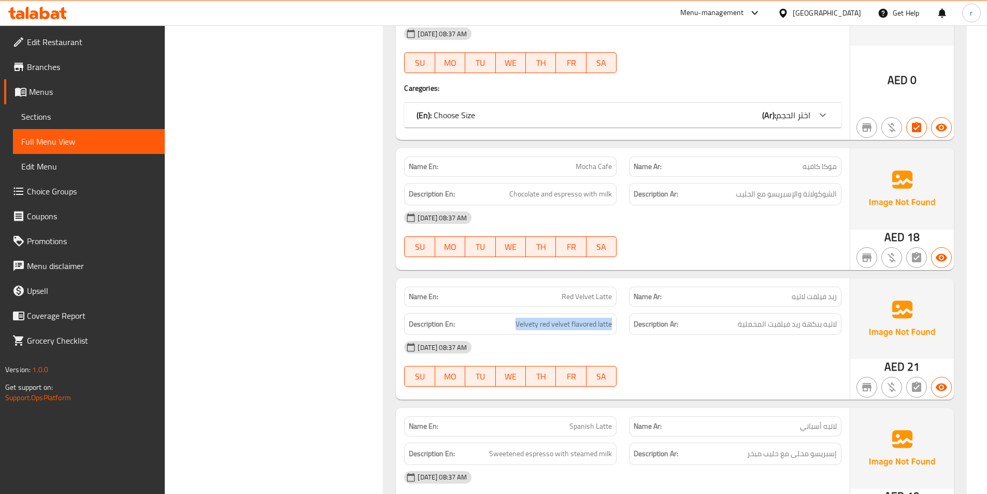
drag, startPoint x: 517, startPoint y: 322, endPoint x: 619, endPoint y: 325, distance: 102.6
click at [619, 325] on div "Description En: Velvety red velvet flavored latte" at bounding box center [510, 324] width 225 height 35
copy span "Velvety red velvet flavored latte"
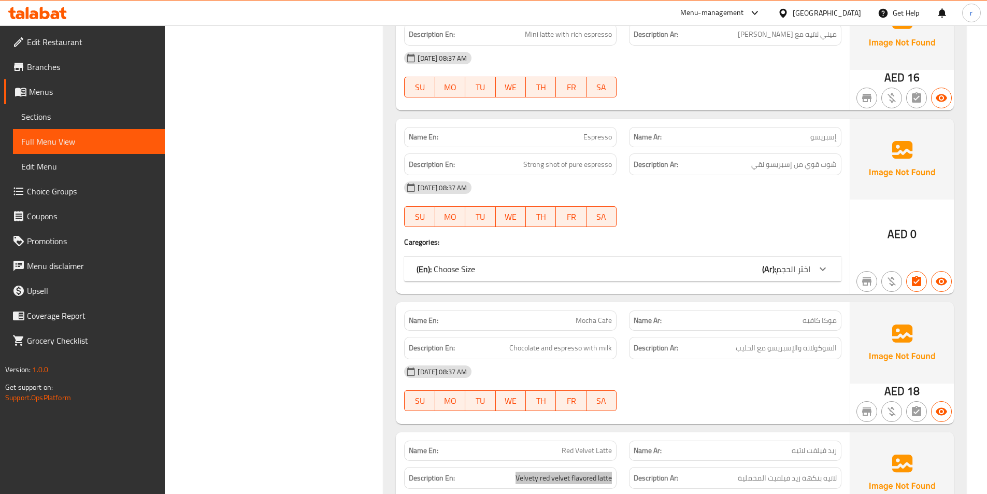
scroll to position [2462, 0]
click at [732, 351] on h6 "Description Ar: الشوكولاتة والإسبريسو مع الحليب" at bounding box center [735, 349] width 203 height 13
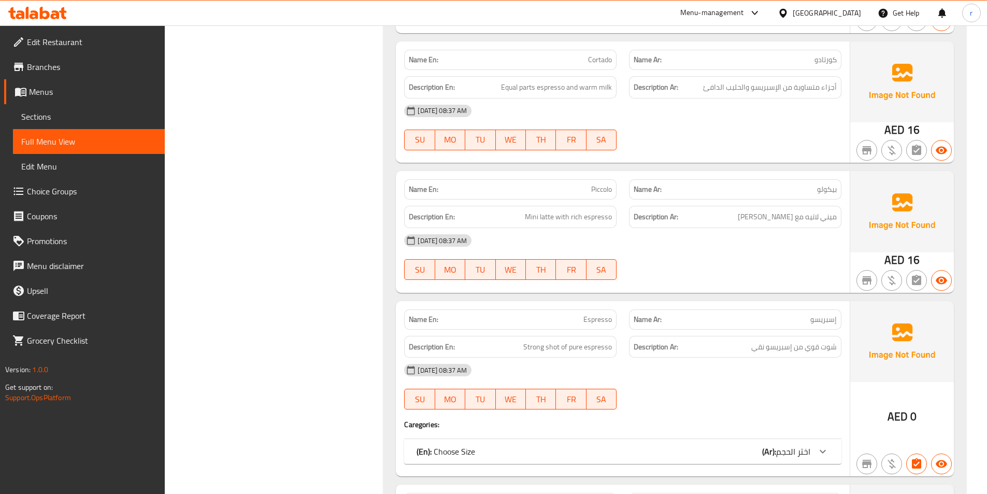
scroll to position [2306, 0]
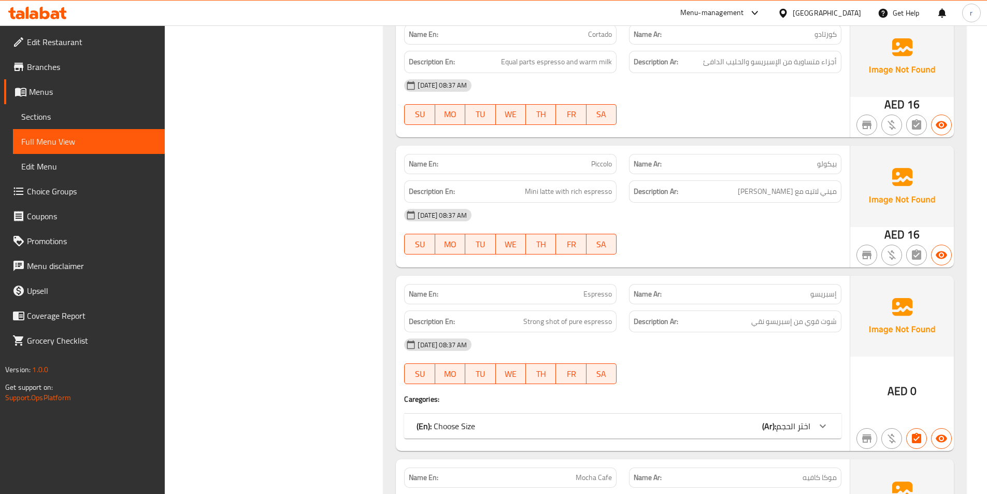
click at [824, 426] on icon at bounding box center [823, 426] width 6 height 4
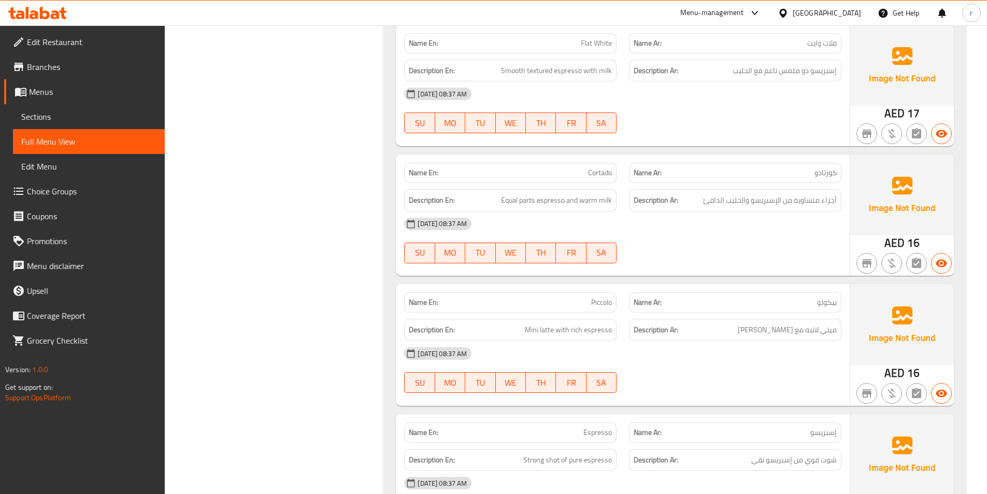
scroll to position [2151, 0]
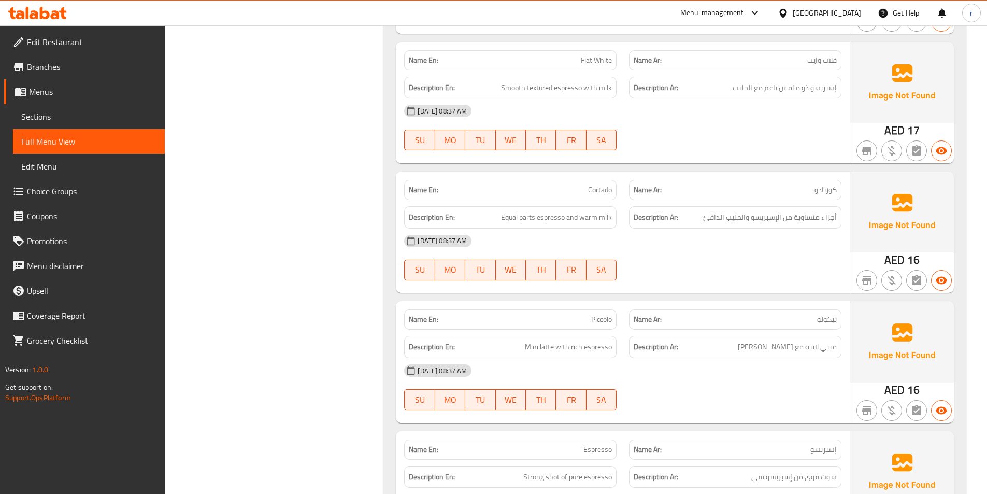
click at [525, 345] on h6 "Description En: Mini latte with rich espresso" at bounding box center [510, 346] width 203 height 13
click at [530, 344] on span "Mini latte with rich espresso" at bounding box center [568, 346] width 87 height 13
click at [516, 347] on h6 "Description En: Mini latte with rich espresso" at bounding box center [510, 346] width 203 height 13
drag, startPoint x: 527, startPoint y: 346, endPoint x: 615, endPoint y: 341, distance: 87.2
click at [615, 341] on div "Description En: Mini latte with rich espresso" at bounding box center [510, 347] width 212 height 22
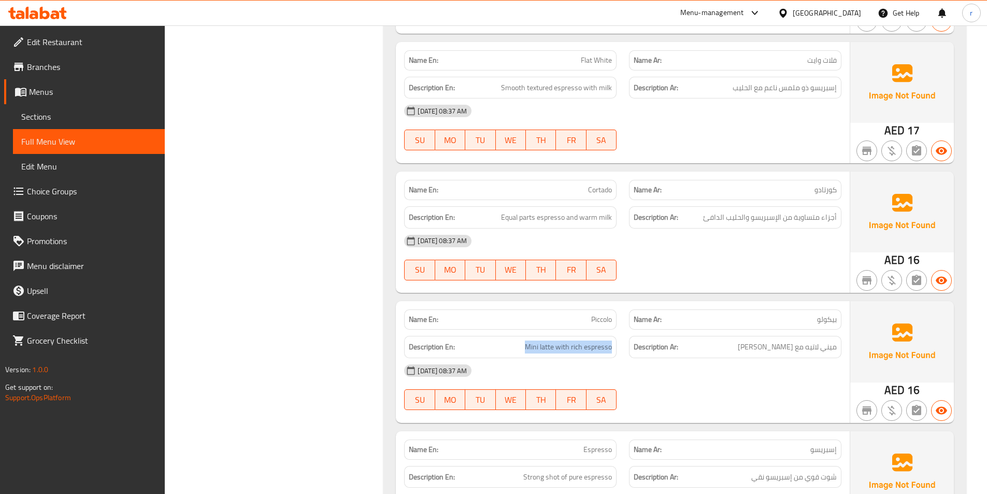
copy span "Mini latte with rich espresso"
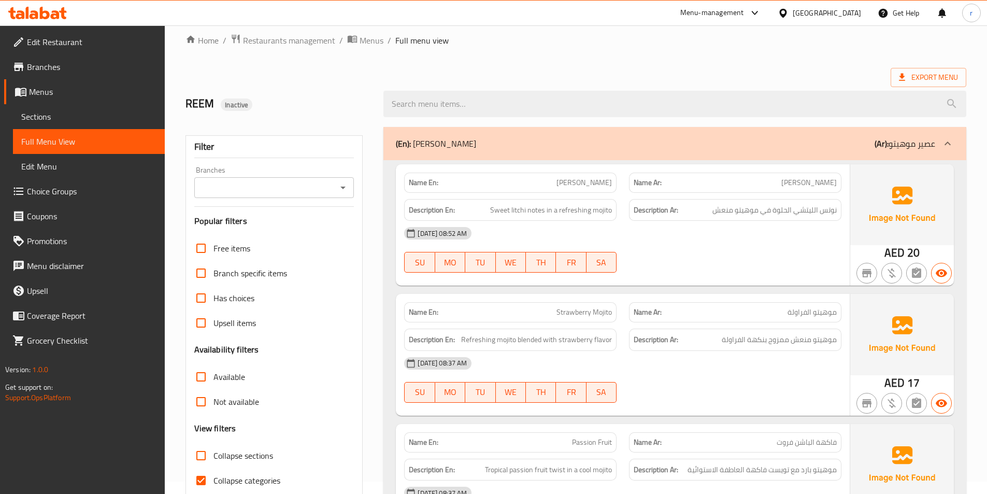
scroll to position [0, 0]
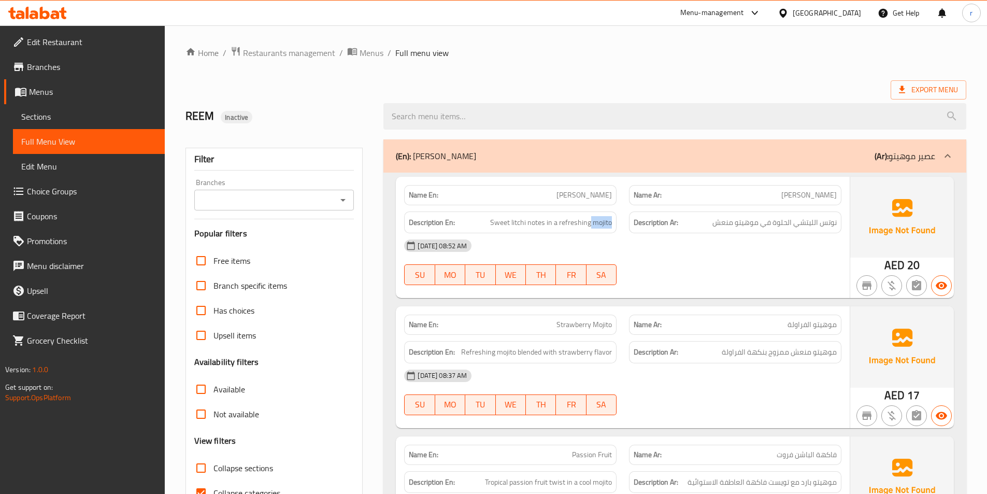
drag, startPoint x: 592, startPoint y: 219, endPoint x: 615, endPoint y: 221, distance: 22.9
click at [615, 221] on div "Description En: Sweet litchi notes in a refreshing mojito" at bounding box center [510, 222] width 212 height 22
copy span "mojito"
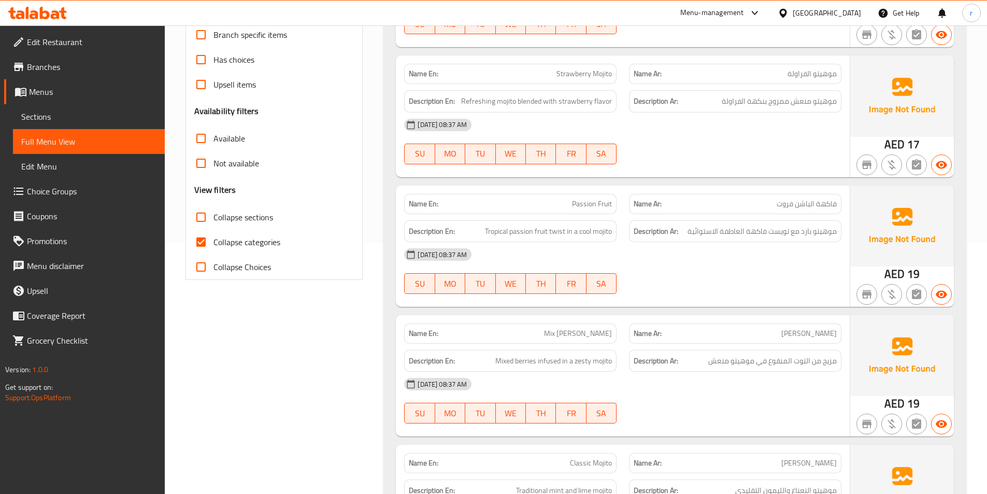
scroll to position [311, 0]
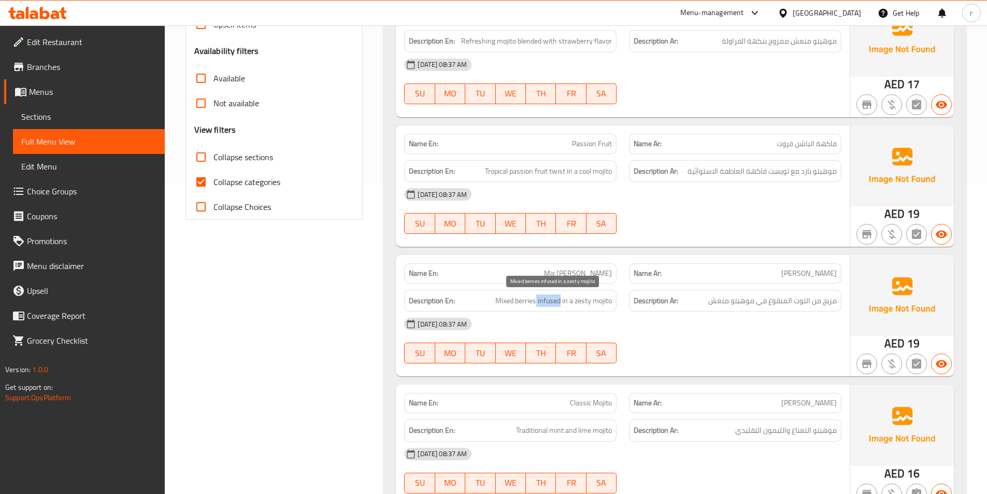
drag, startPoint x: 561, startPoint y: 301, endPoint x: 536, endPoint y: 299, distance: 24.4
click at [536, 299] on span "Mixed berries infused in a zesty mojito" at bounding box center [553, 300] width 117 height 13
copy span "infused"
drag, startPoint x: 577, startPoint y: 302, endPoint x: 589, endPoint y: 301, distance: 11.9
click at [589, 301] on span "Mixed berries infused in a zesty mojito" at bounding box center [553, 300] width 117 height 13
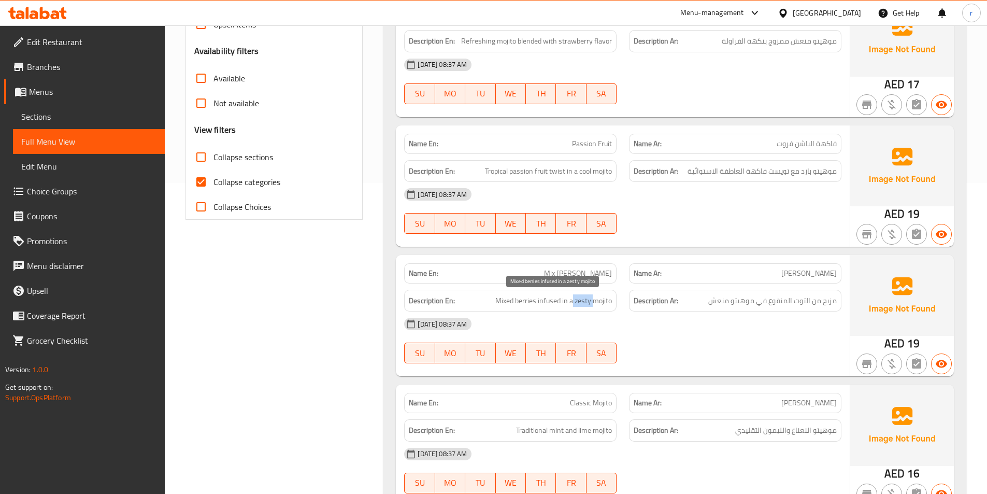
drag, startPoint x: 573, startPoint y: 300, endPoint x: 592, endPoint y: 301, distance: 19.2
click at [592, 301] on span "Mixed berries infused in a zesty mojito" at bounding box center [553, 300] width 117 height 13
copy span "zesty"
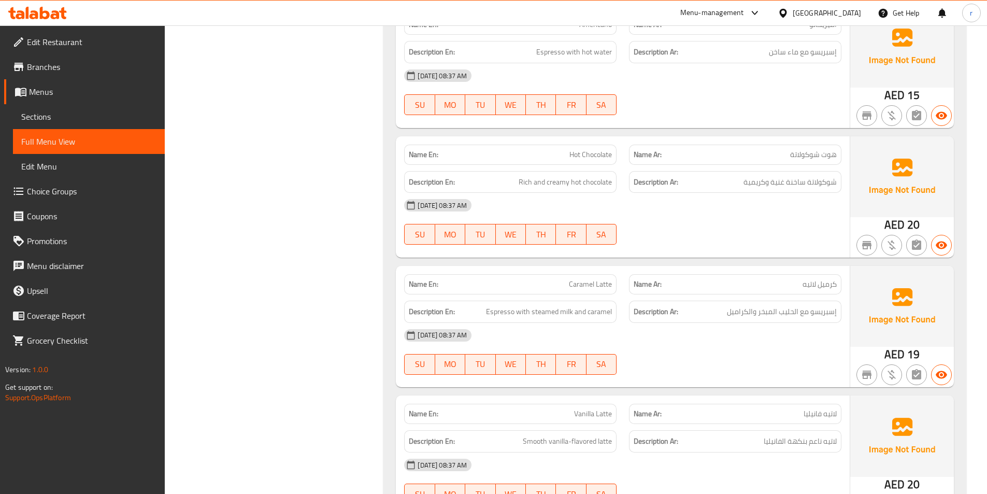
scroll to position [3459, 0]
